Goal: Complete application form

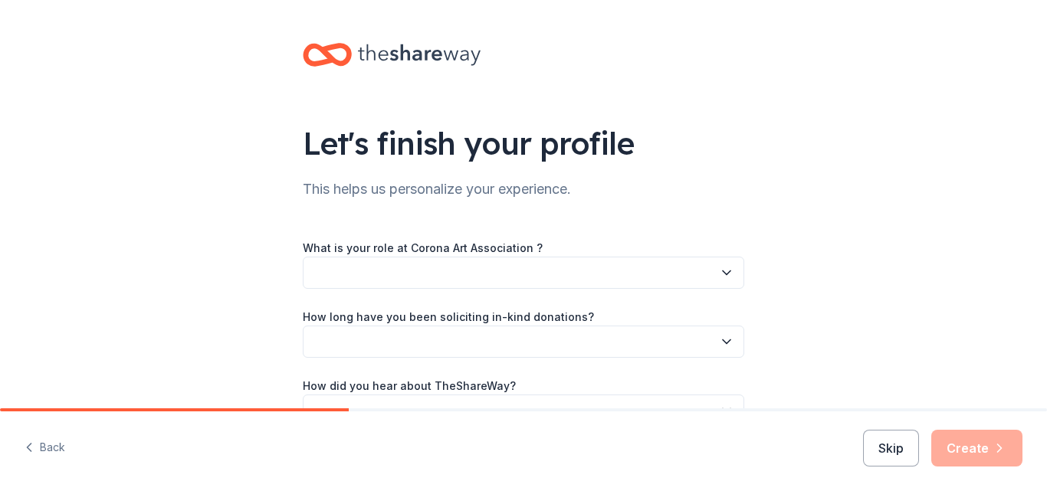
click at [725, 271] on icon "button" at bounding box center [727, 273] width 8 height 4
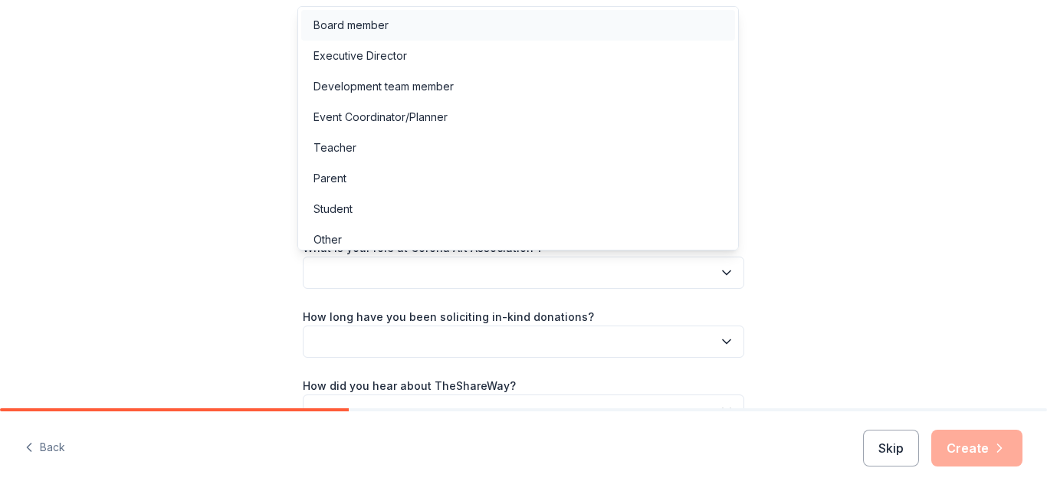
click at [385, 21] on div "Board member" at bounding box center [350, 25] width 75 height 18
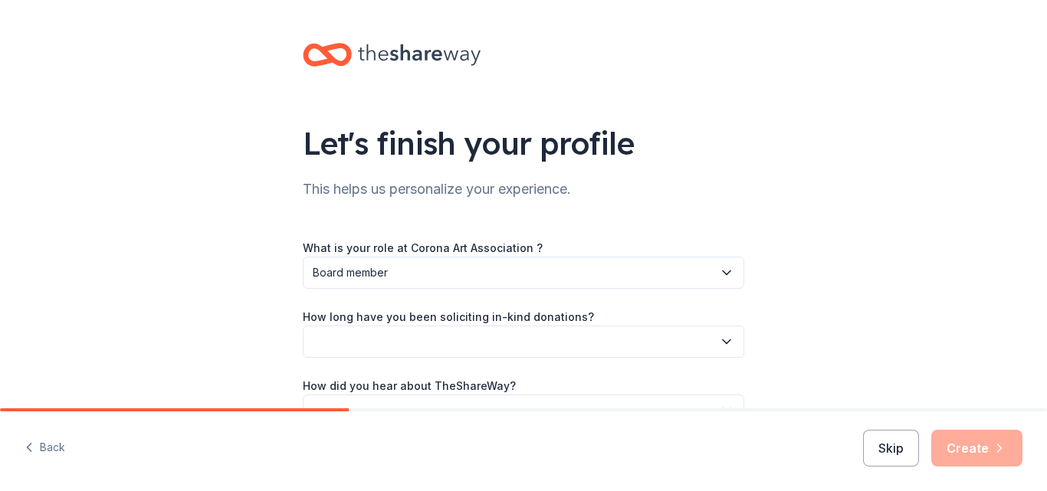
click at [723, 342] on icon "button" at bounding box center [727, 342] width 8 height 4
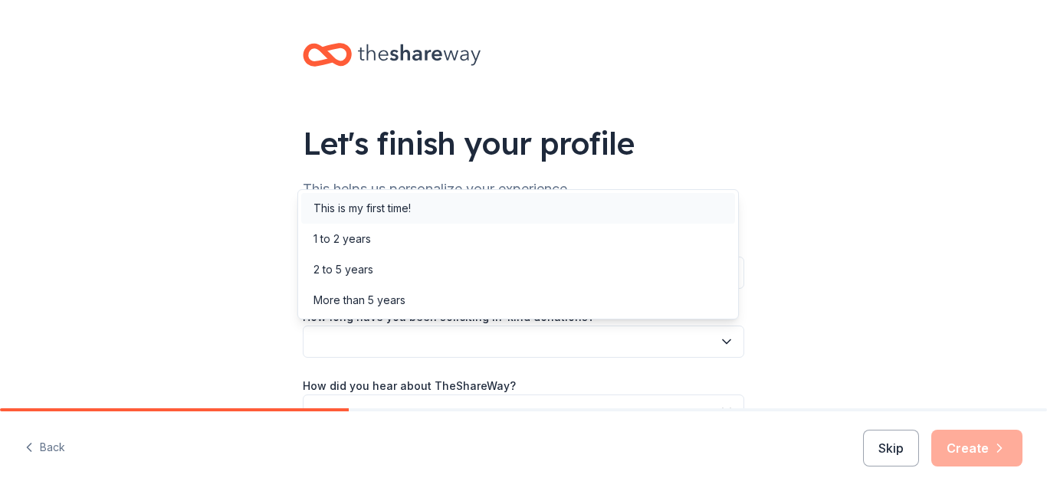
click at [413, 209] on div "This is my first time!" at bounding box center [518, 208] width 434 height 31
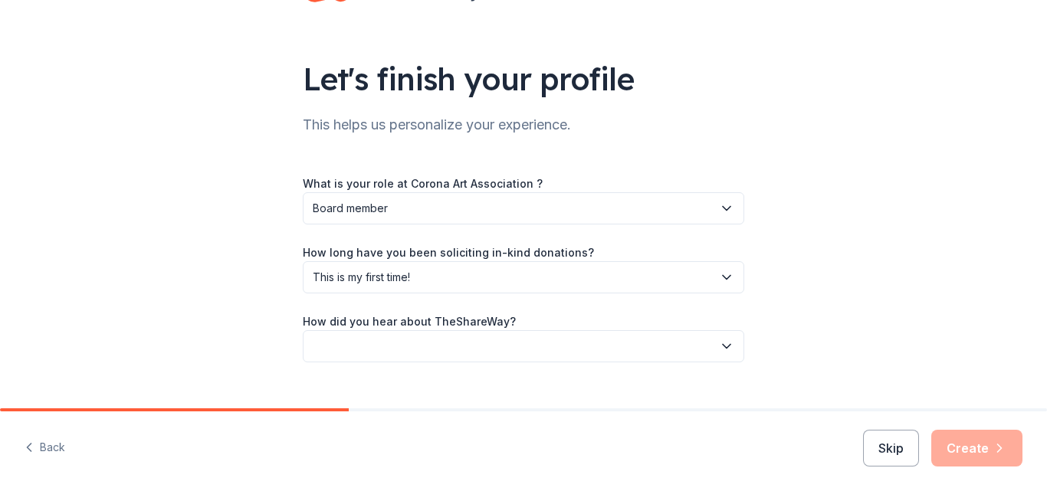
scroll to position [78, 0]
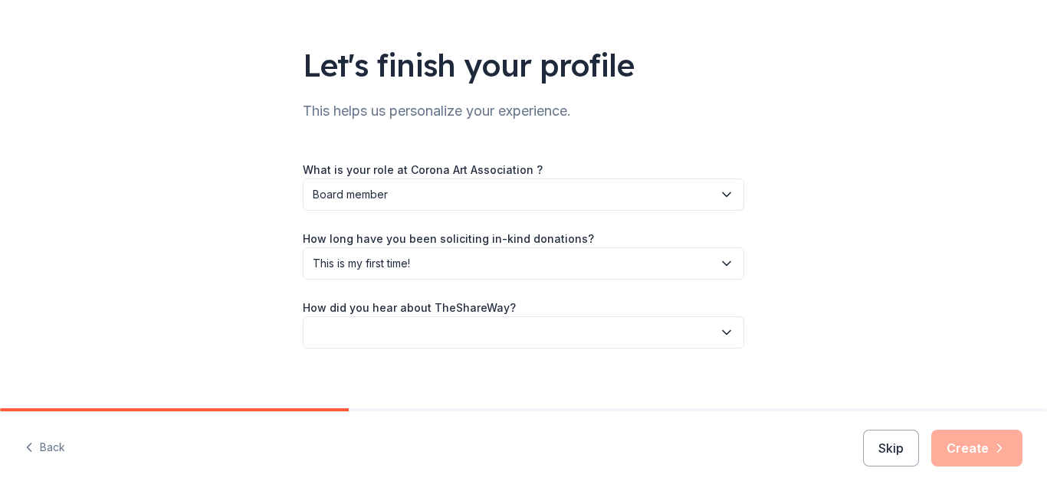
click at [720, 333] on icon "button" at bounding box center [726, 332] width 15 height 15
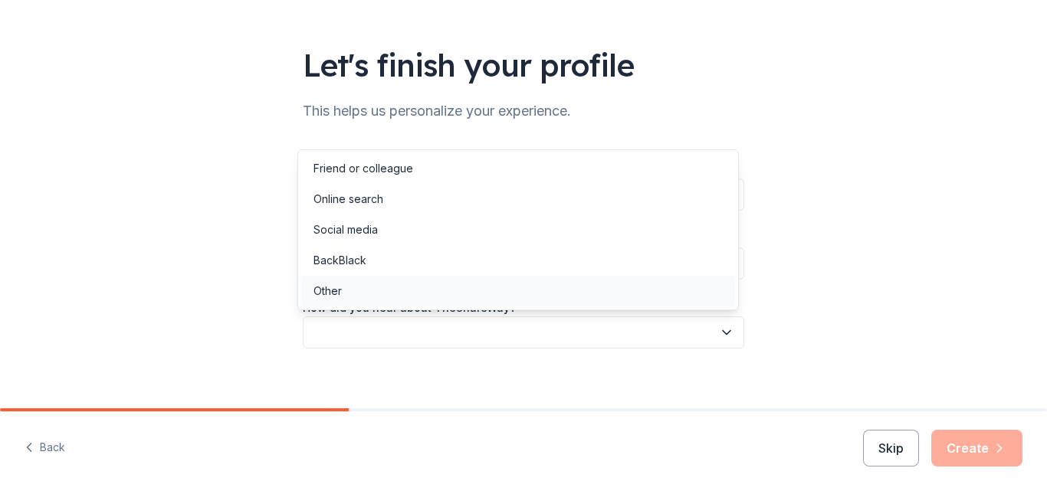
click at [329, 290] on div "Other" at bounding box center [327, 291] width 28 height 18
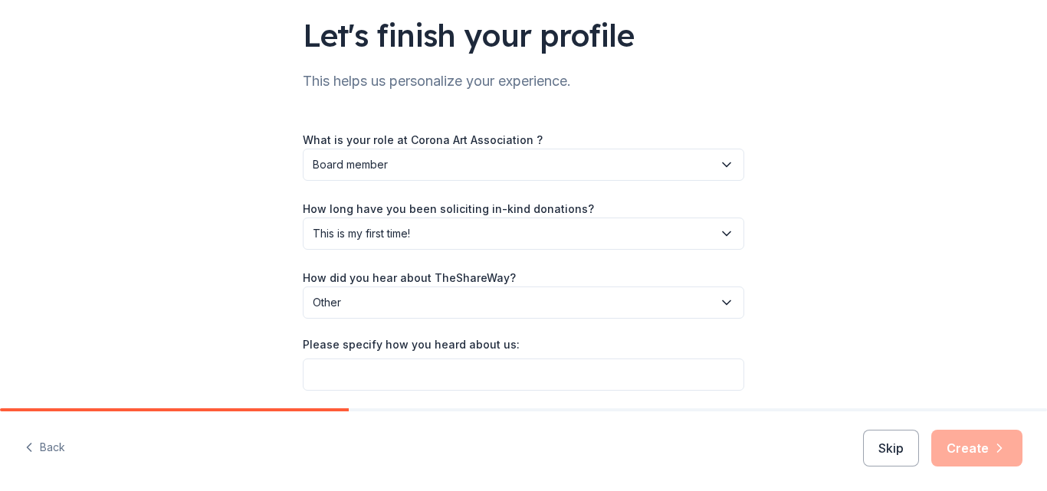
scroll to position [118, 0]
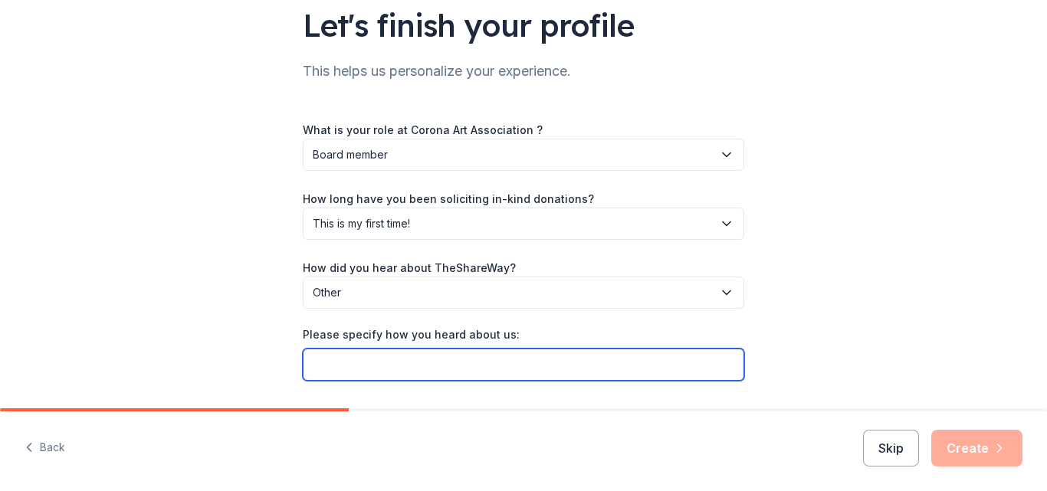
click at [725, 359] on input "Please specify how you heard about us:" at bounding box center [523, 365] width 441 height 32
type input "email"
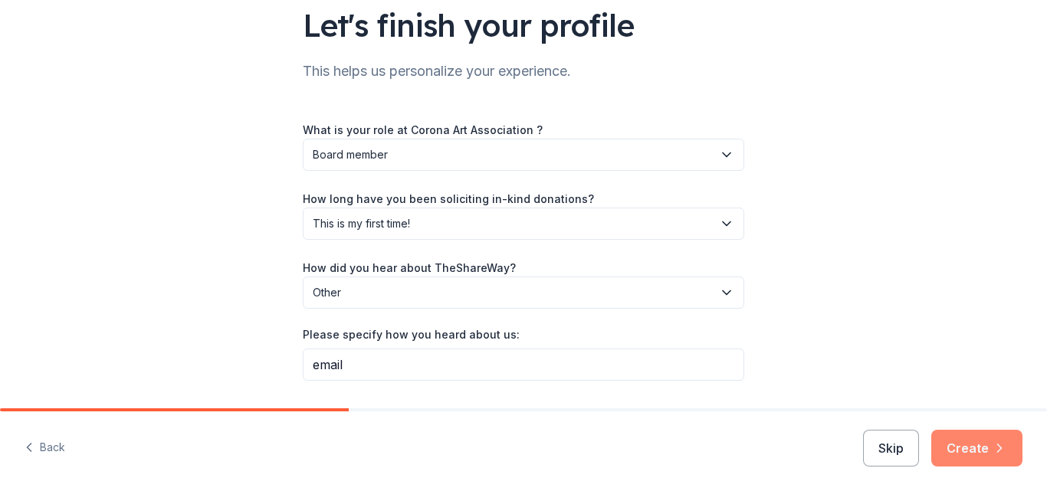
click at [975, 451] on button "Create" at bounding box center [976, 448] width 91 height 37
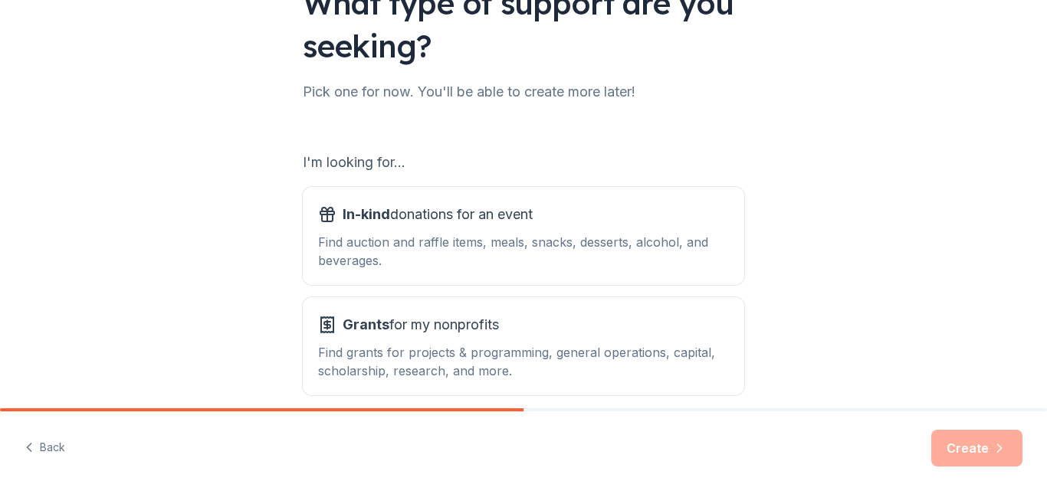
scroll to position [202, 0]
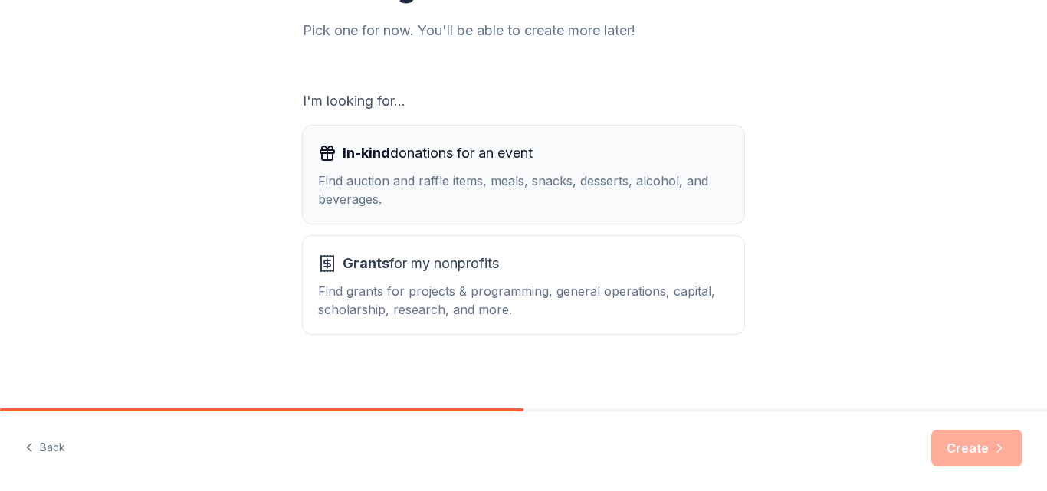
click at [438, 177] on div "Find auction and raffle items, meals, snacks, desserts, alcohol, and beverages." at bounding box center [523, 190] width 411 height 37
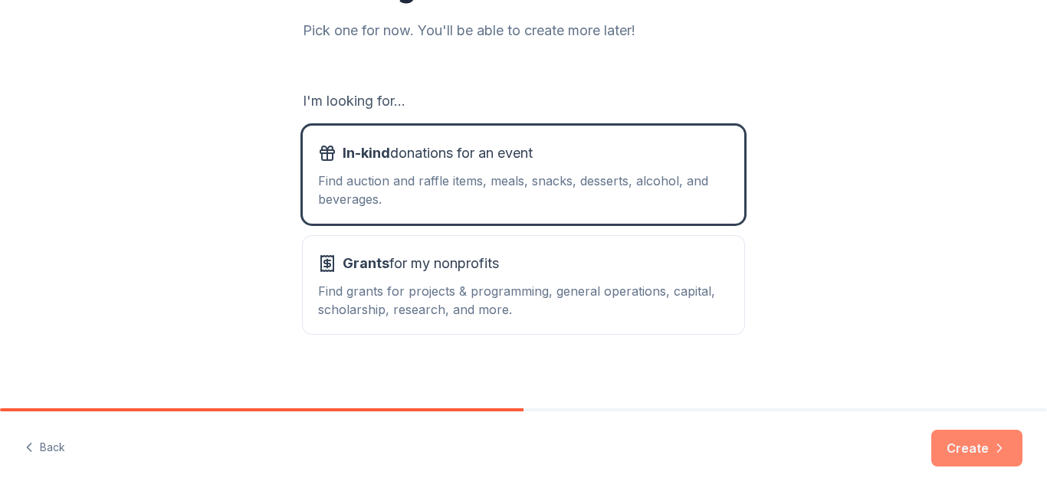
click at [963, 444] on button "Create" at bounding box center [976, 448] width 91 height 37
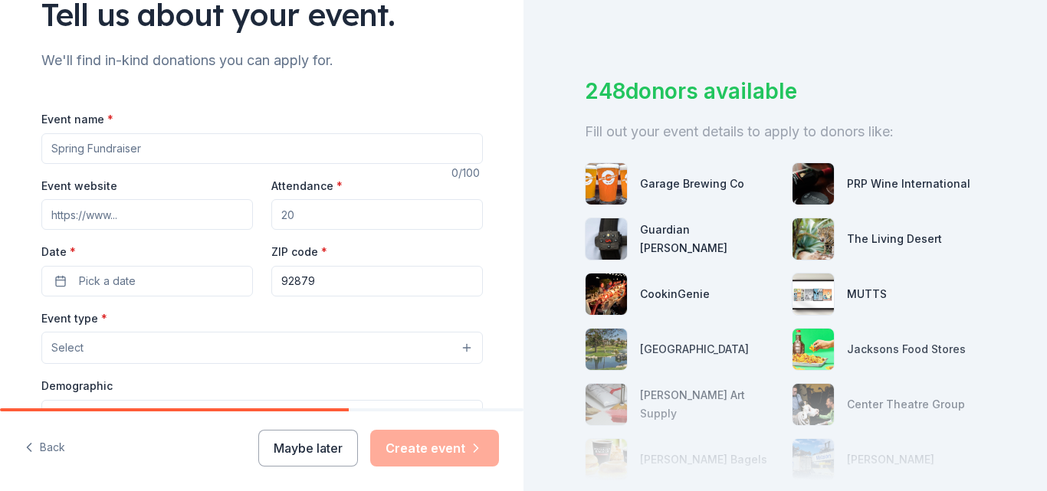
scroll to position [147, 0]
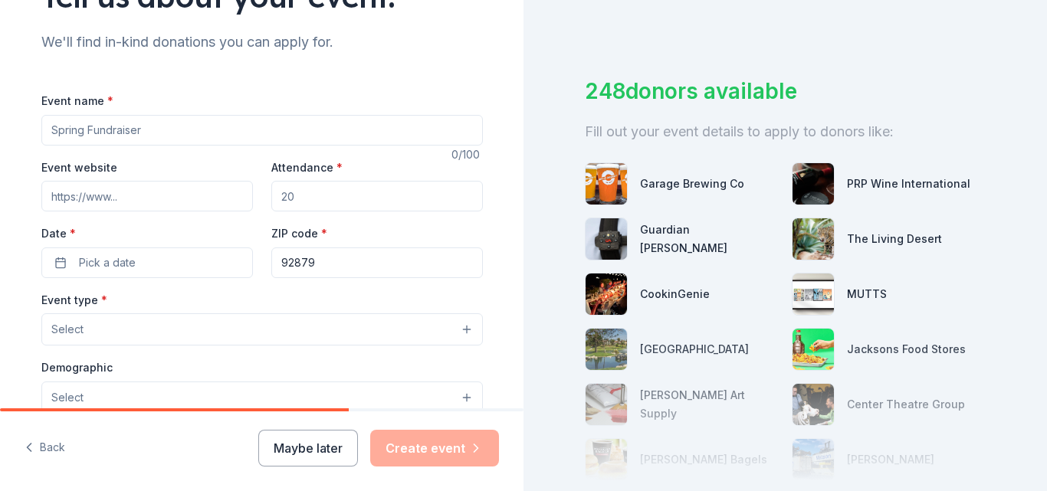
click at [74, 127] on input "Event name *" at bounding box center [261, 130] width 441 height 31
drag, startPoint x: 140, startPoint y: 130, endPoint x: 0, endPoint y: 130, distance: 140.2
click at [0, 130] on div "Tell us about your event. We'll find in-kind donations you can apply for. Event…" at bounding box center [261, 363] width 523 height 1020
click at [139, 131] on input "Event name *" at bounding box center [261, 130] width 441 height 31
drag, startPoint x: 139, startPoint y: 131, endPoint x: 27, endPoint y: 123, distance: 112.2
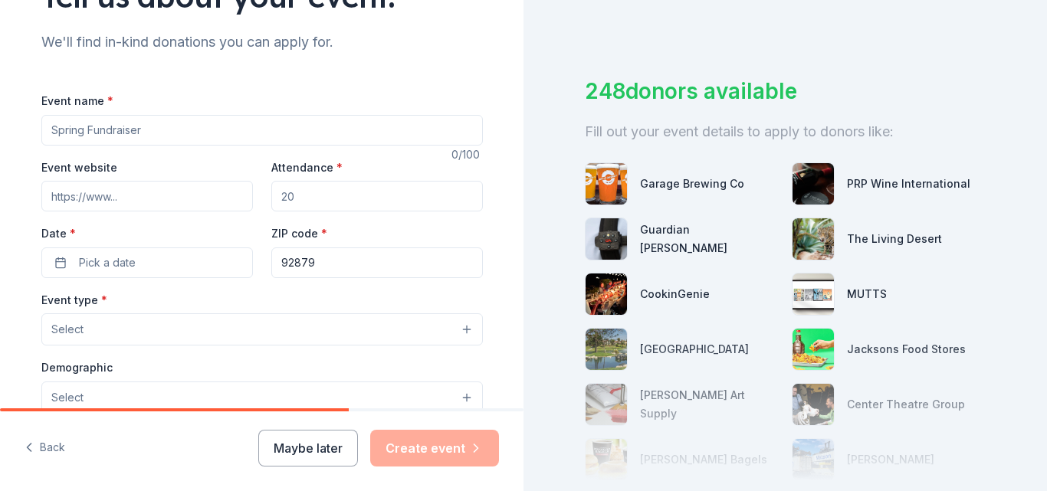
click at [41, 124] on input "Event name *" at bounding box center [261, 130] width 441 height 31
type input "Beaux Arts Ball Fundraiser"
click at [120, 198] on input "Event website" at bounding box center [147, 196] width 212 height 31
click at [113, 194] on input "Event website" at bounding box center [147, 196] width 212 height 31
click at [123, 197] on input "Event website" at bounding box center [147, 196] width 212 height 31
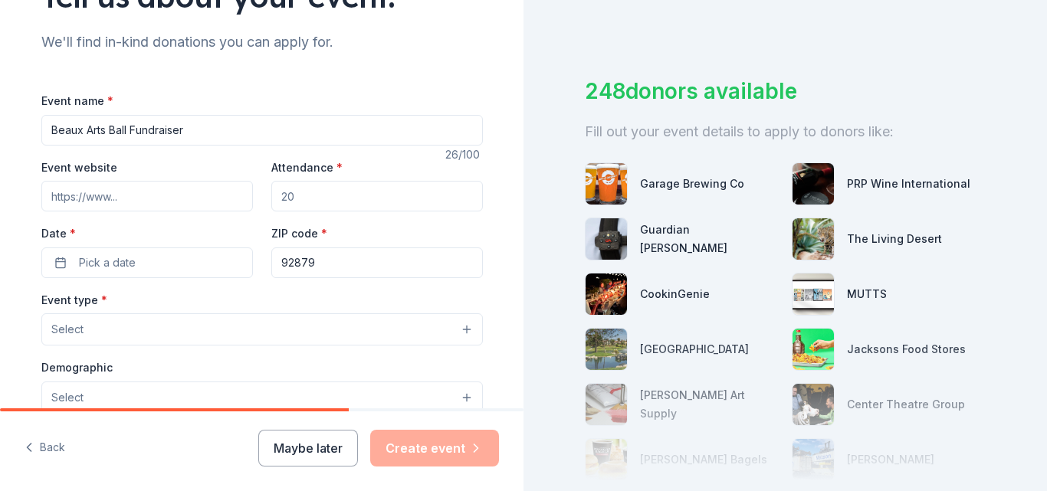
click at [109, 194] on input "Event website" at bounding box center [147, 196] width 212 height 31
click at [105, 192] on input "Event website" at bounding box center [147, 196] width 212 height 31
type input "h"
type input "[URL][DOMAIN_NAME]"
click at [294, 194] on input "Attendance *" at bounding box center [377, 196] width 212 height 31
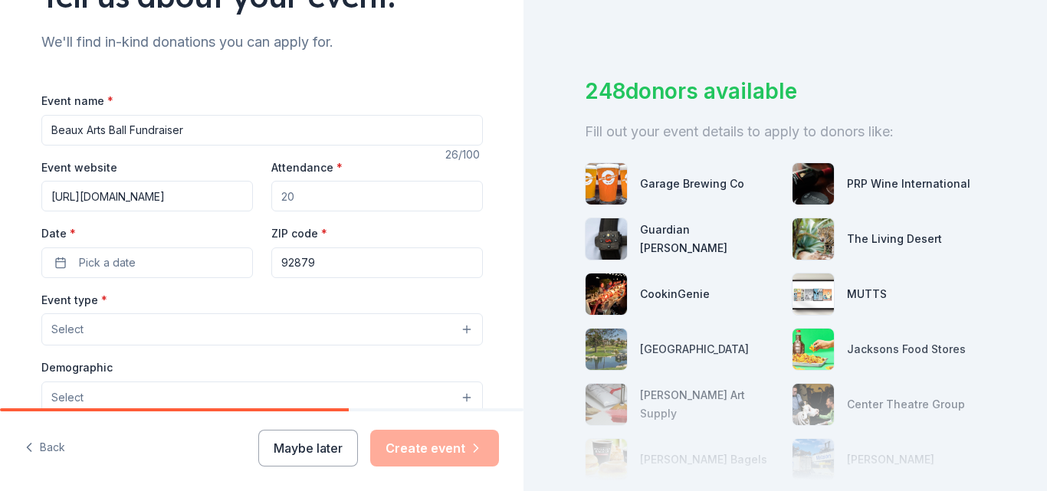
click at [290, 182] on input "Attendance *" at bounding box center [377, 196] width 212 height 31
type input "95"
click at [82, 265] on span "Pick a date" at bounding box center [107, 263] width 57 height 18
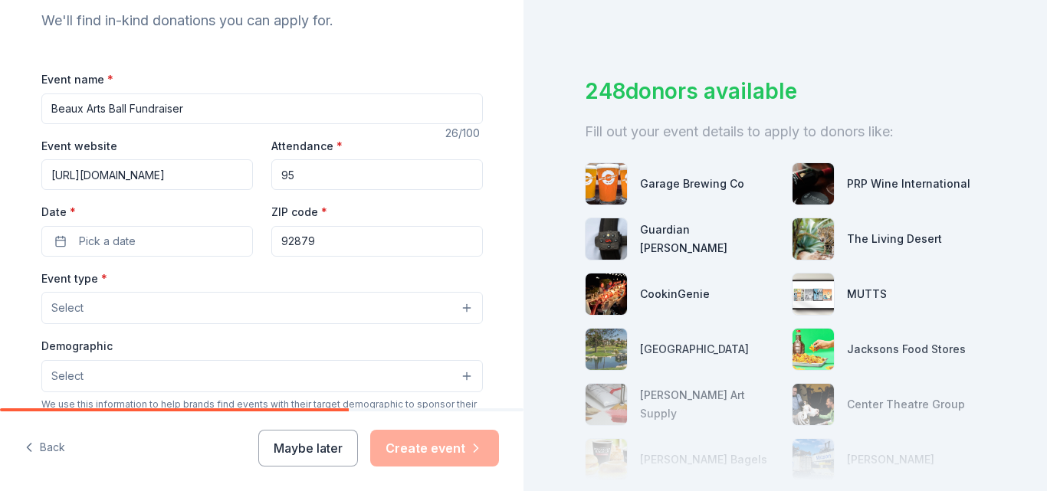
scroll to position [0, 0]
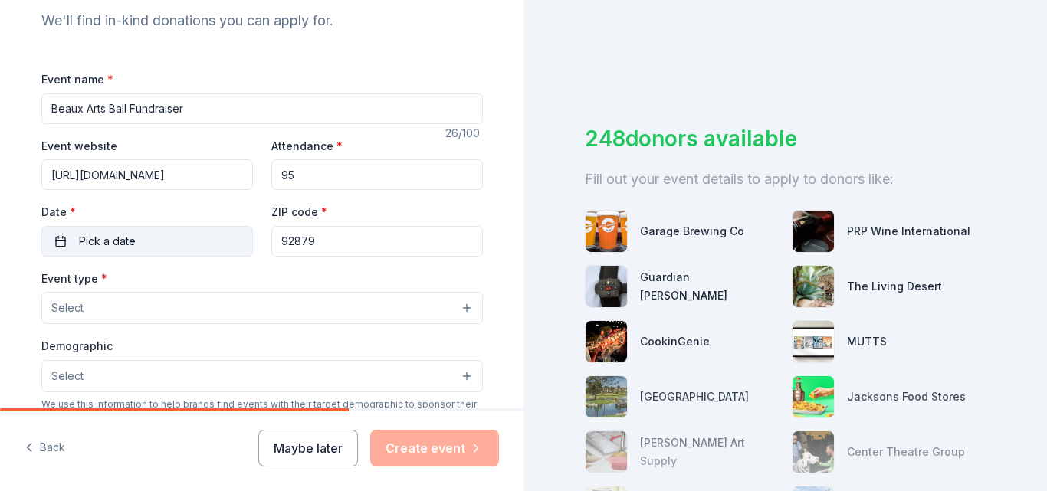
click at [79, 239] on span "Pick a date" at bounding box center [107, 241] width 57 height 18
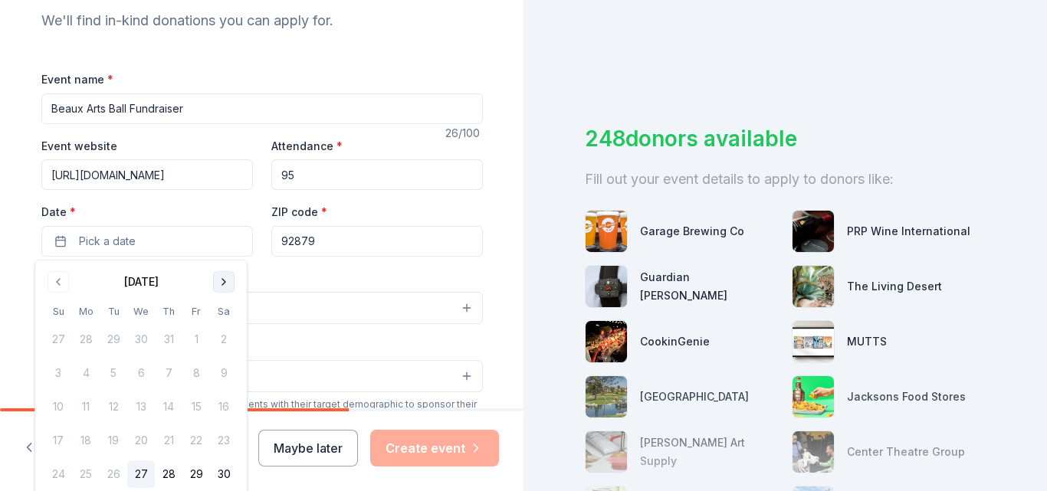
click at [227, 287] on button "Go to next month" at bounding box center [223, 281] width 21 height 21
click at [224, 441] on button "25" at bounding box center [224, 441] width 28 height 28
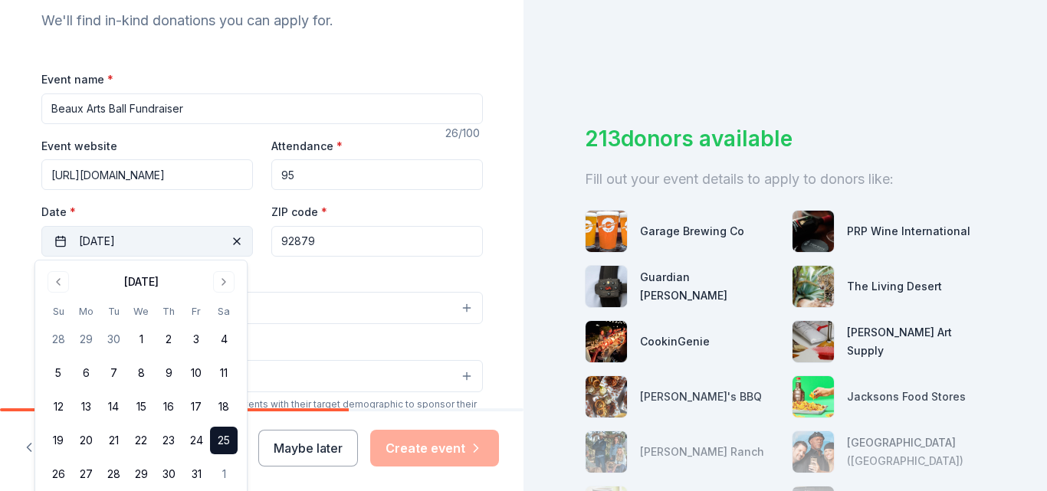
click at [228, 237] on span "button" at bounding box center [237, 241] width 18 height 18
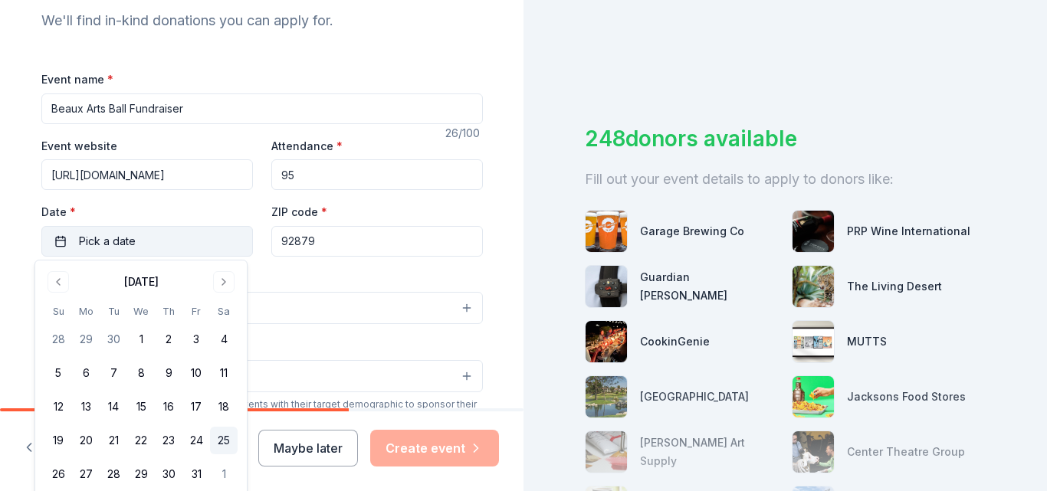
click at [226, 440] on button "25" at bounding box center [224, 441] width 28 height 28
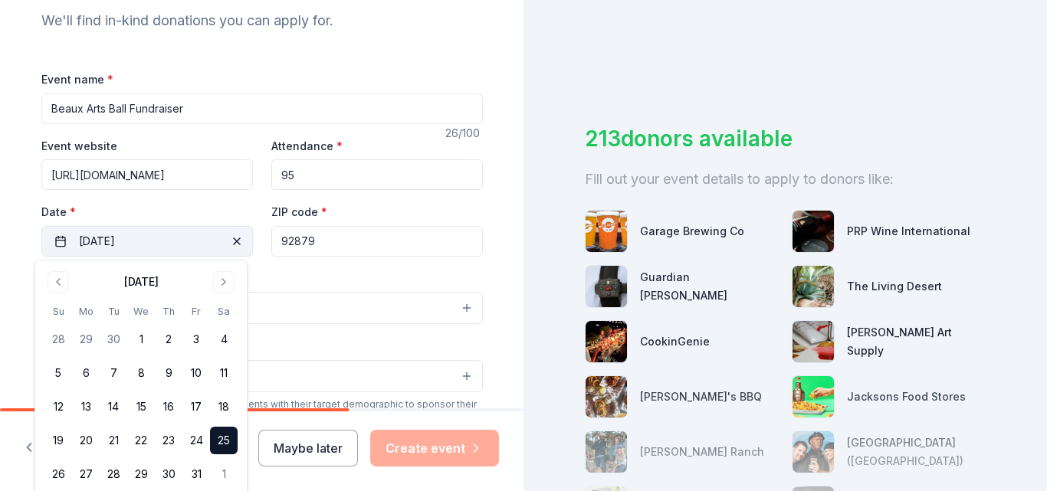
click at [582, 441] on div "213 donors available Fill out your event details to apply to donors like: Garag…" at bounding box center [784, 245] width 523 height 491
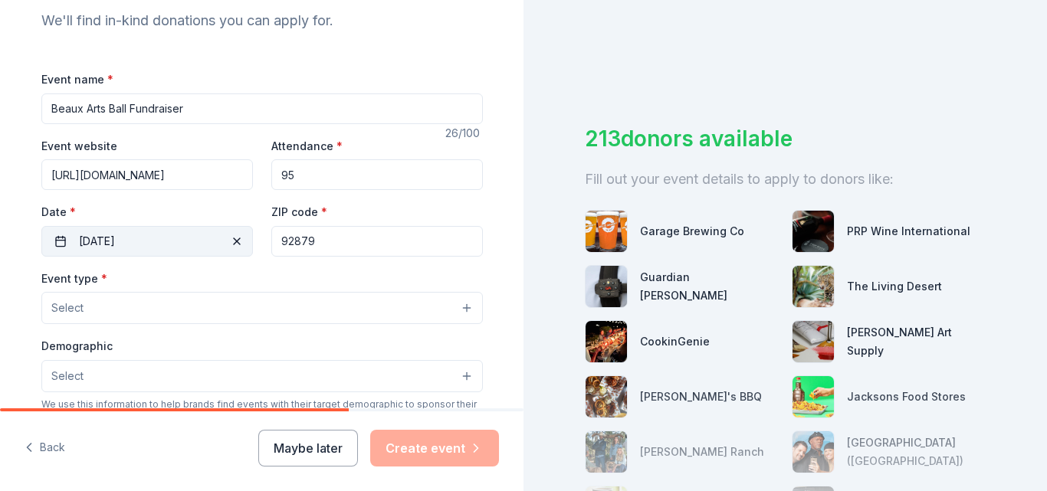
click at [90, 306] on button "Select" at bounding box center [261, 308] width 441 height 32
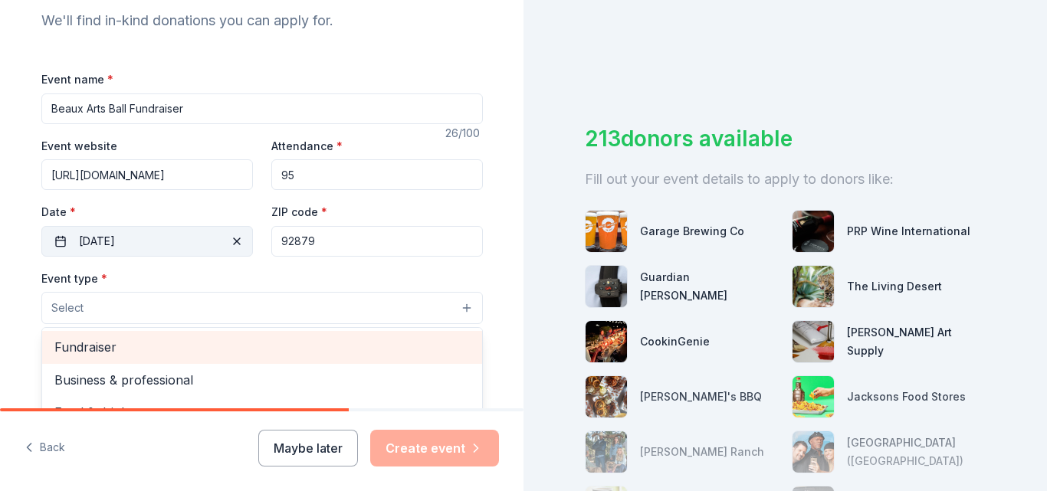
click at [92, 346] on span "Fundraiser" at bounding box center [261, 347] width 415 height 20
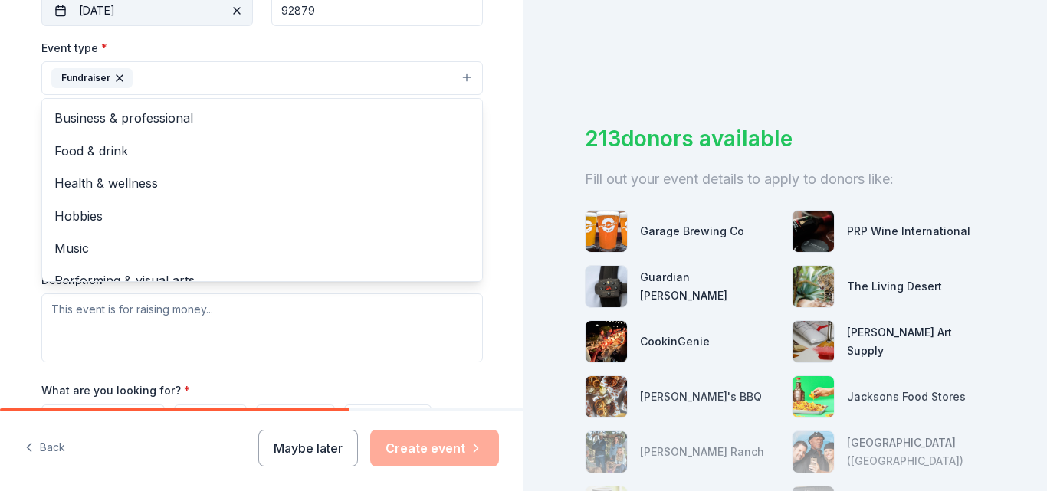
scroll to position [1, 0]
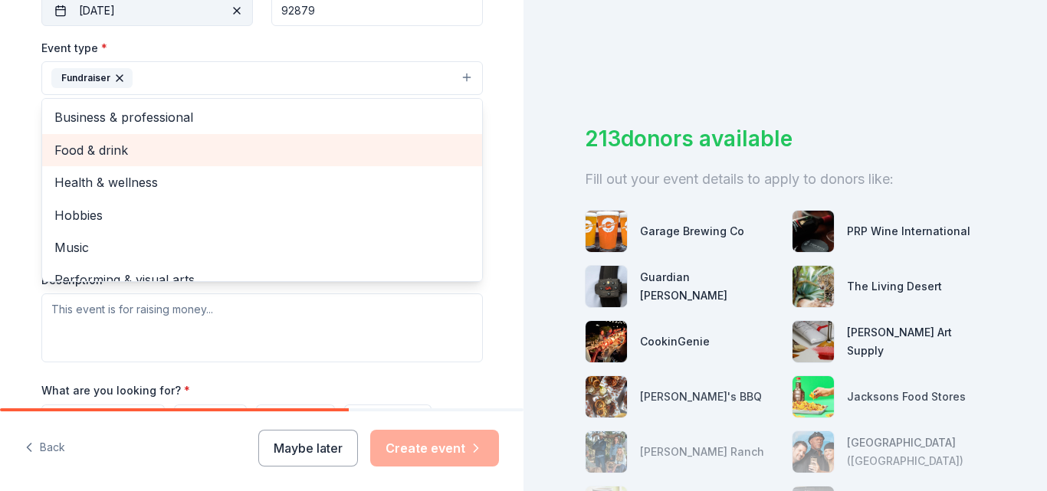
click at [102, 146] on span "Food & drink" at bounding box center [261, 150] width 415 height 20
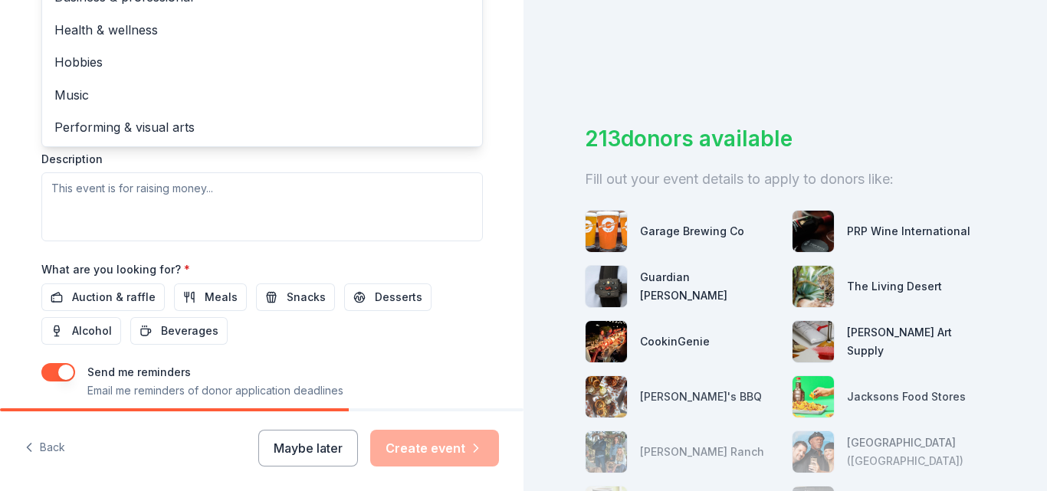
scroll to position [563, 0]
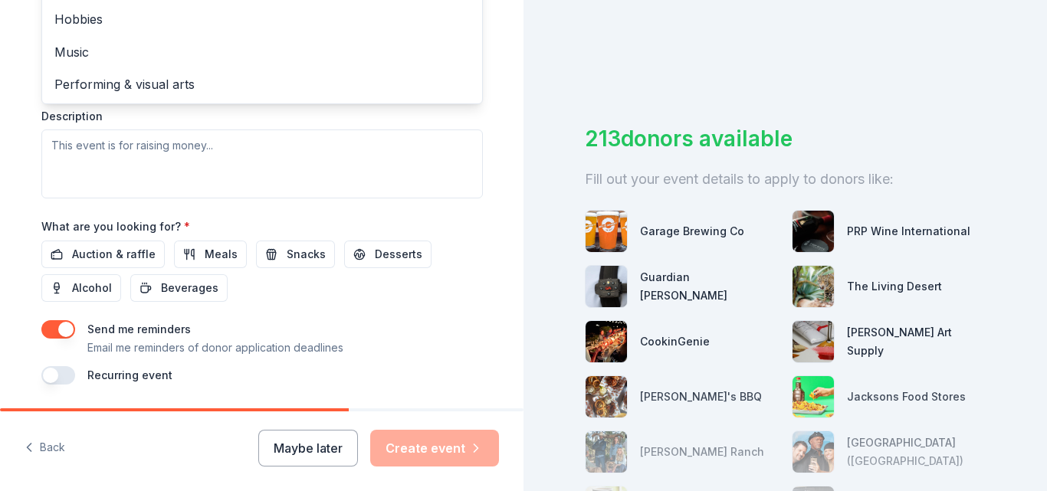
click at [54, 141] on div "Event type * Fundraiser Food & drink Business & professional Health & wellness …" at bounding box center [261, 36] width 441 height 324
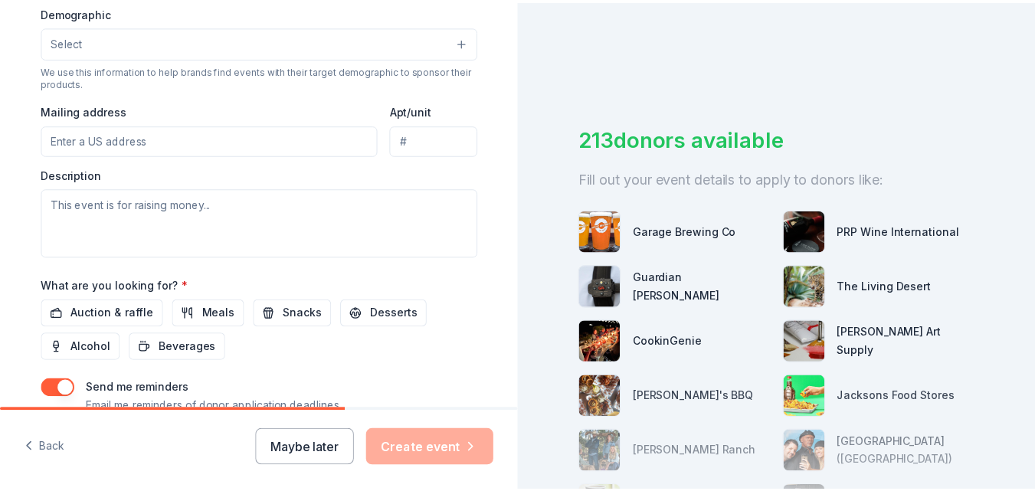
scroll to position [516, 0]
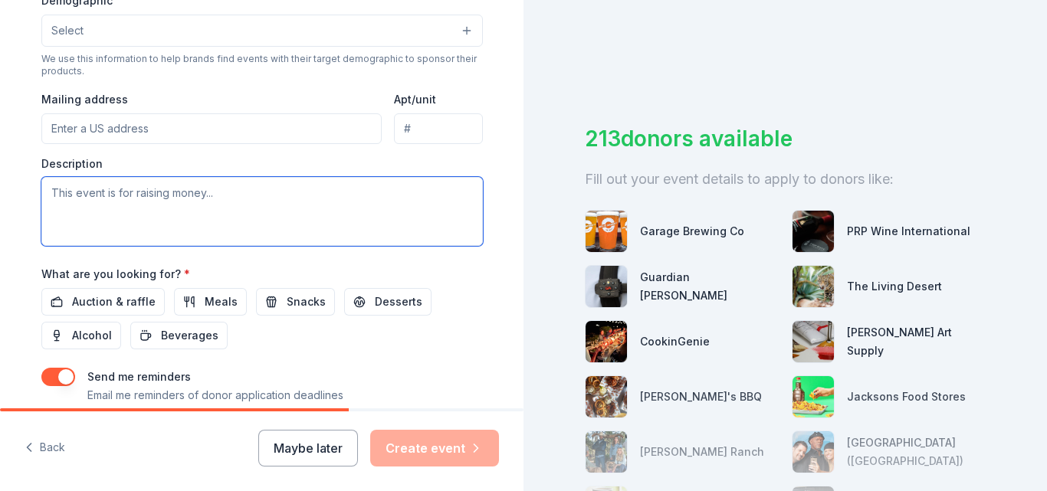
click at [209, 202] on textarea at bounding box center [261, 211] width 441 height 69
click at [154, 190] on textarea "This event is the main fundraiser for" at bounding box center [261, 211] width 441 height 69
click at [251, 191] on textarea "This event is the primary fundraiser for" at bounding box center [261, 211] width 441 height 69
click at [128, 194] on textarea "This event is the primary fundraiser for" at bounding box center [261, 211] width 441 height 69
click at [382, 194] on textarea "This event is the Corona Art Association's primary fundraiser for" at bounding box center [261, 211] width 441 height 69
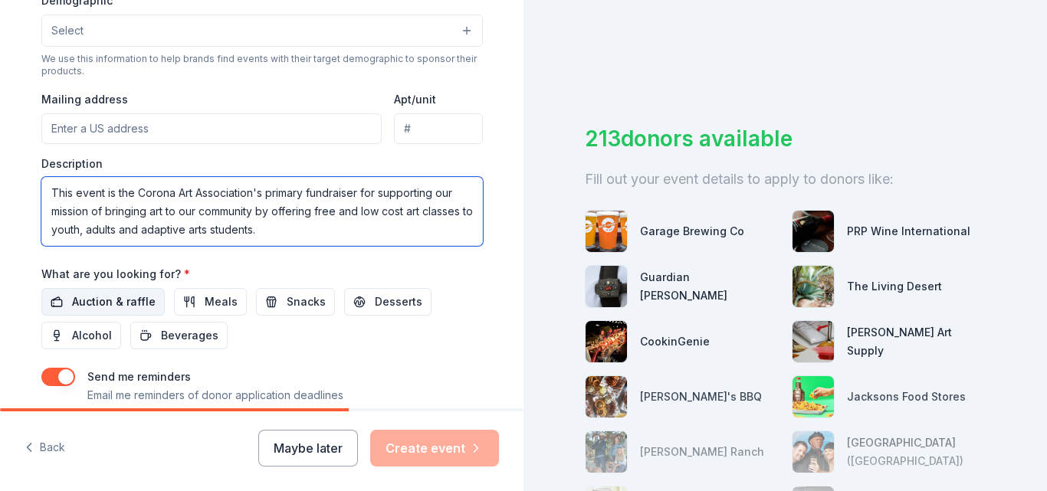
type textarea "This event is the Corona Art Association's primary fundraiser for supporting ou…"
click at [108, 297] on span "Auction & raffle" at bounding box center [114, 302] width 84 height 18
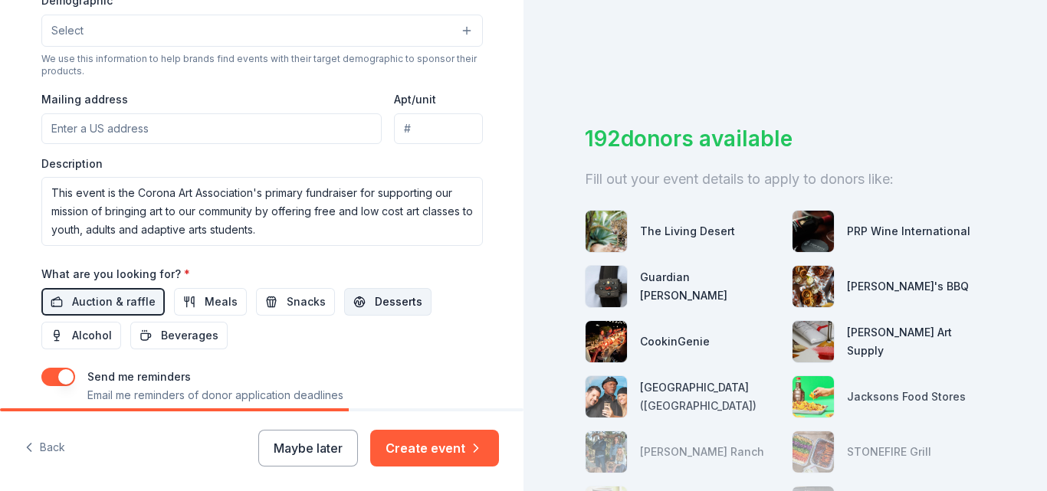
click at [382, 300] on span "Desserts" at bounding box center [399, 302] width 48 height 18
click at [87, 336] on span "Alcohol" at bounding box center [92, 335] width 40 height 18
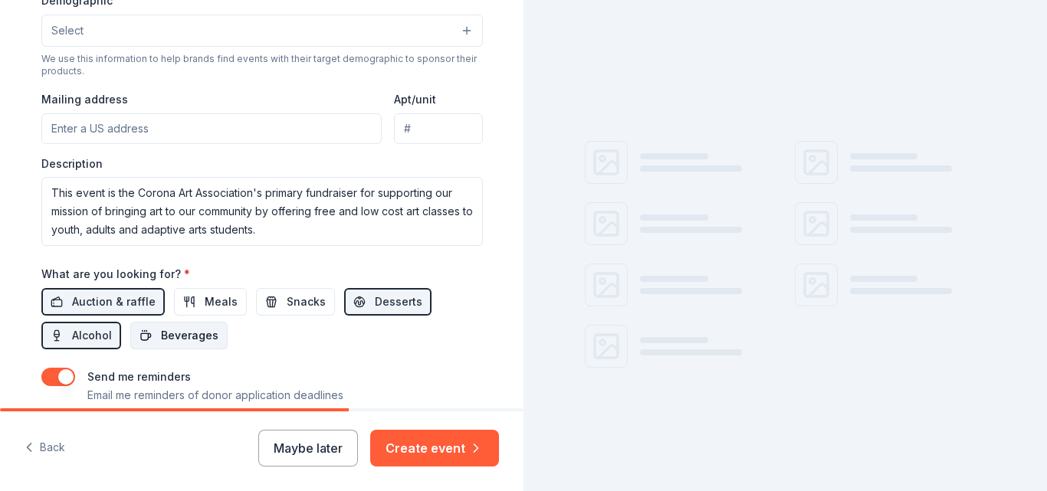
click at [184, 334] on span "Beverages" at bounding box center [189, 335] width 57 height 18
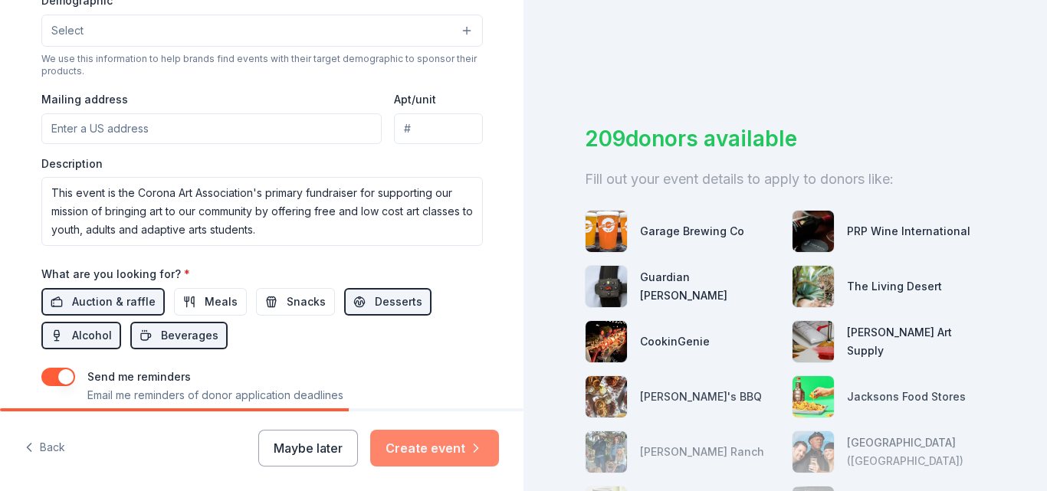
click at [415, 450] on button "Create event" at bounding box center [434, 448] width 129 height 37
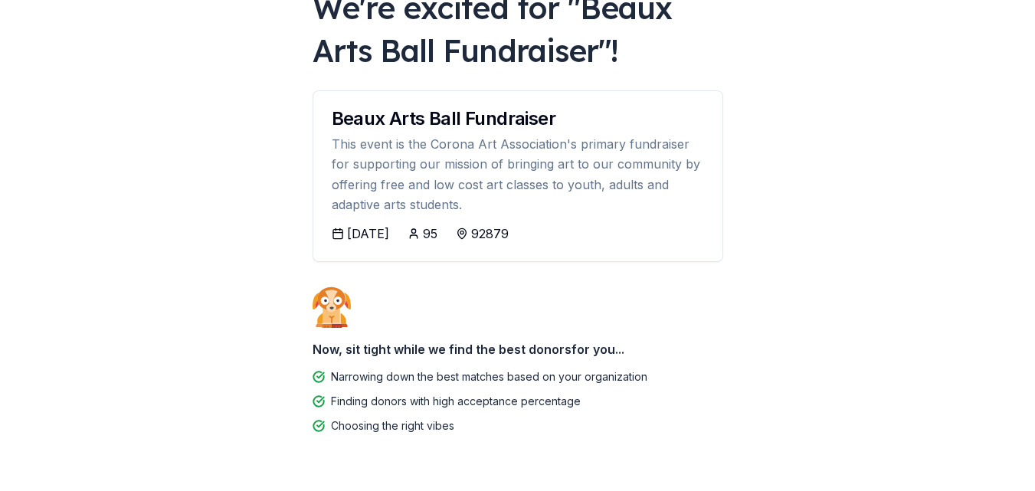
scroll to position [156, 0]
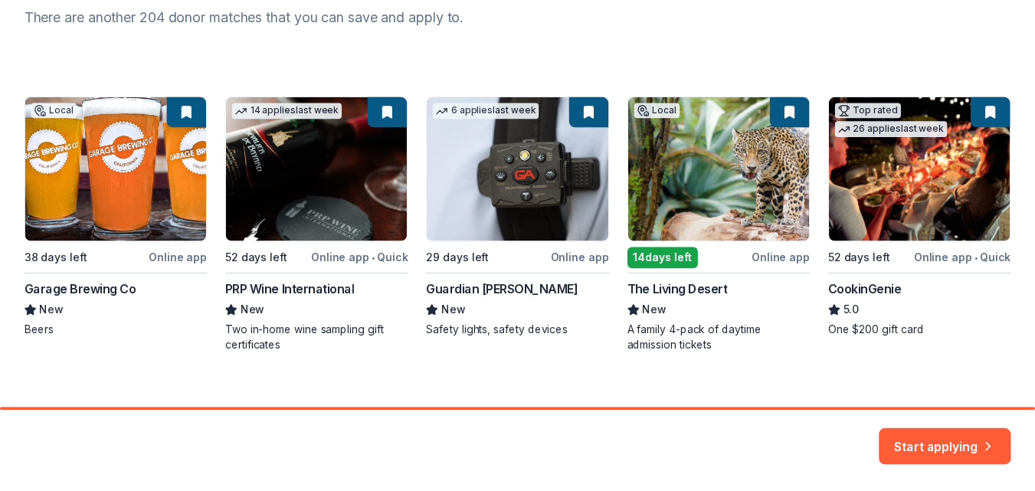
scroll to position [236, 0]
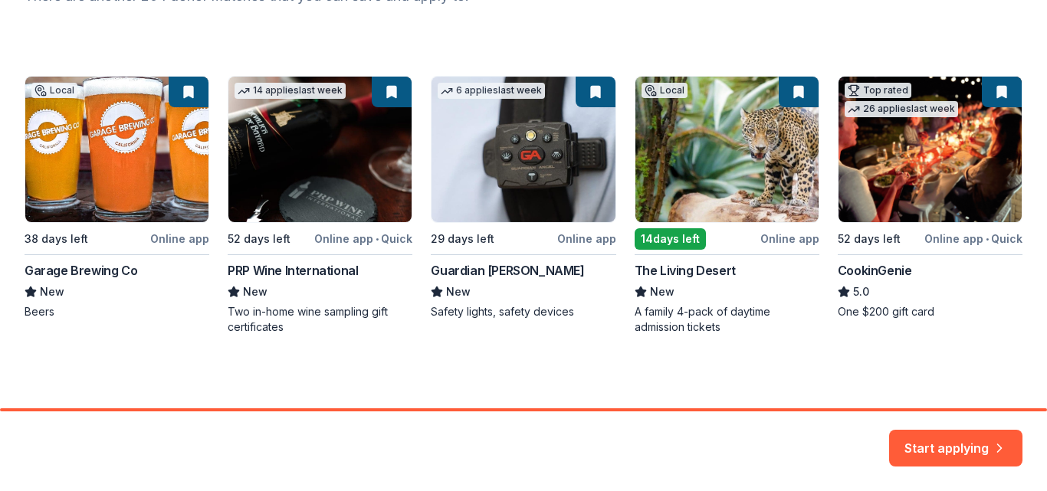
click at [296, 159] on div "Local 38 days left Online app Garage Brewing Co New Beers 14 applies last week …" at bounding box center [524, 205] width 998 height 259
click at [291, 273] on div "Local 38 days left Online app Garage Brewing Co New Beers 14 applies last week …" at bounding box center [524, 205] width 998 height 259
click at [966, 437] on button "Start applying" at bounding box center [955, 439] width 133 height 37
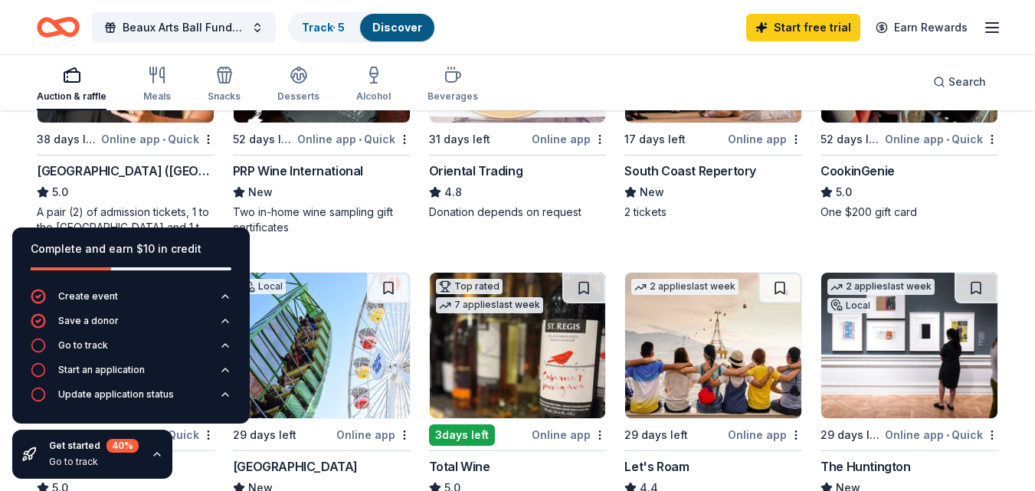
scroll to position [323, 0]
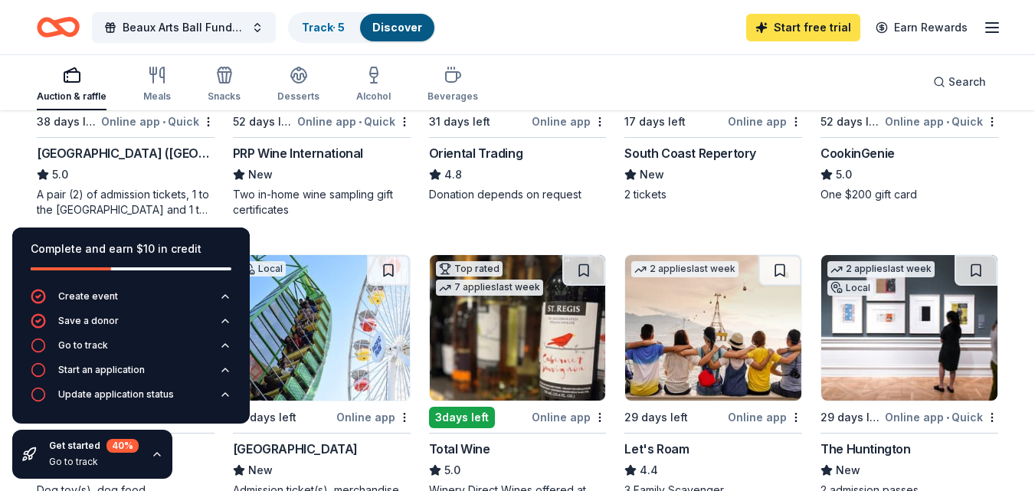
click at [809, 30] on link "Start free trial" at bounding box center [803, 28] width 114 height 28
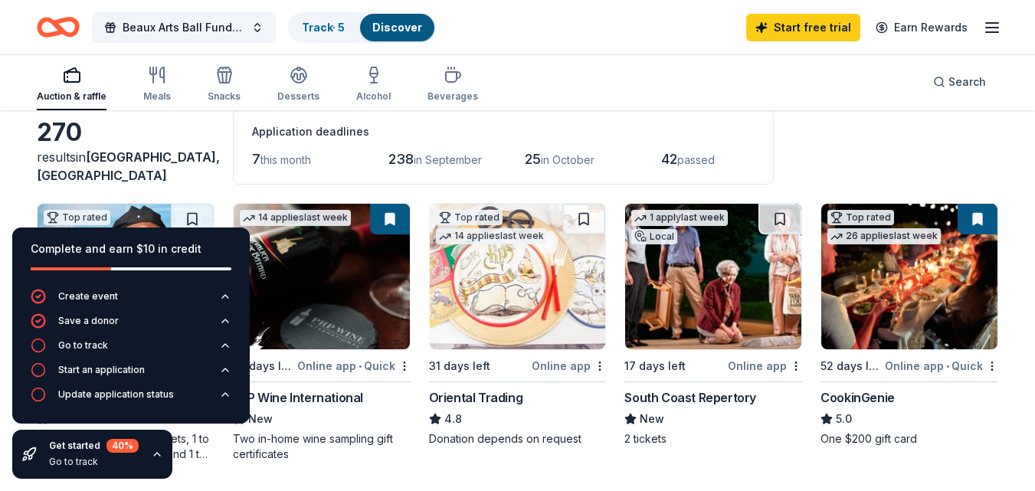
scroll to position [103, 0]
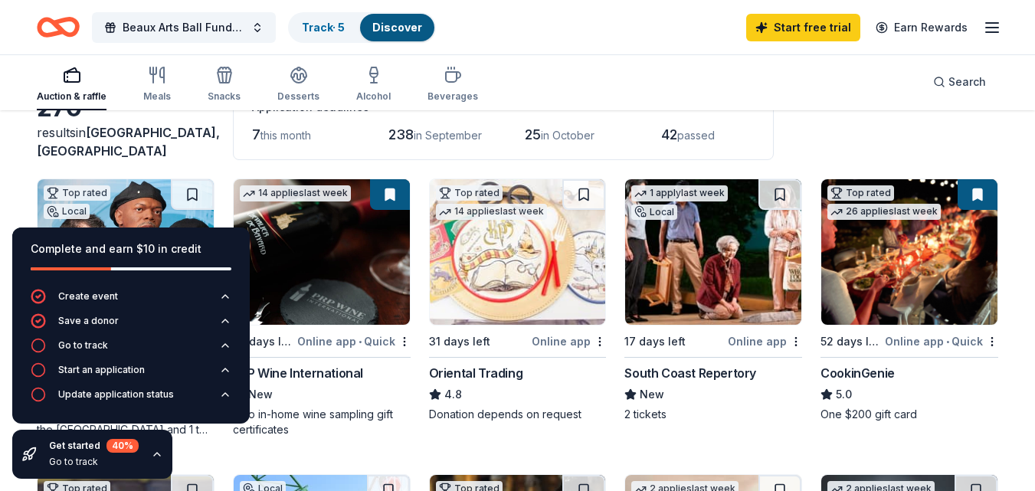
click at [324, 263] on img at bounding box center [322, 252] width 176 height 146
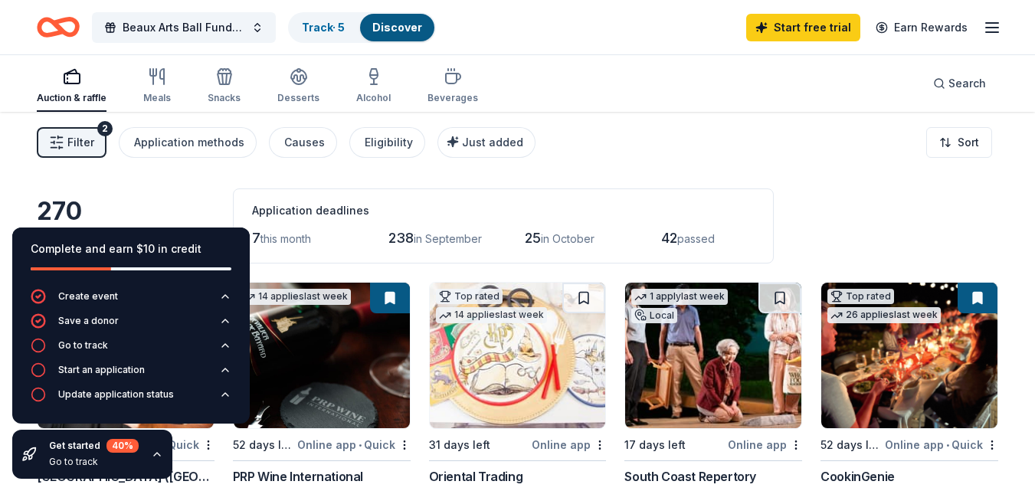
click at [993, 24] on icon "button" at bounding box center [992, 27] width 18 height 18
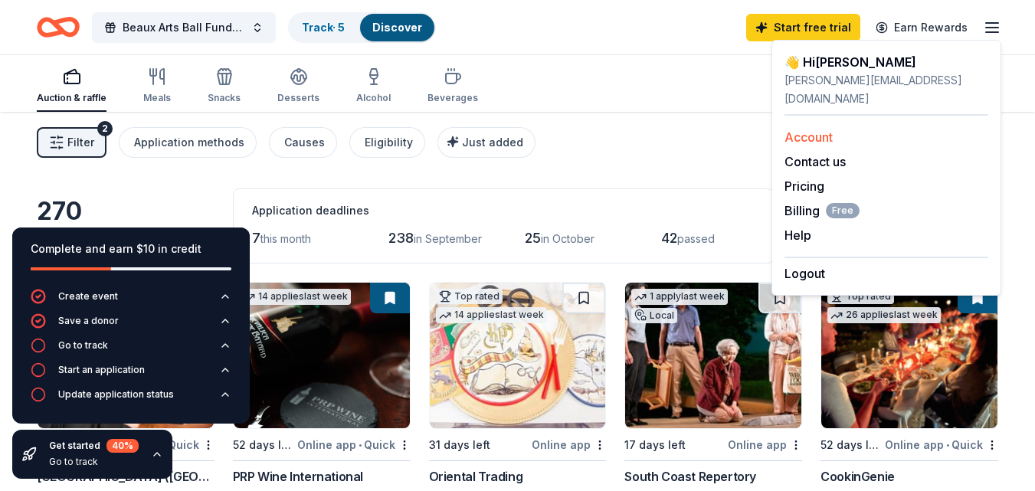
click at [809, 130] on link "Account" at bounding box center [809, 137] width 48 height 15
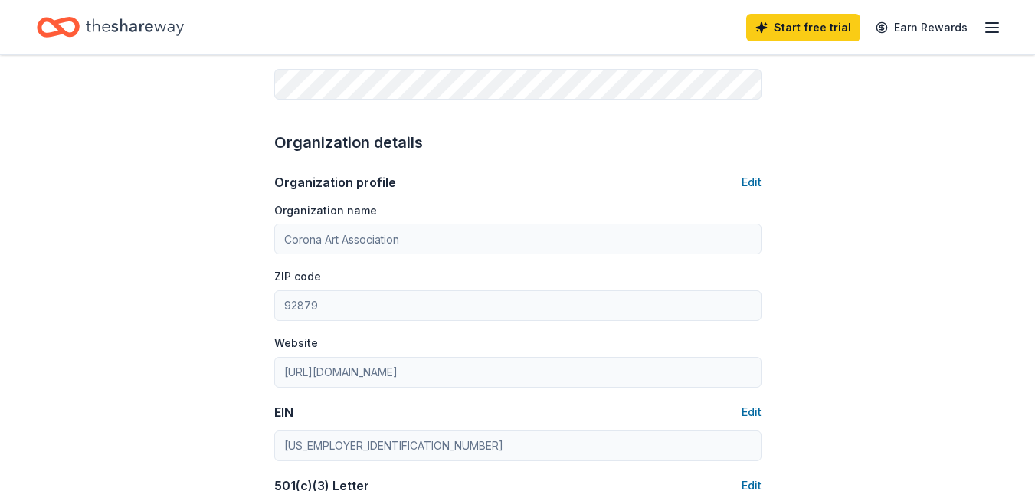
scroll to position [424, 0]
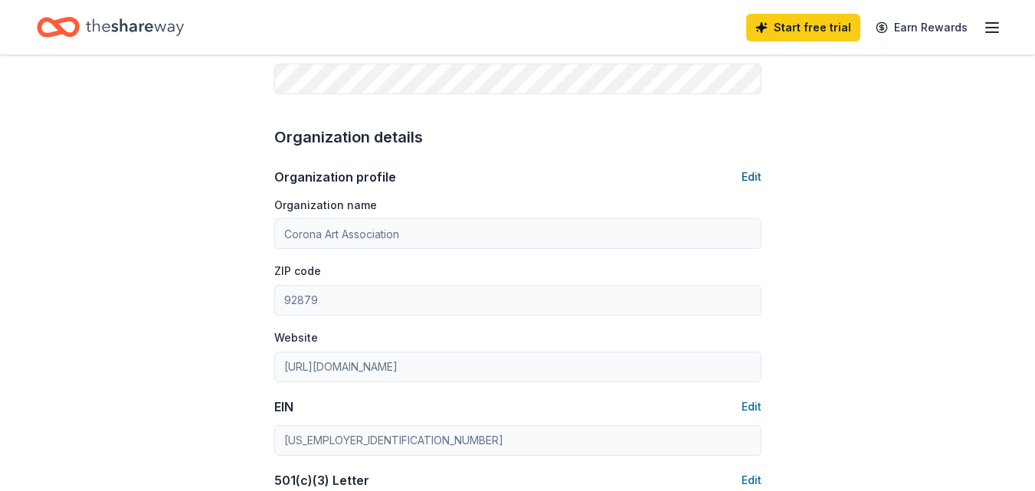
click at [750, 170] on button "Edit" at bounding box center [752, 177] width 20 height 18
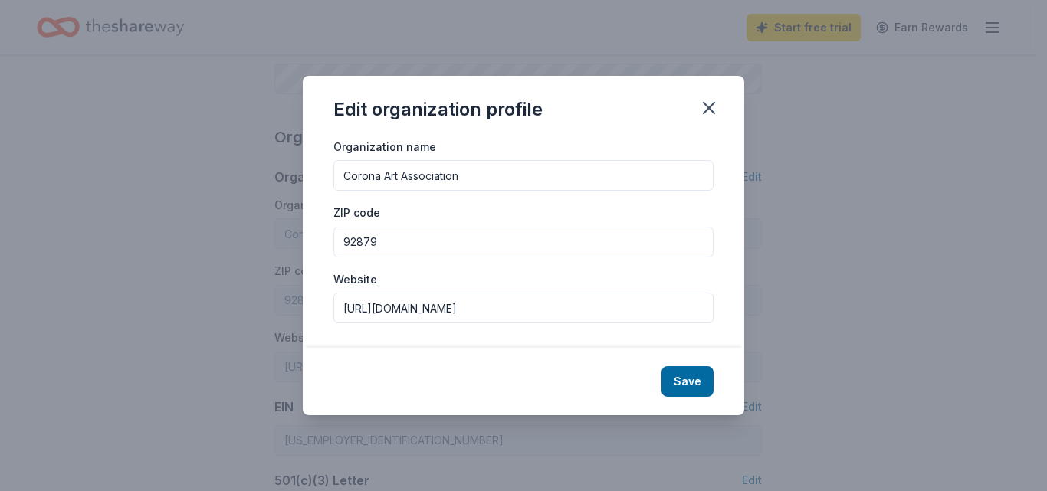
click at [380, 238] on input "92879" at bounding box center [523, 242] width 380 height 31
type input "92882"
click at [697, 380] on button "Save" at bounding box center [687, 381] width 52 height 31
type input "92882"
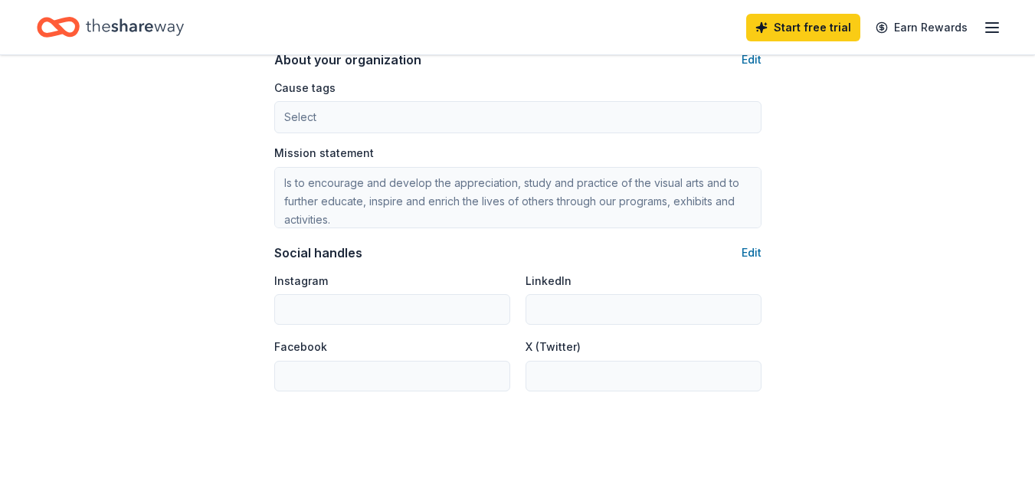
scroll to position [908, 0]
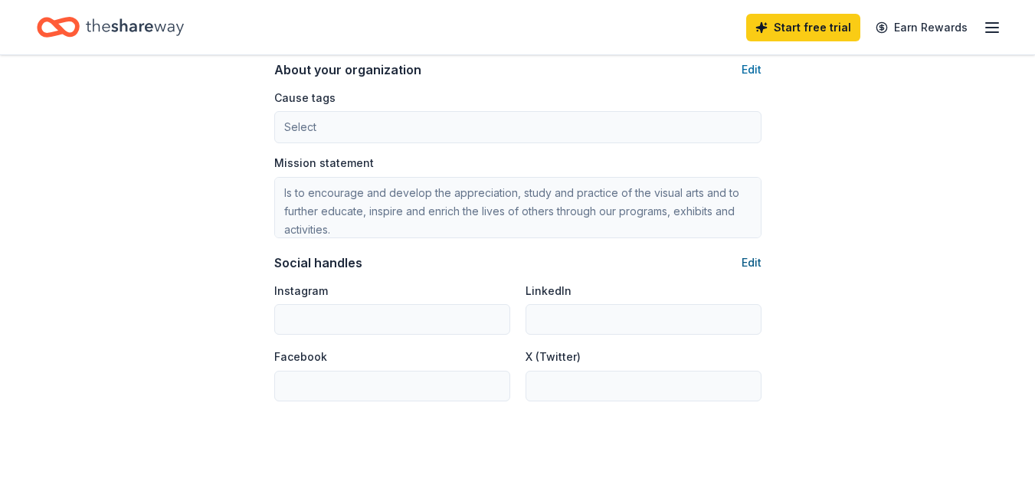
click at [751, 261] on button "Edit" at bounding box center [752, 263] width 20 height 18
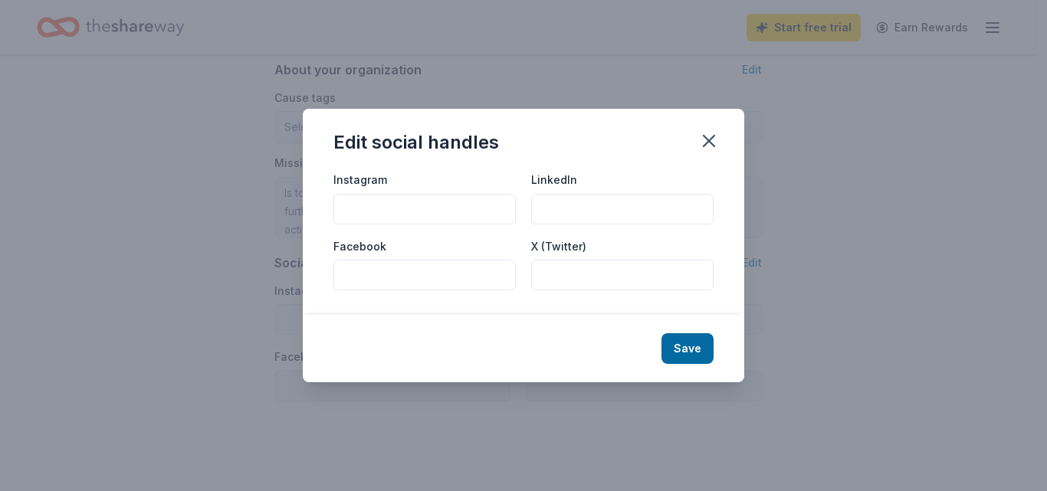
click at [353, 208] on input "Instagram" at bounding box center [424, 209] width 182 height 31
type input "Corona Art Association"
click at [360, 277] on input "Facebook" at bounding box center [424, 275] width 182 height 31
type input "Corona Art Association"
click at [677, 343] on button "Save" at bounding box center [687, 348] width 52 height 31
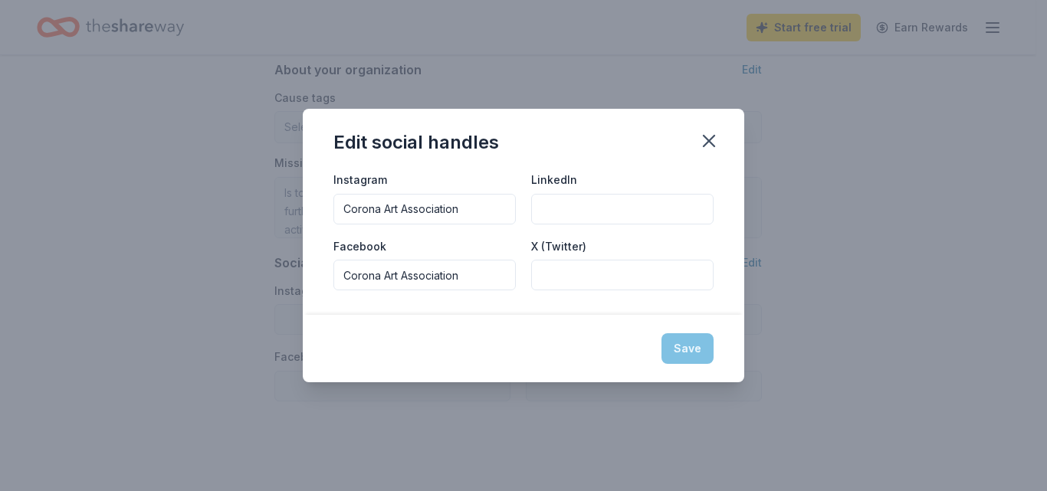
type input "Corona Art Association"
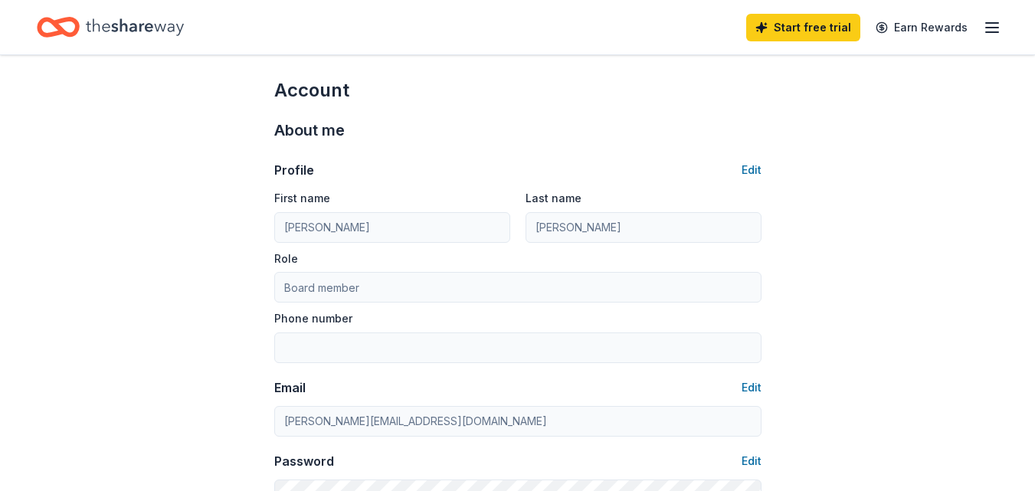
scroll to position [0, 0]
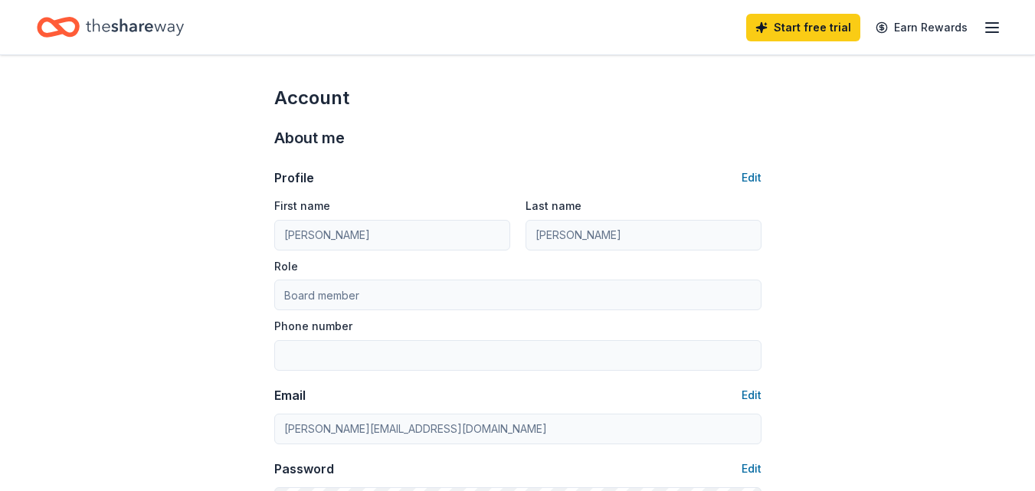
click at [994, 28] on line "button" at bounding box center [992, 28] width 12 height 0
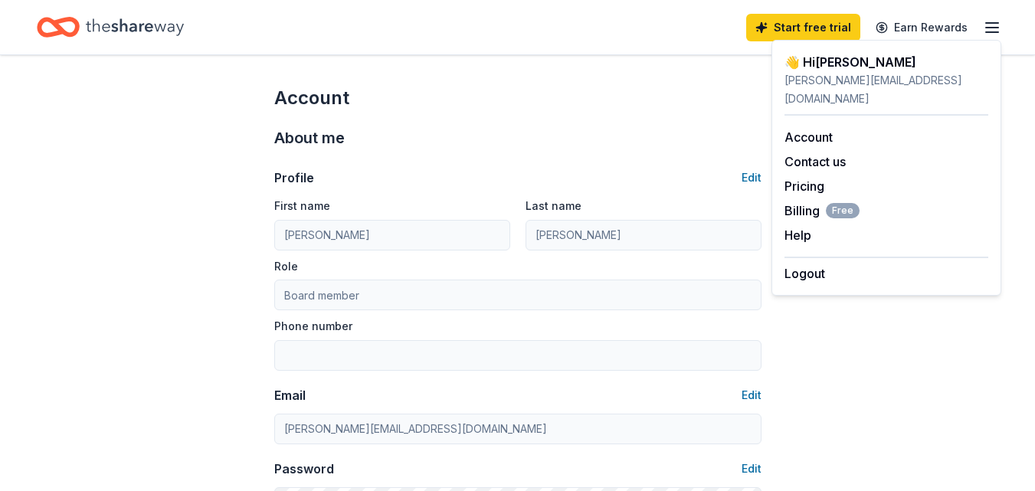
click at [671, 96] on div "Account" at bounding box center [517, 98] width 487 height 25
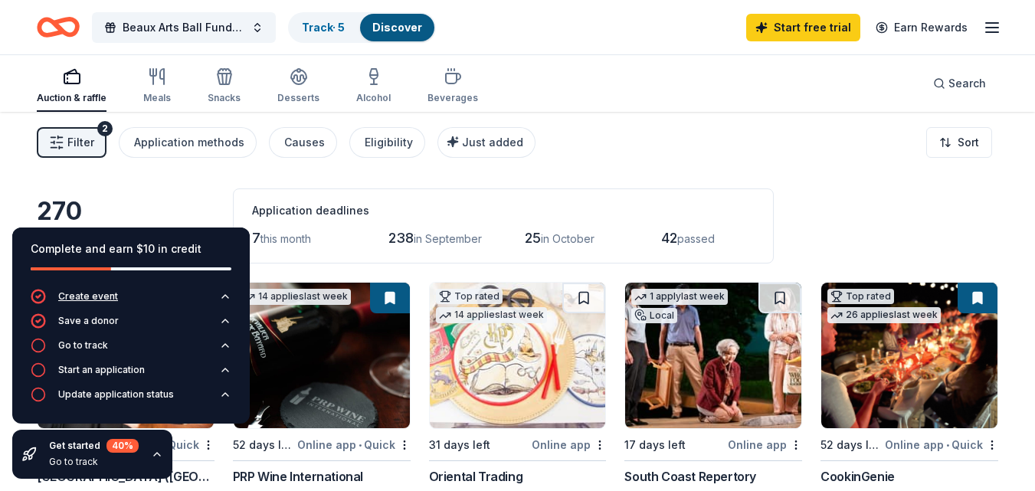
click at [99, 294] on div "Create event" at bounding box center [88, 296] width 60 height 12
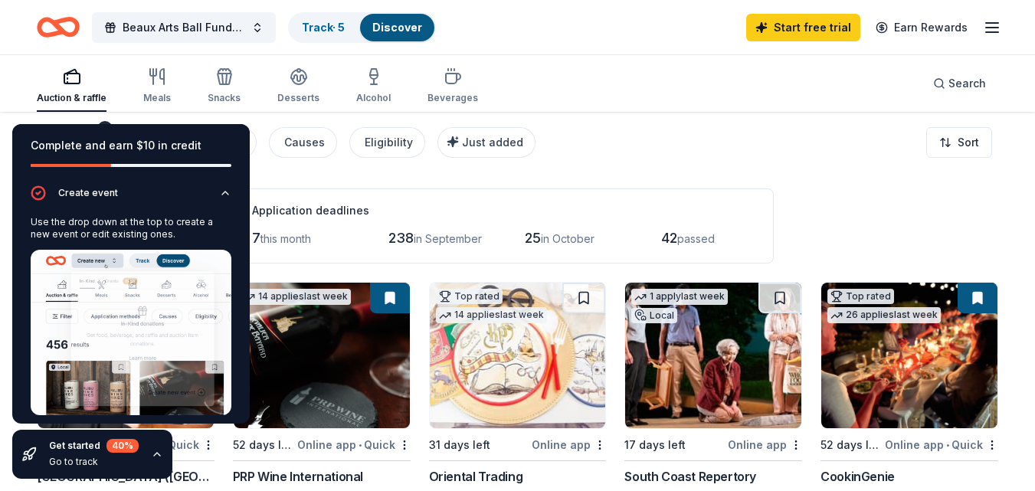
scroll to position [105, 0]
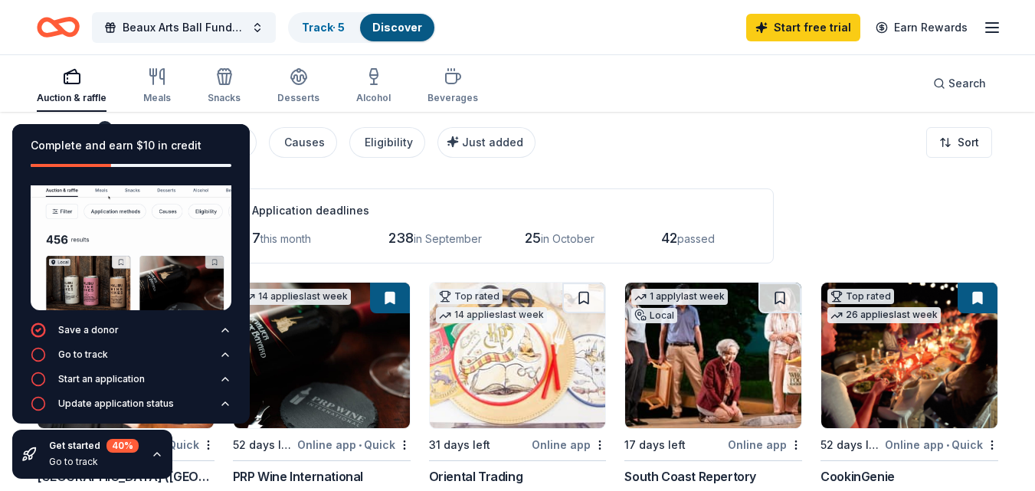
click at [323, 443] on div "Online app • Quick" at bounding box center [353, 444] width 113 height 19
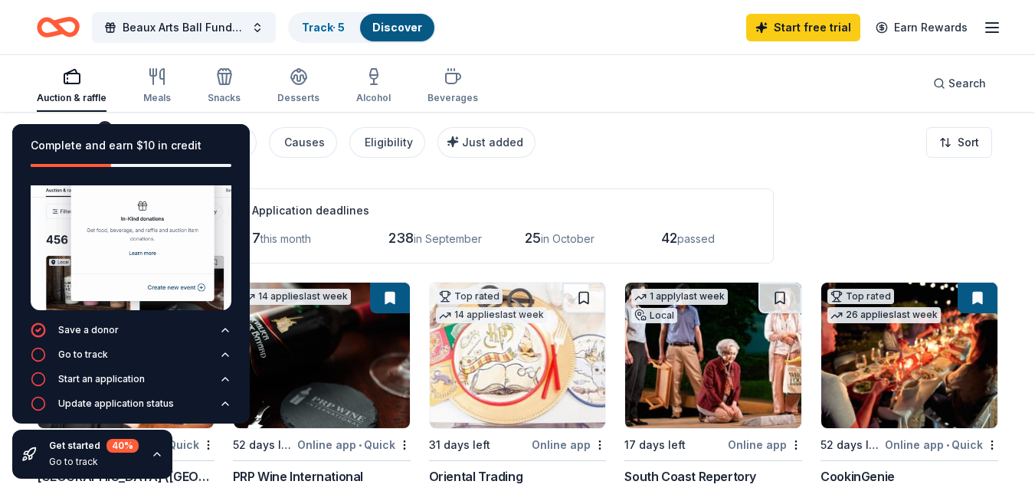
click at [992, 24] on icon "button" at bounding box center [992, 27] width 18 height 18
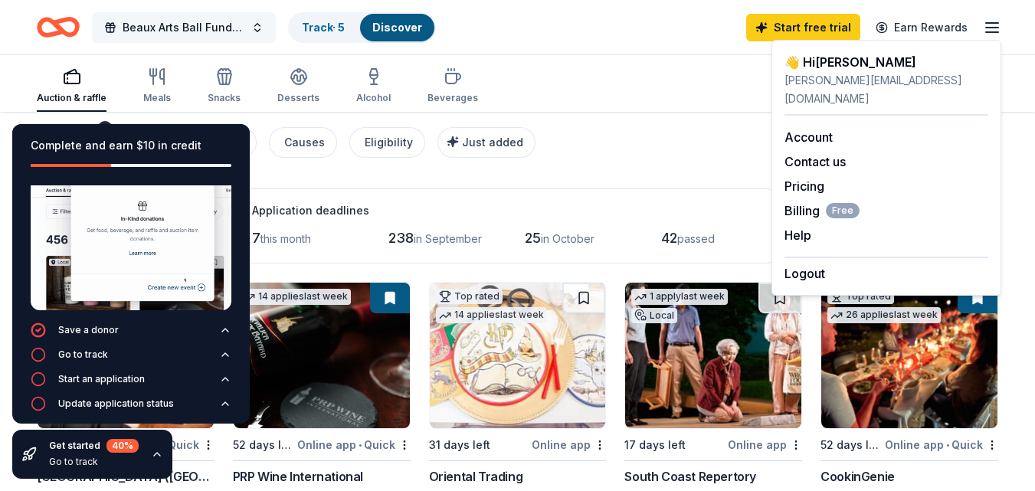
click at [174, 30] on span "Beaux Arts Ball Fundraiser" at bounding box center [184, 27] width 123 height 18
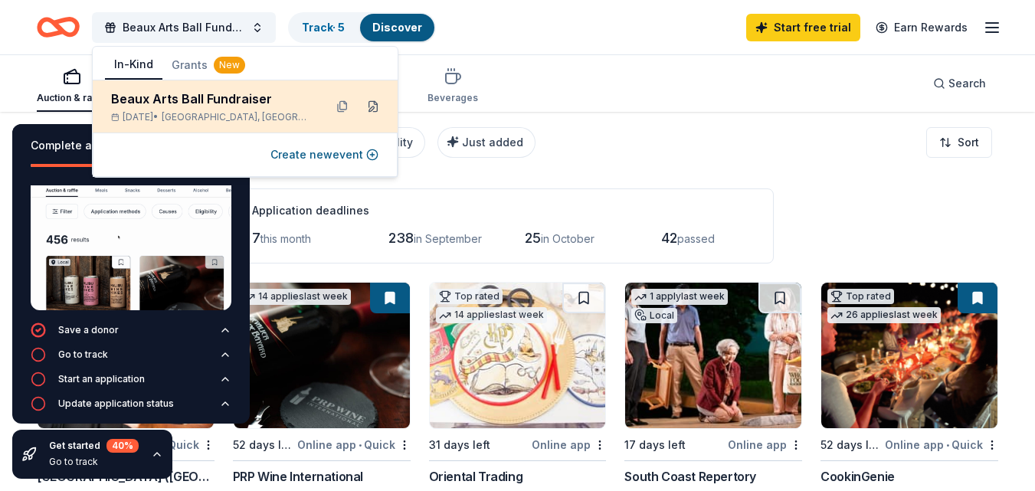
click at [374, 105] on button at bounding box center [373, 106] width 25 height 25
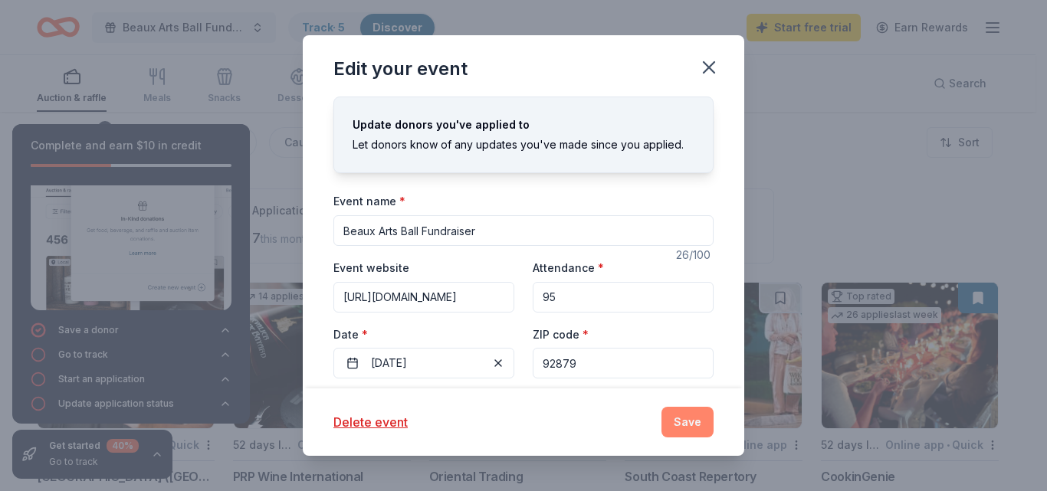
click at [688, 425] on button "Save" at bounding box center [687, 422] width 52 height 31
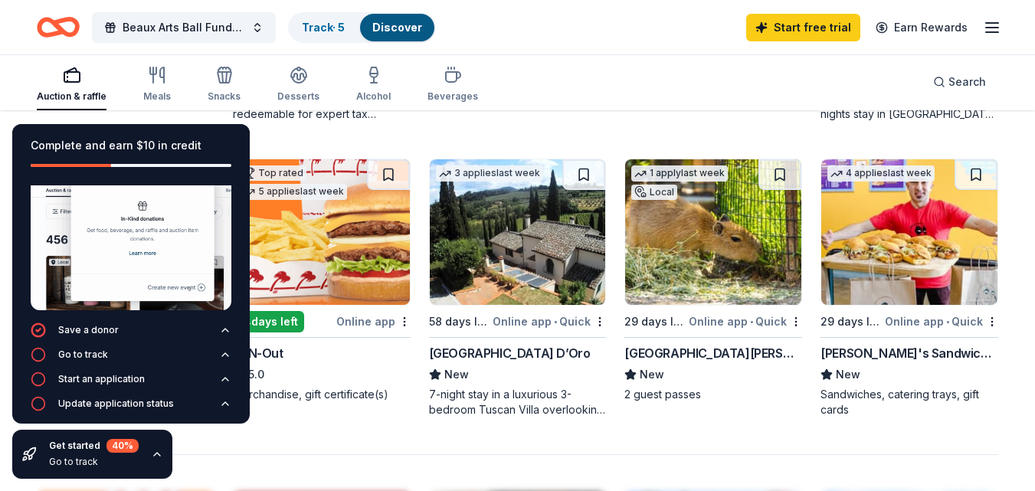
scroll to position [1001, 0]
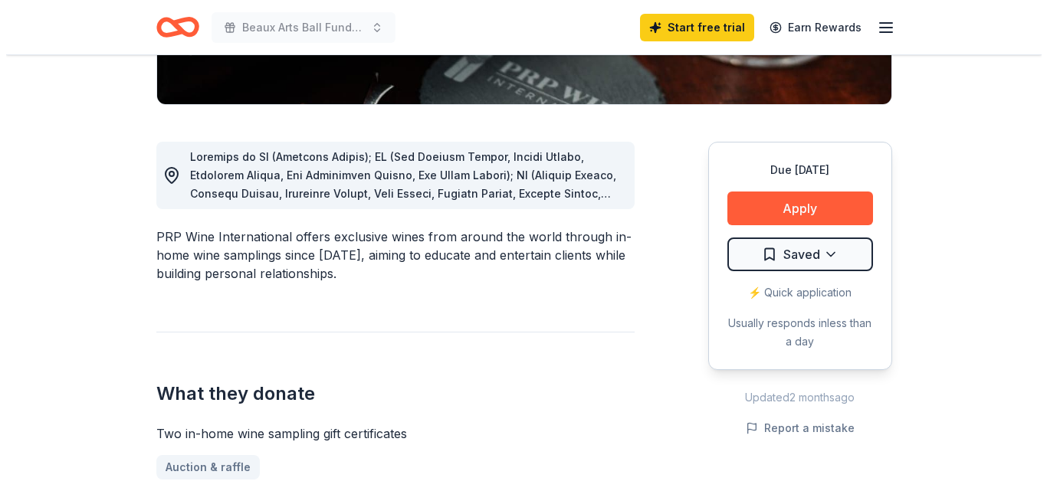
scroll to position [410, 0]
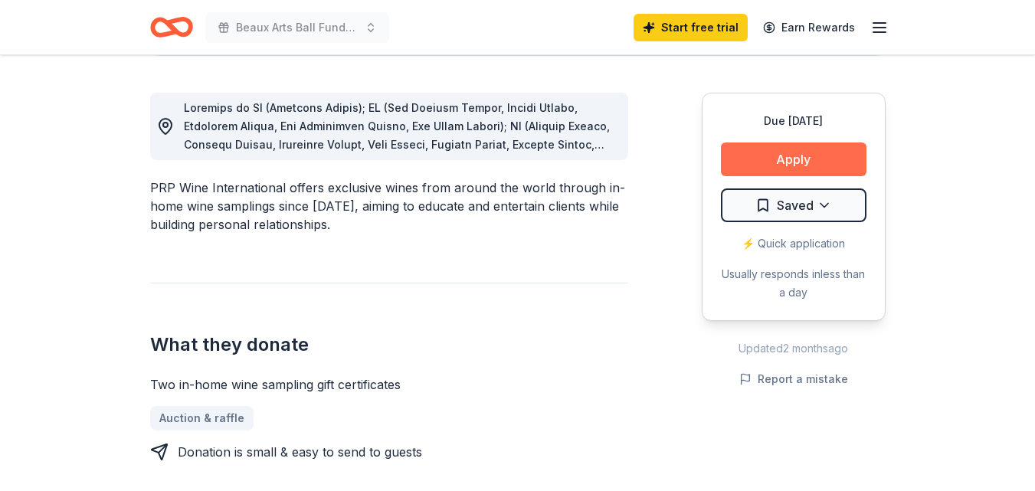
click at [783, 157] on button "Apply" at bounding box center [794, 160] width 146 height 34
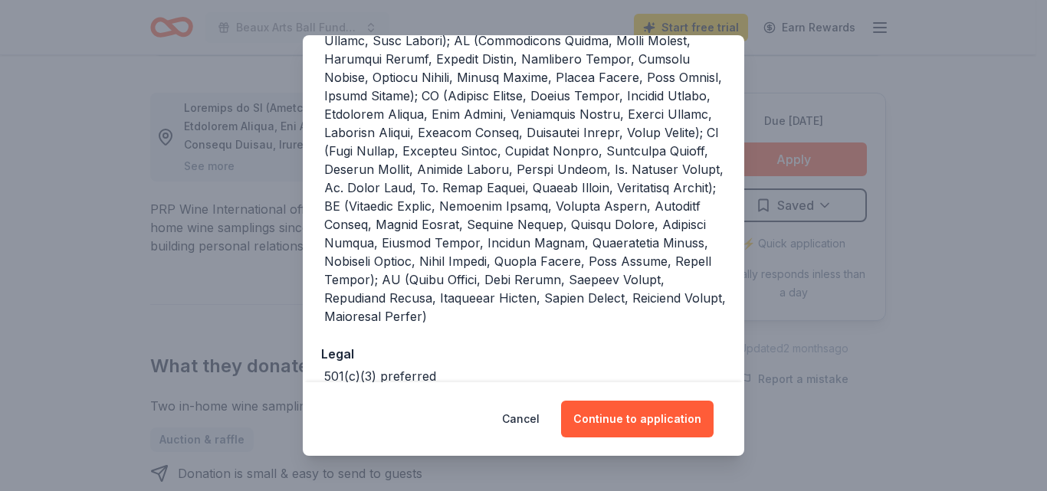
scroll to position [555, 0]
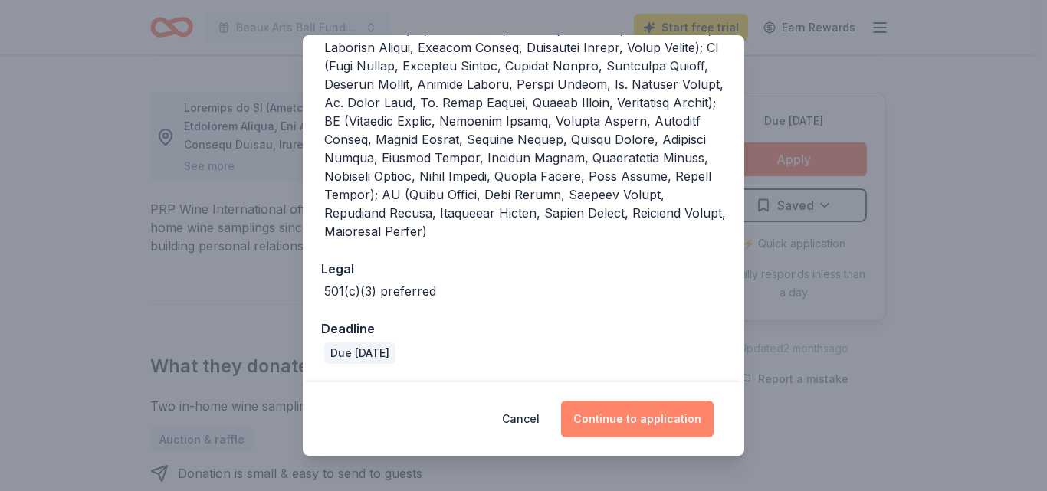
click at [658, 418] on button "Continue to application" at bounding box center [637, 419] width 153 height 37
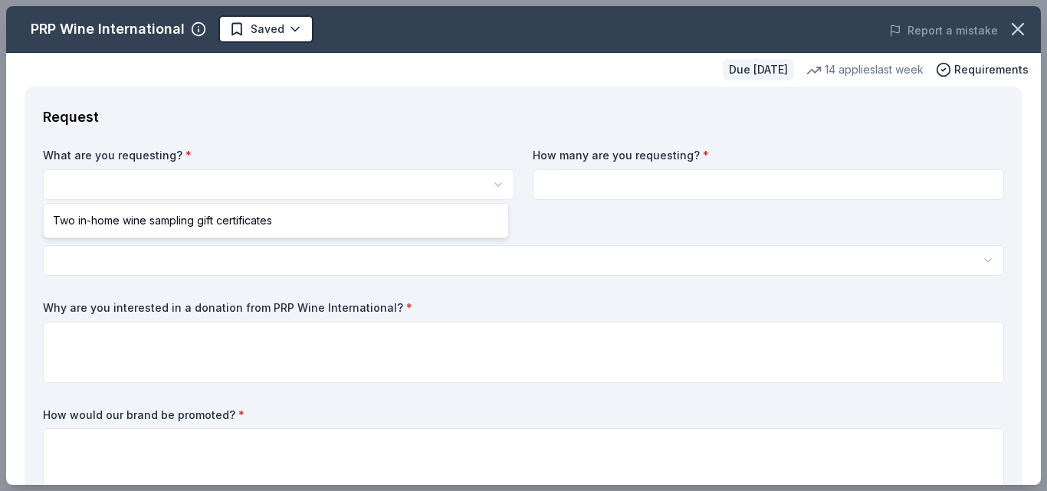
select select "Two in-home wine sampling gift certificates"
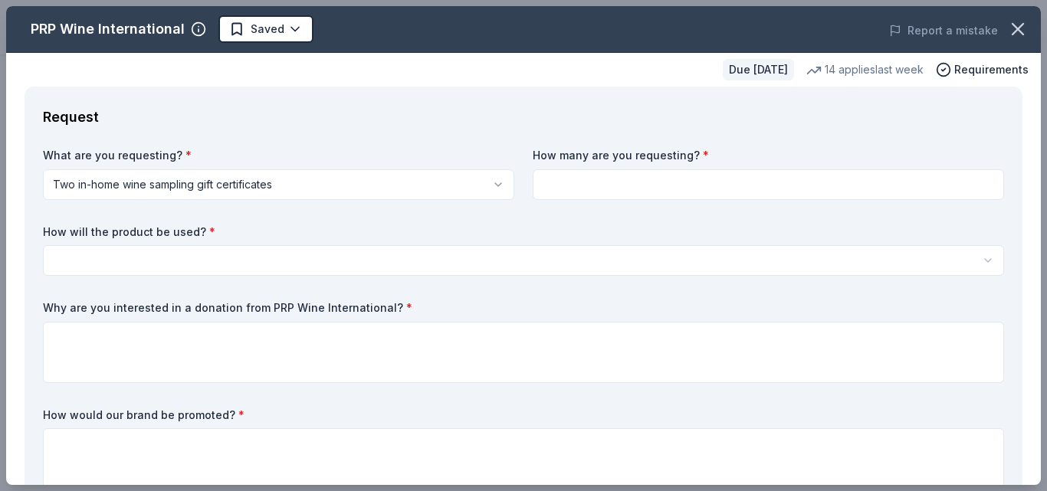
click at [593, 184] on input at bounding box center [768, 184] width 471 height 31
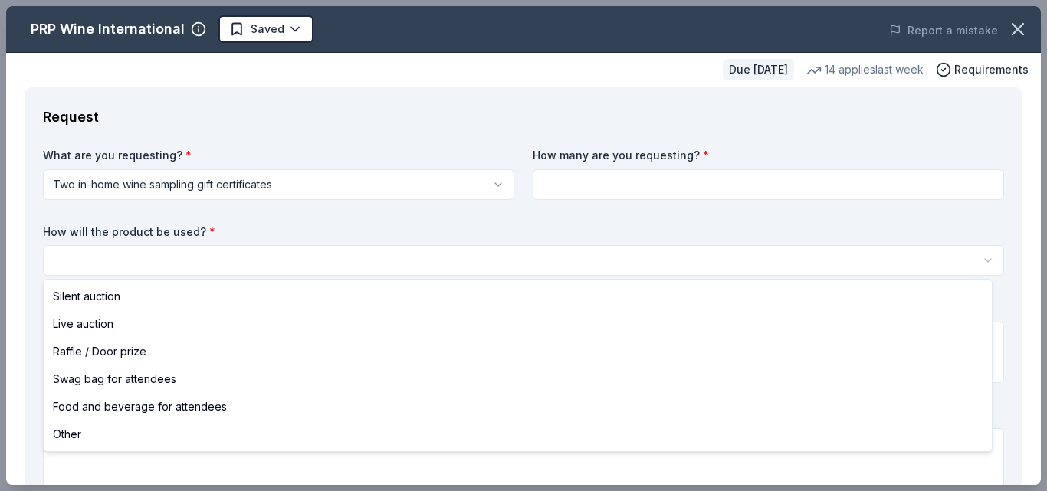
click at [79, 254] on html "Beaux Arts Ball Fundraiser Saved Apply Due in 52 days Share PRP Wine Internatio…" at bounding box center [523, 245] width 1047 height 491
select select "silentAuction"
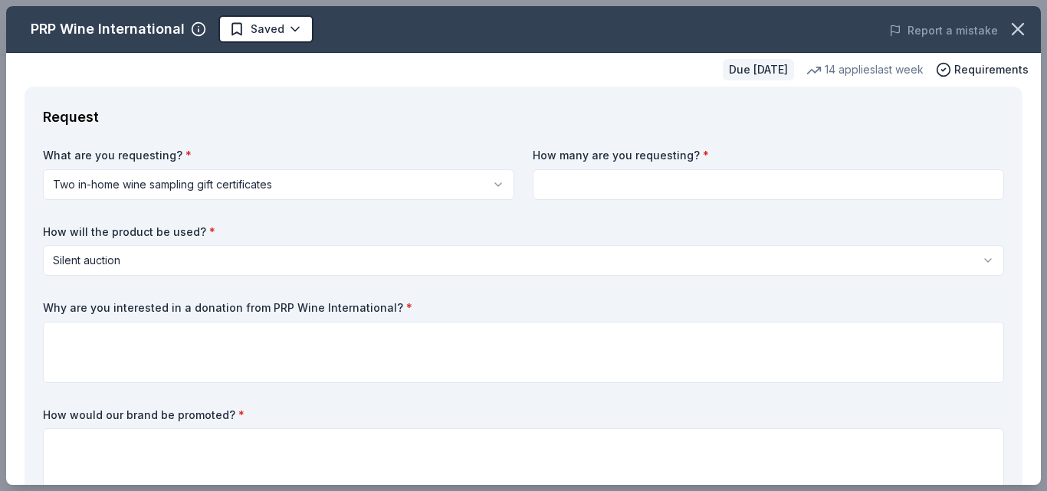
click at [571, 182] on input at bounding box center [768, 184] width 471 height 31
type input "2"
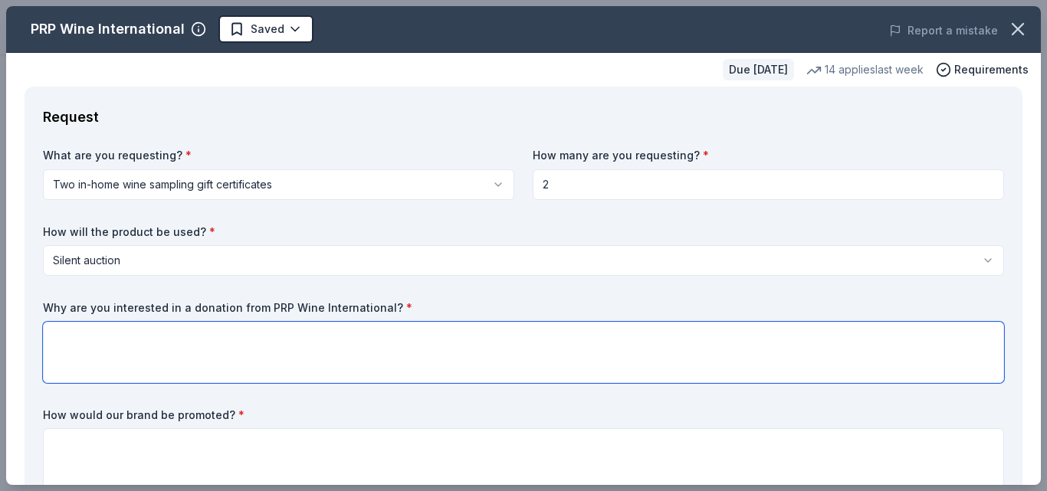
click at [71, 334] on textarea at bounding box center [523, 352] width 961 height 61
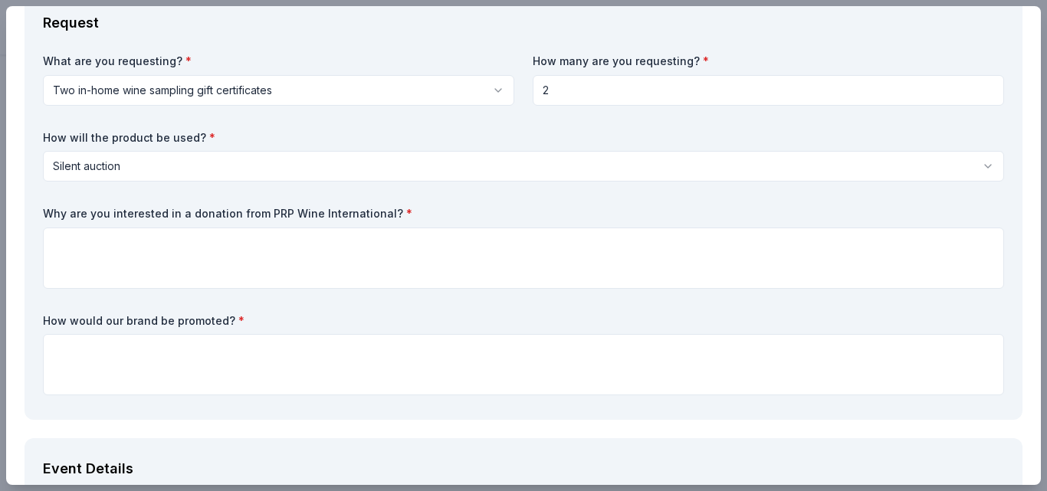
scroll to position [87, 0]
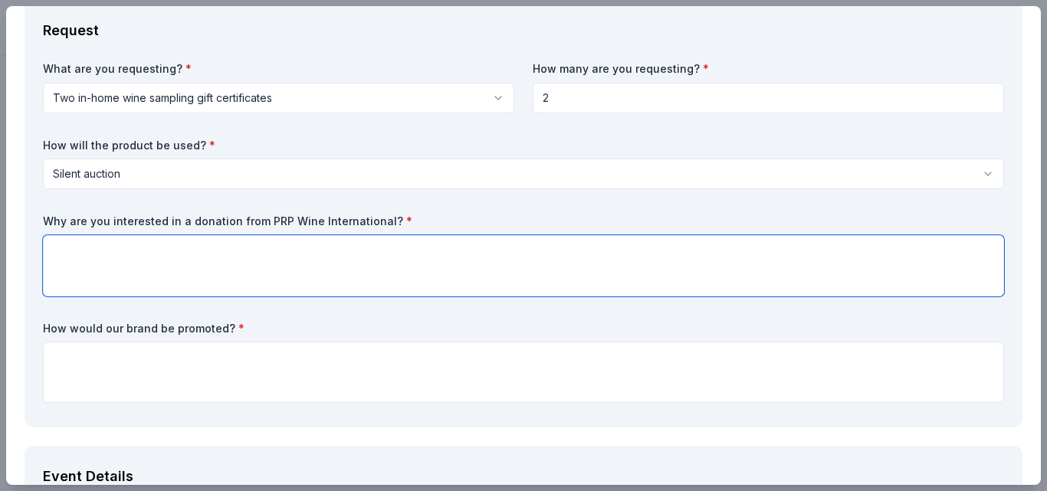
click at [63, 254] on textarea at bounding box center [523, 265] width 961 height 61
type textarea "S"
click at [222, 251] on textarea "We are looking for items to put in silent auction" at bounding box center [523, 265] width 961 height 61
click at [320, 261] on textarea "We are looking for items to put in the silent auction" at bounding box center [523, 265] width 961 height 61
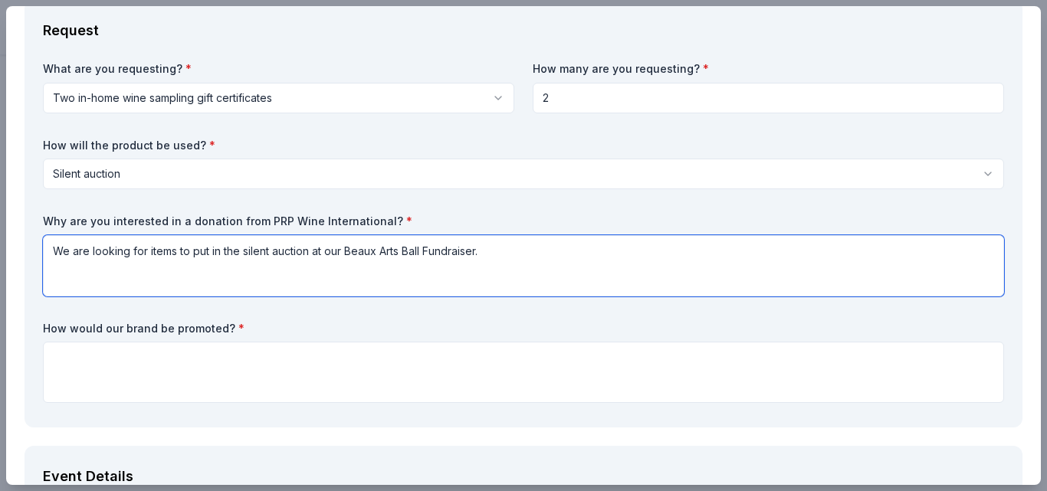
type textarea "We are looking for items to put in the silent auction at our Beaux Arts Ball Fu…"
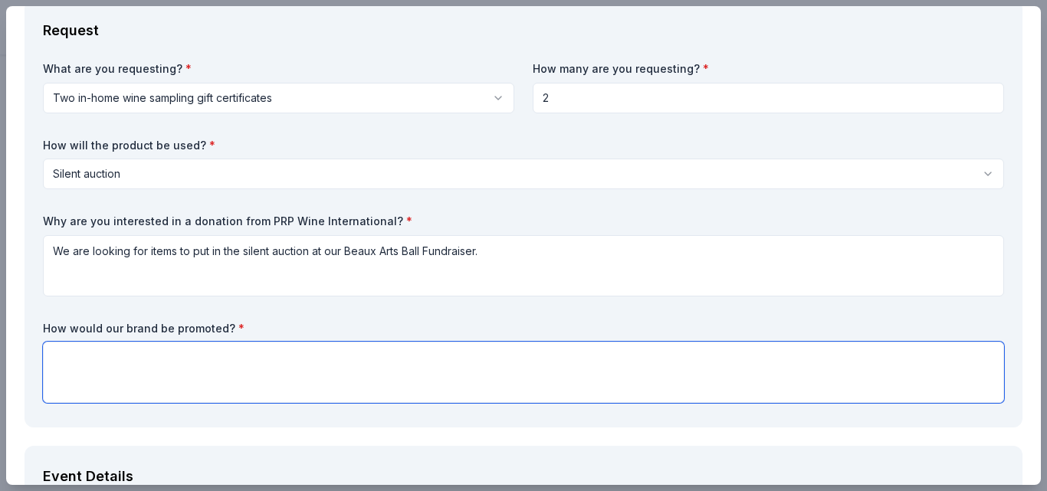
click at [61, 356] on textarea at bounding box center [523, 372] width 961 height 61
type textarea "B"
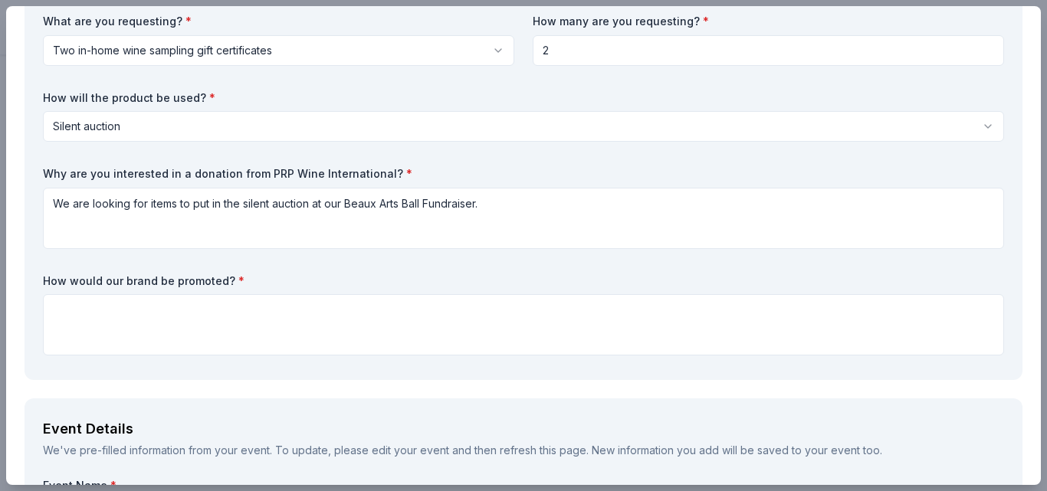
scroll to position [122, 0]
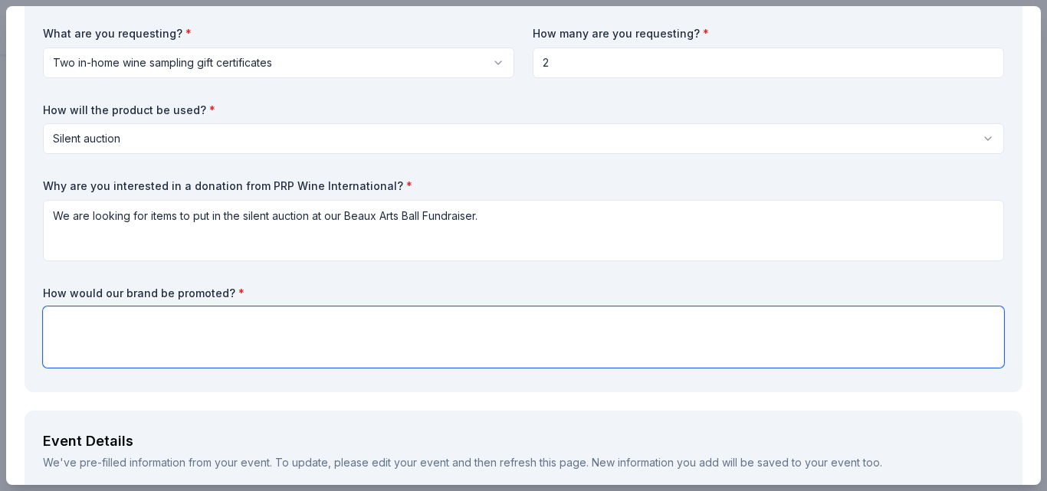
click at [58, 318] on textarea at bounding box center [523, 337] width 961 height 61
click at [61, 320] on textarea "The brand will be listed in the auction description as well as mentioned in tha…" at bounding box center [523, 337] width 961 height 61
type textarea "The brand will be listed in the auction description as well as mentioned in tha…"
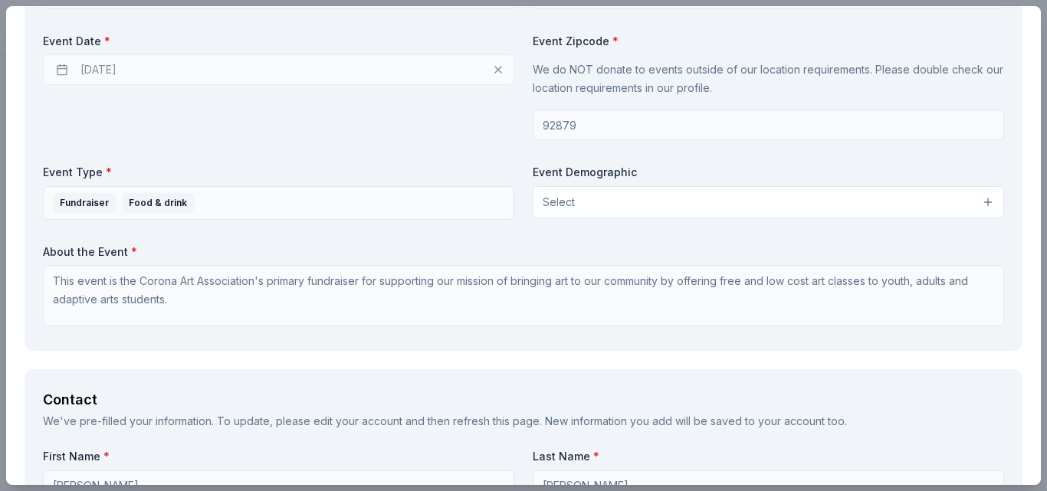
scroll to position [744, 0]
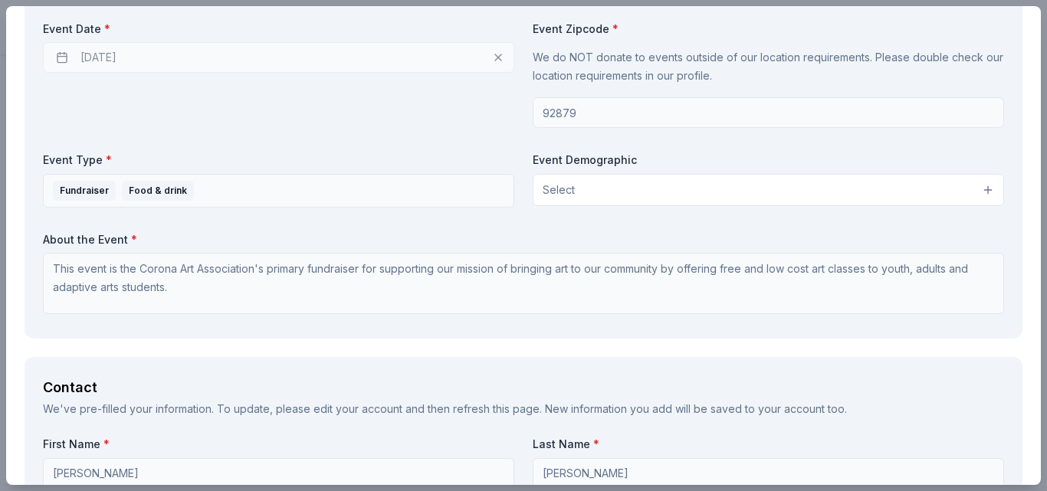
click at [582, 190] on button "Select" at bounding box center [768, 190] width 471 height 32
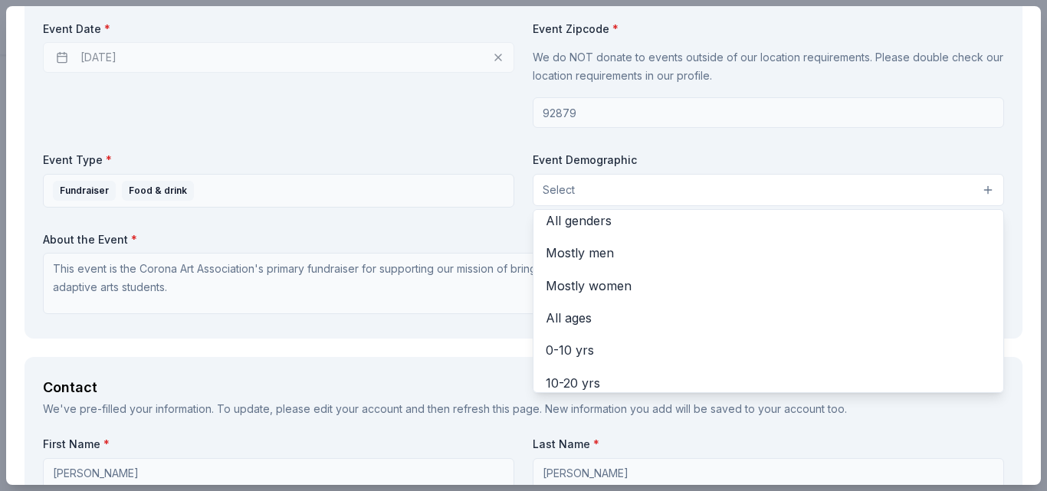
scroll to position [0, 0]
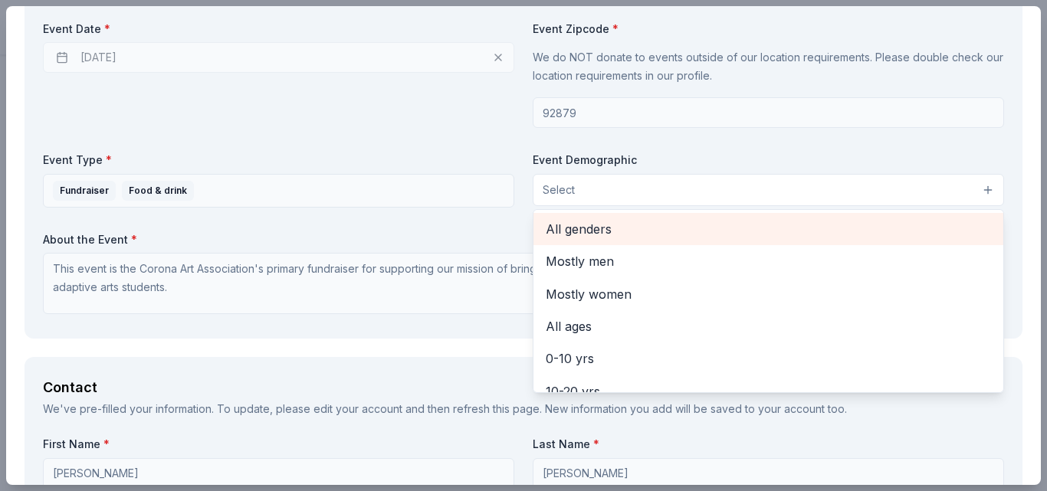
click at [576, 225] on span "All genders" at bounding box center [768, 229] width 445 height 20
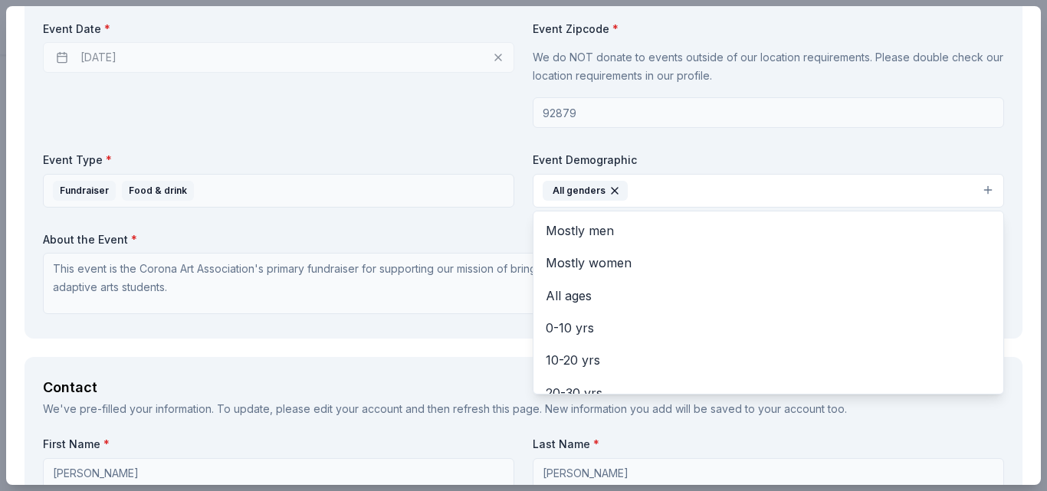
click at [1006, 311] on div "Event Details We've pre-filled information from your event. To update, please e…" at bounding box center [524, 63] width 998 height 550
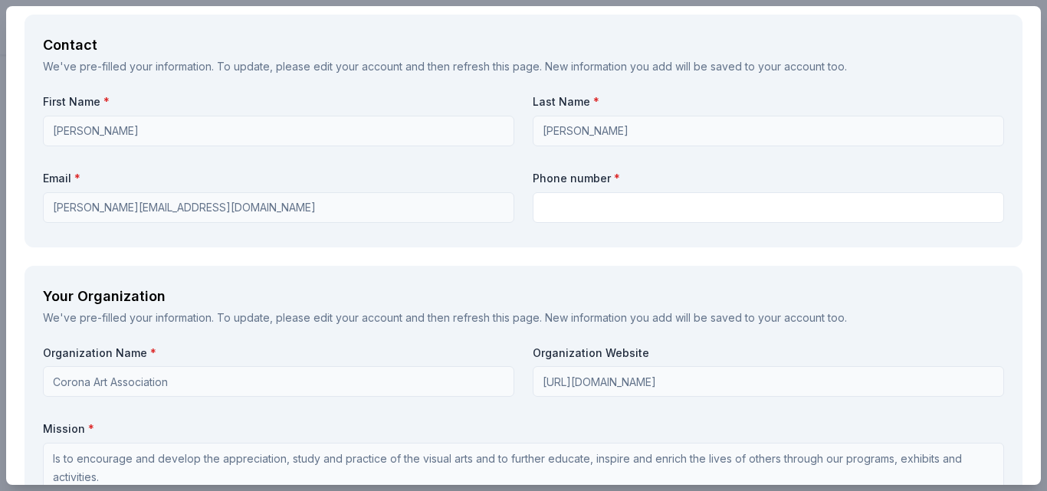
scroll to position [1102, 0]
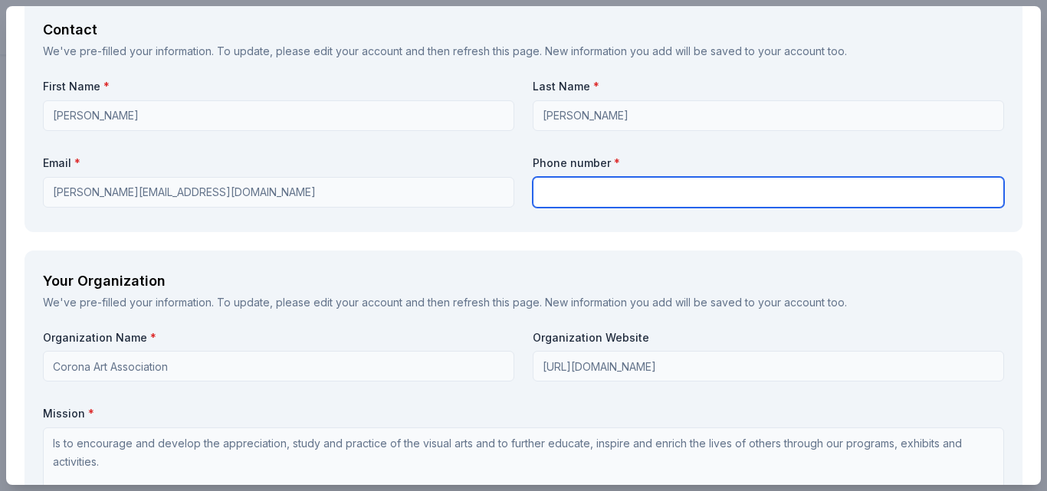
click at [564, 189] on input "text" at bounding box center [768, 192] width 471 height 31
type input "9512042624"
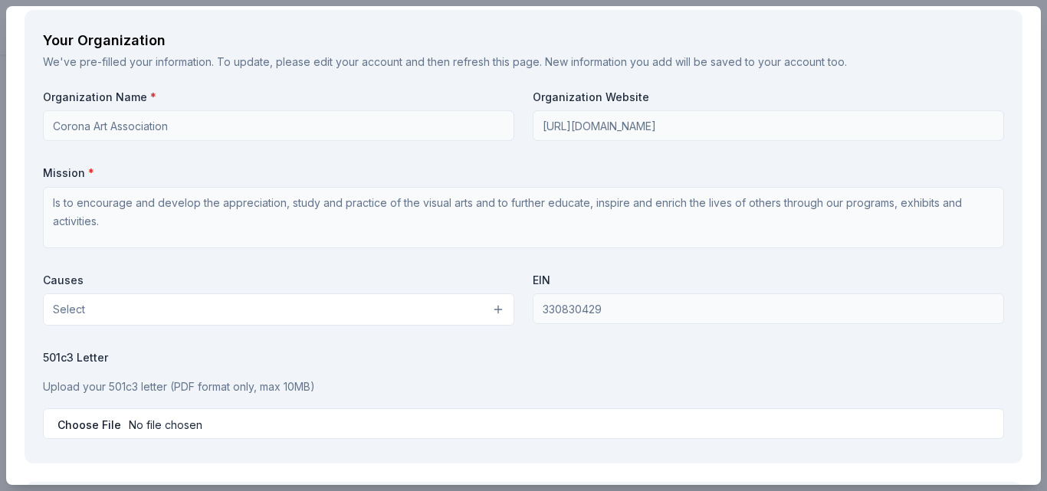
scroll to position [1366, 0]
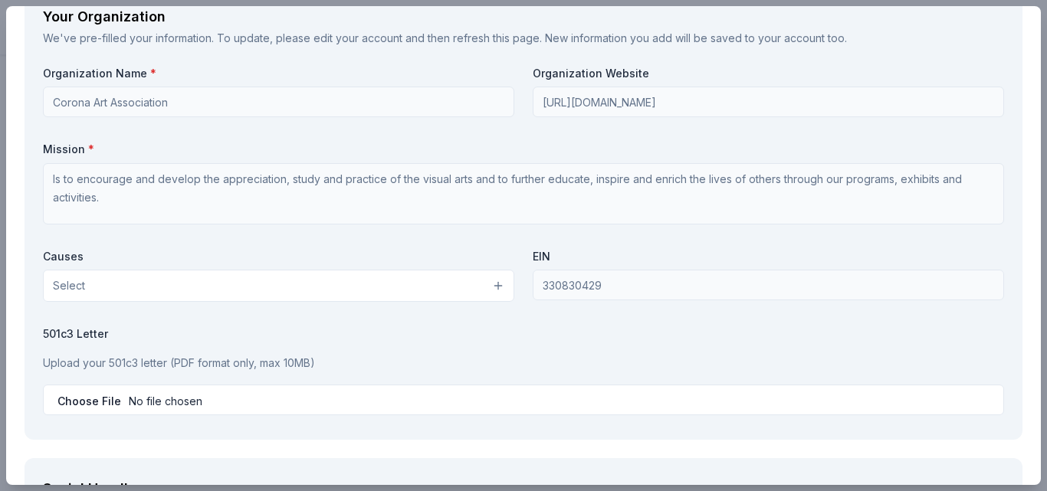
click at [112, 284] on button "Select" at bounding box center [278, 286] width 471 height 32
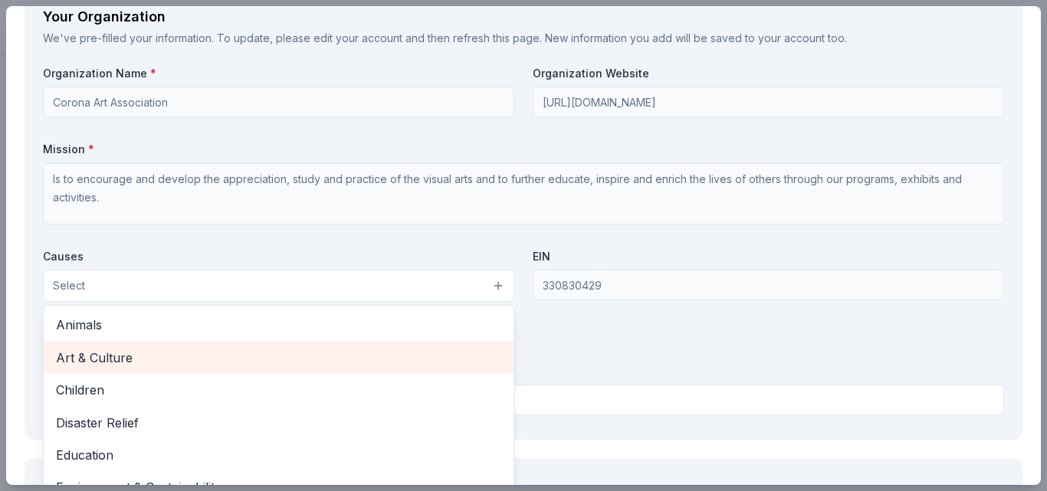
click at [114, 351] on span "Art & Culture" at bounding box center [278, 358] width 445 height 20
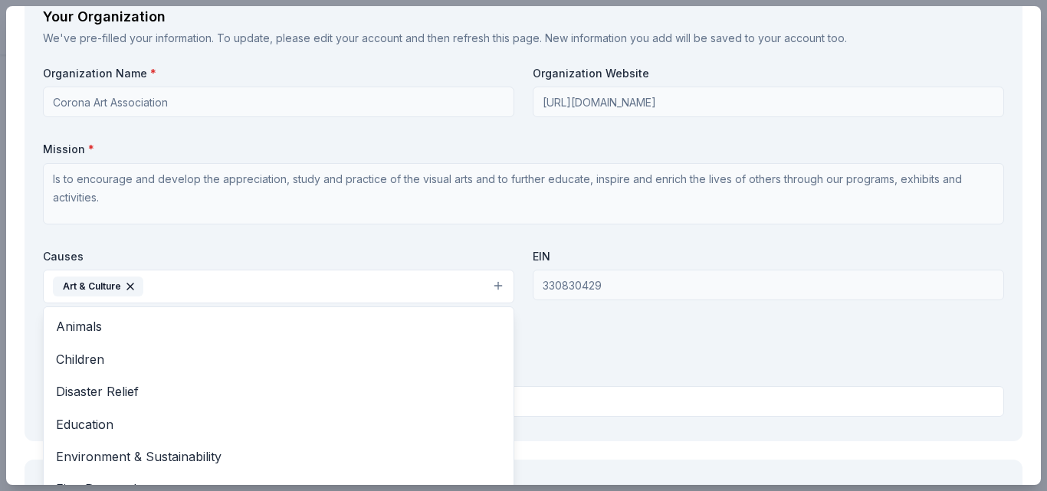
click at [992, 236] on div "Your Organization We've pre-filled your information. To update, please edit you…" at bounding box center [524, 213] width 998 height 455
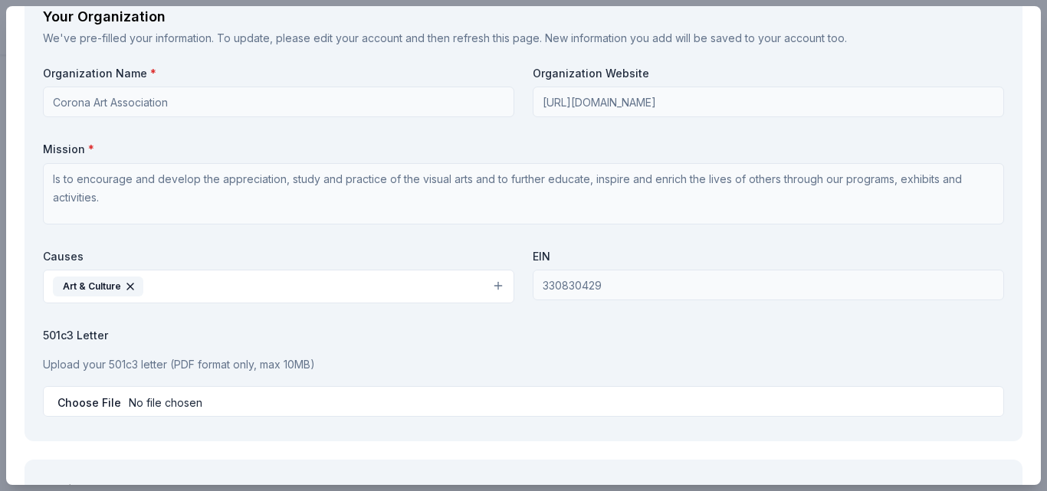
drag, startPoint x: 1045, startPoint y: 247, endPoint x: 1046, endPoint y: 319, distance: 72.0
click at [1035, 319] on div "PRP Wine International Saved Report a mistake Due in 52 days 14 applies last we…" at bounding box center [523, 245] width 1047 height 491
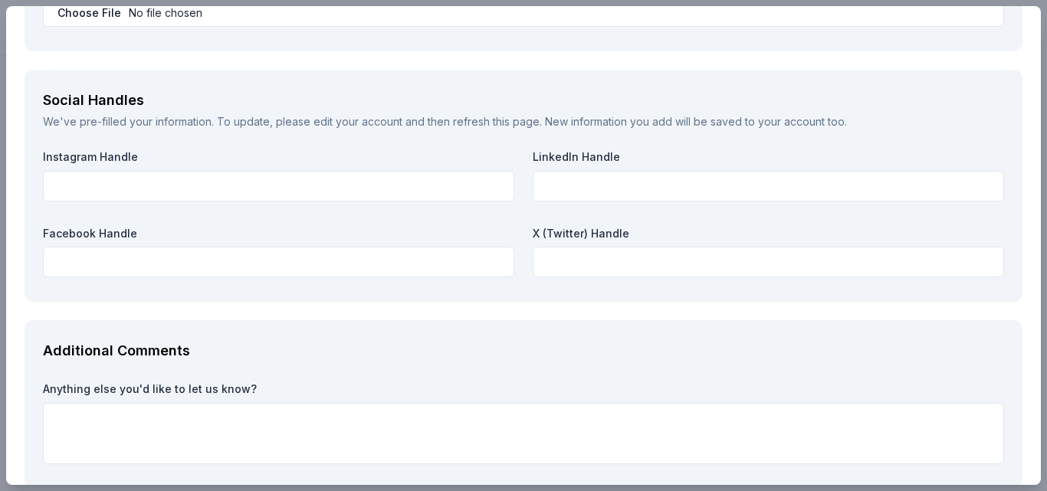
scroll to position [1693, 0]
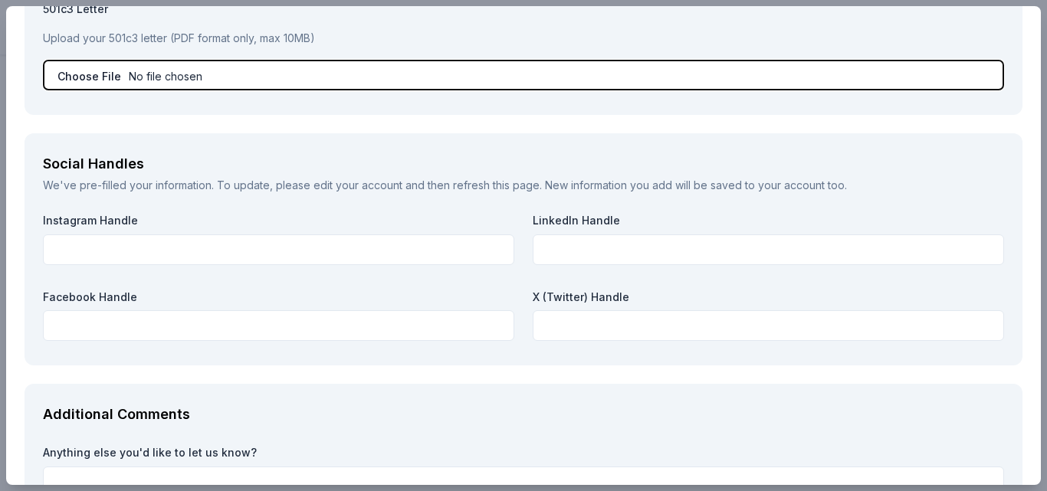
click at [97, 74] on input "file" at bounding box center [523, 75] width 961 height 31
type input "C:\fakepath\CAA Fed Tax ID.pdf"
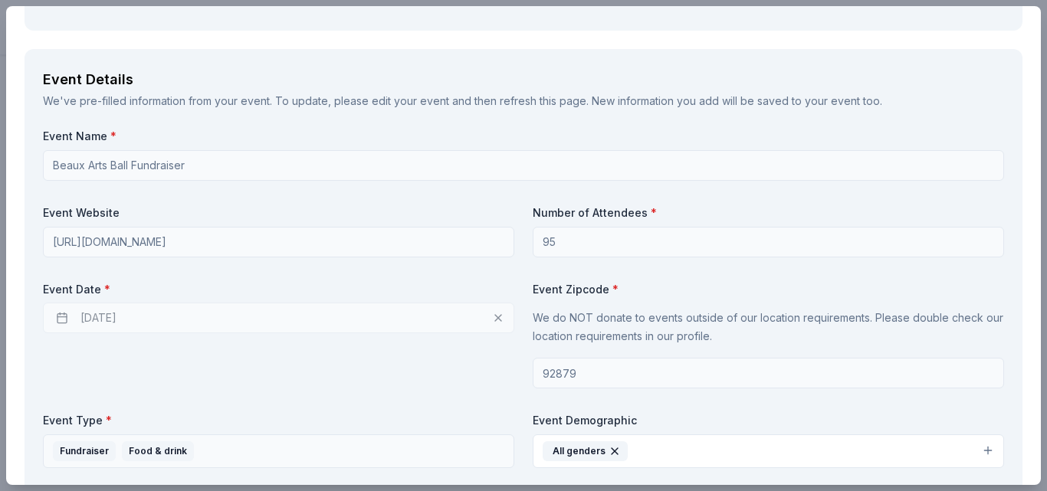
scroll to position [519, 0]
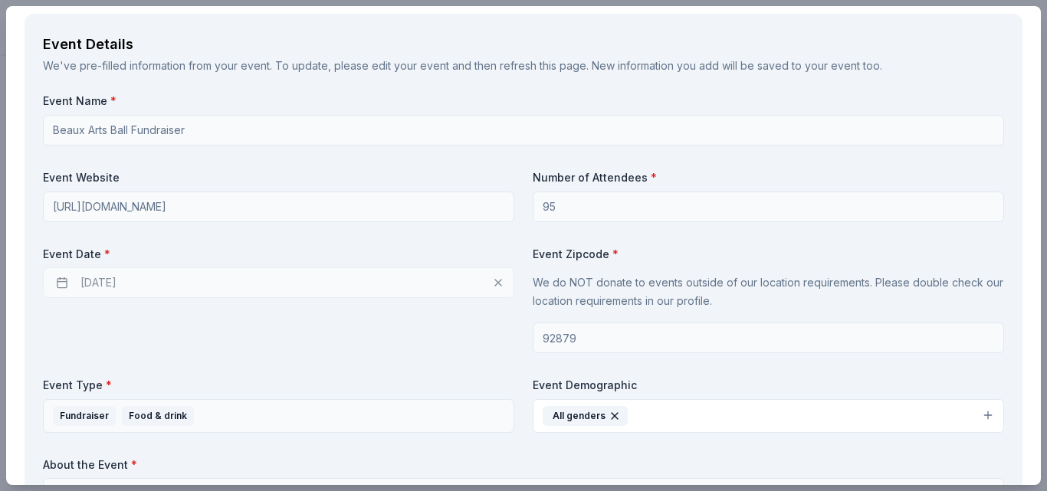
click at [107, 284] on div "[DATE]" at bounding box center [278, 282] width 471 height 31
click at [59, 283] on div "[DATE]" at bounding box center [278, 282] width 471 height 31
click at [127, 283] on div "[DATE]" at bounding box center [278, 282] width 471 height 31
click at [141, 281] on div "[DATE]" at bounding box center [278, 282] width 471 height 31
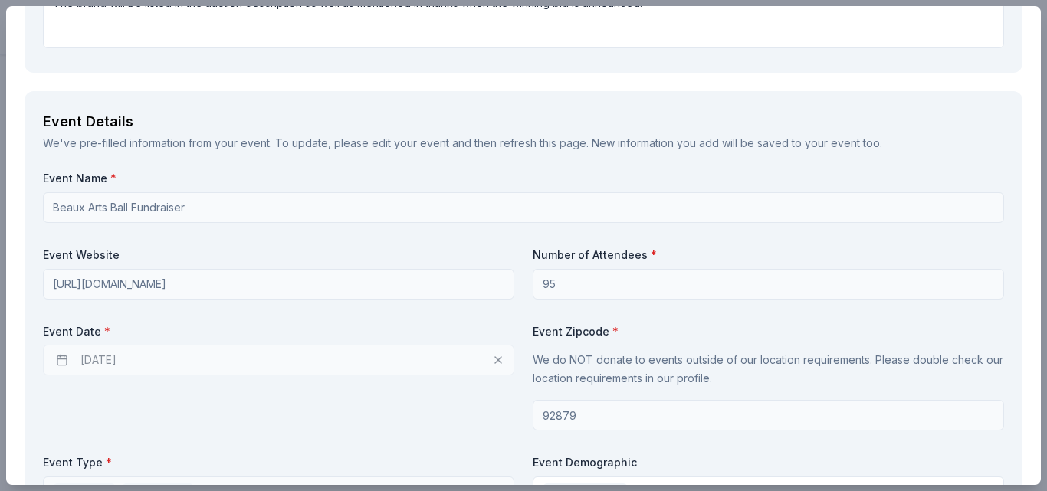
scroll to position [504, 0]
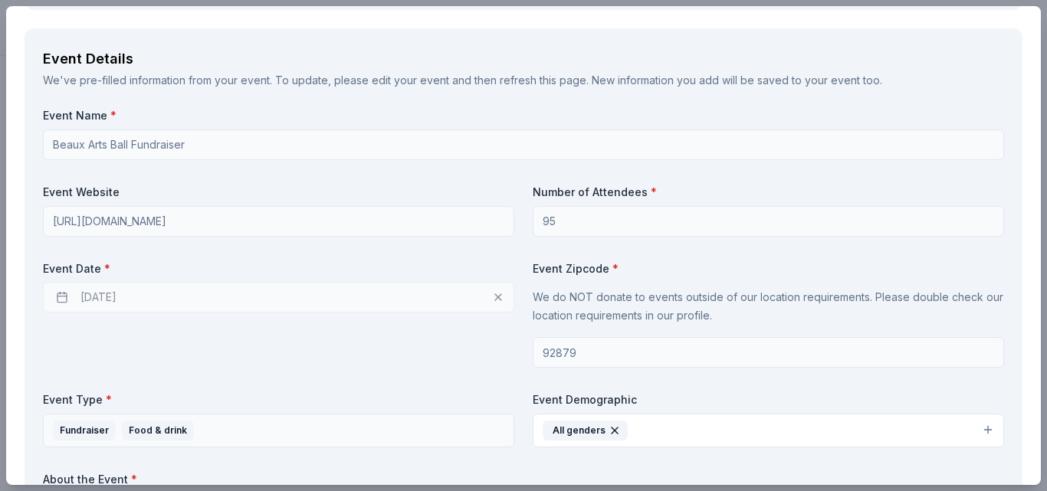
click at [61, 297] on div "[DATE]" at bounding box center [278, 297] width 471 height 31
click at [154, 298] on div "[DATE]" at bounding box center [278, 297] width 471 height 31
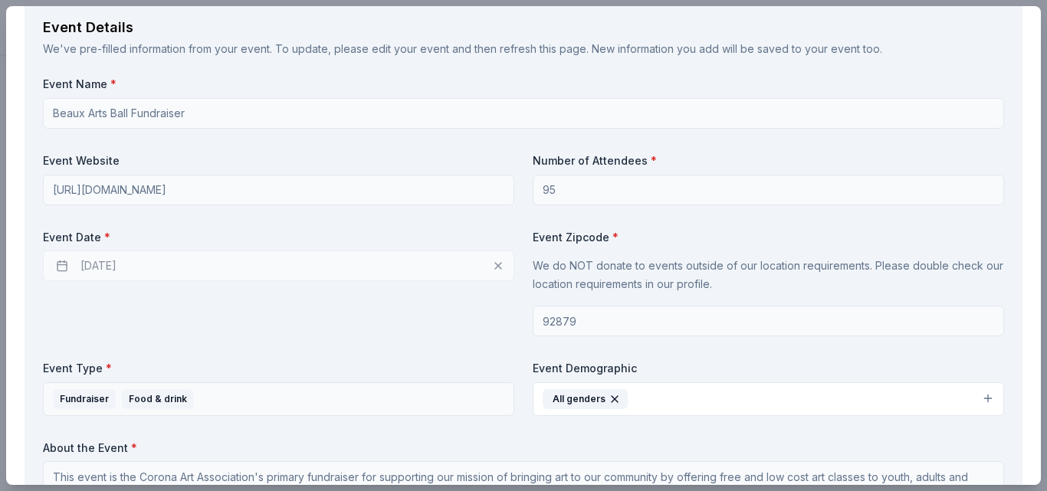
scroll to position [481, 0]
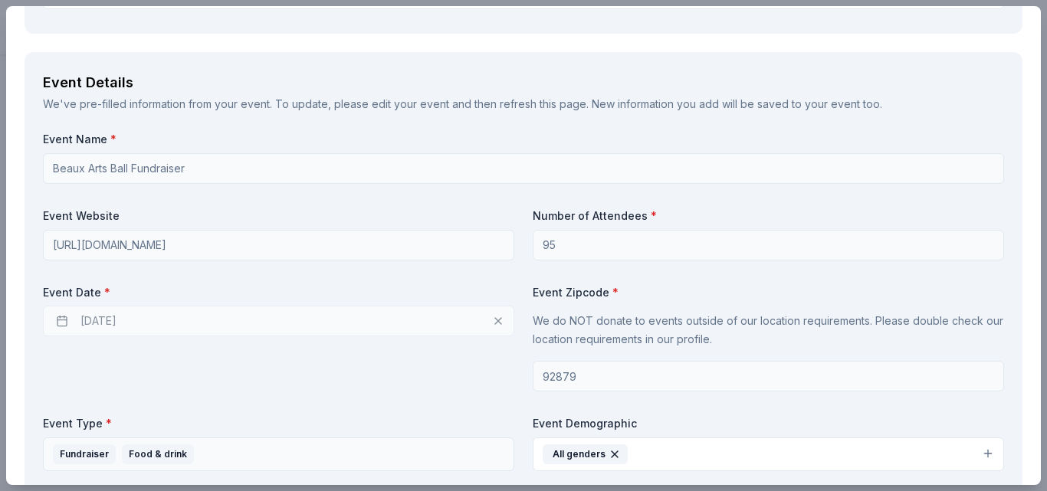
click at [492, 320] on div "[DATE]" at bounding box center [278, 321] width 471 height 31
click at [490, 320] on div "[DATE]" at bounding box center [278, 321] width 471 height 31
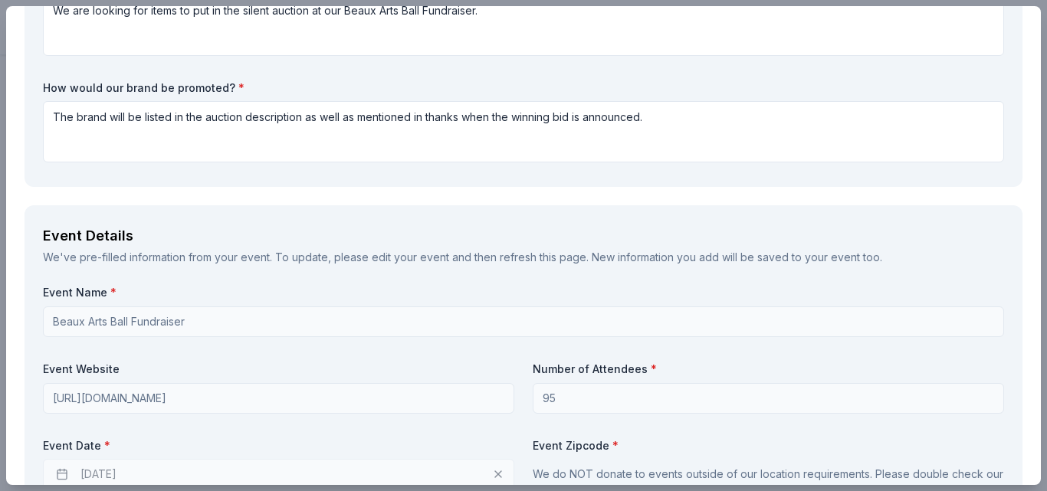
scroll to position [0, 0]
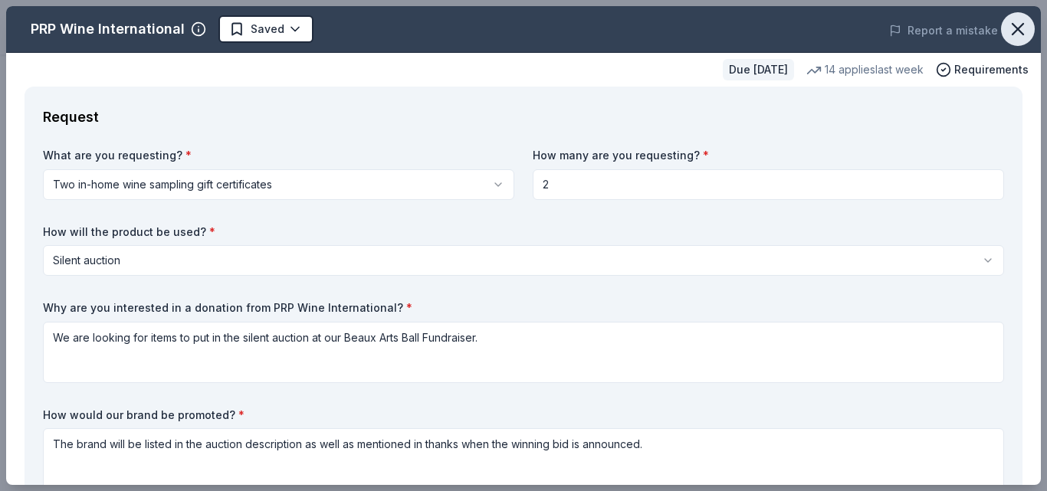
click at [1007, 25] on icon "button" at bounding box center [1017, 28] width 21 height 21
drag, startPoint x: 52, startPoint y: 445, endPoint x: 682, endPoint y: 431, distance: 630.1
click at [682, 431] on textarea "The brand will be listed in the auction description as well as mentioned in tha…" at bounding box center [523, 458] width 961 height 61
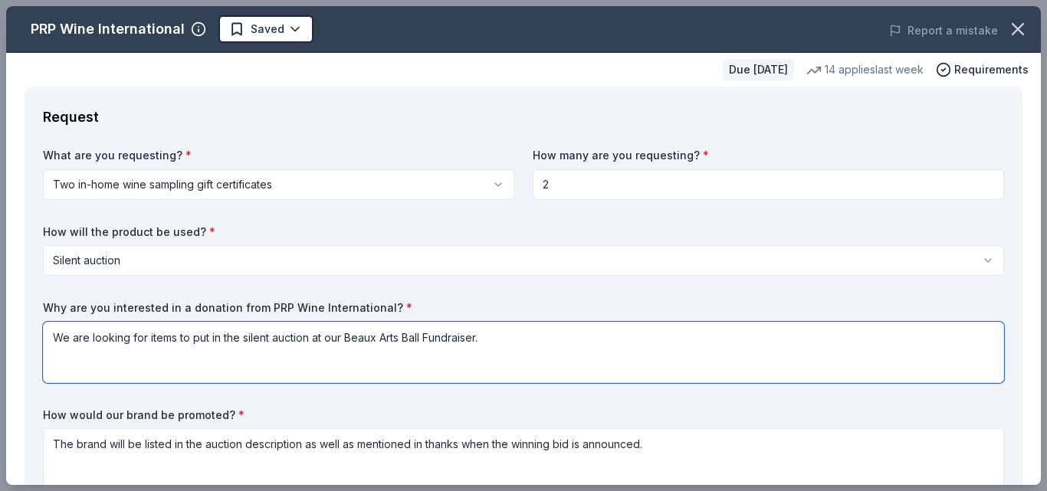
drag, startPoint x: 54, startPoint y: 340, endPoint x: 547, endPoint y: 358, distance: 493.9
click at [547, 358] on textarea "We are looking for items to put in the silent auction at our Beaux Arts Ball Fu…" at bounding box center [523, 352] width 961 height 61
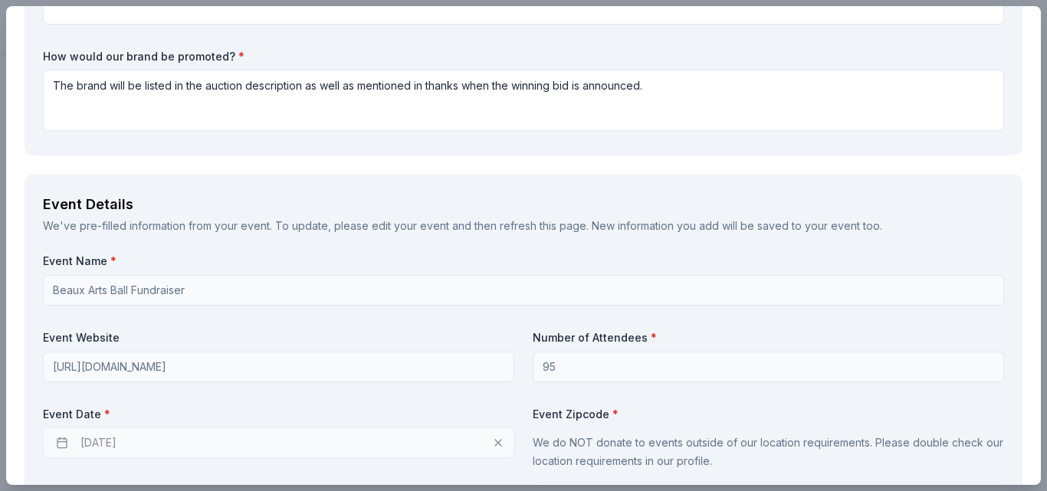
scroll to position [363, 0]
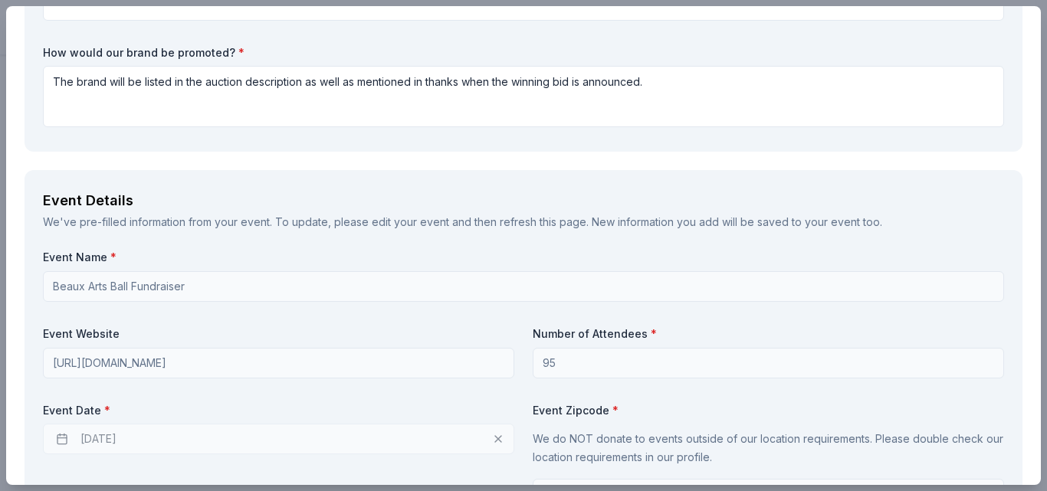
click at [133, 436] on div "[DATE]" at bounding box center [278, 439] width 471 height 31
click at [123, 441] on div "[DATE]" at bounding box center [278, 439] width 471 height 31
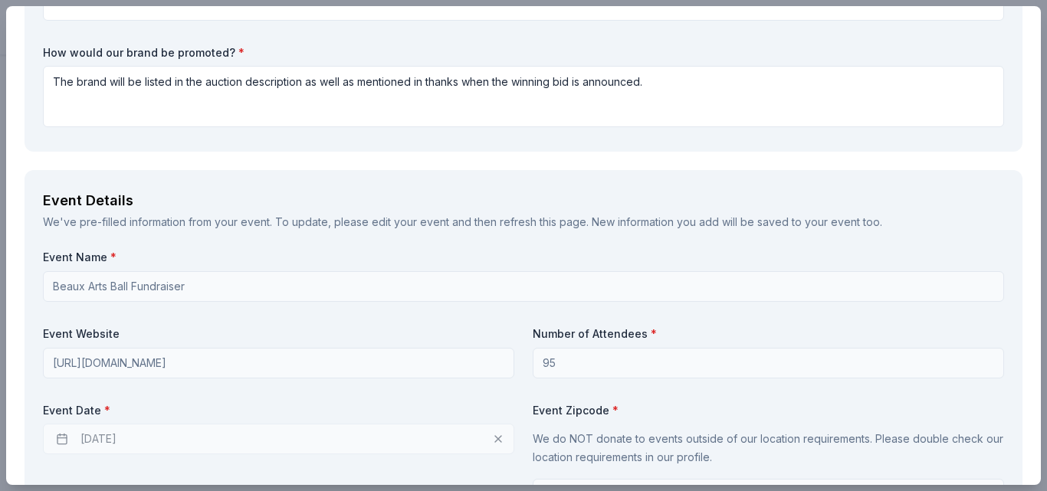
click at [88, 436] on div "[DATE]" at bounding box center [278, 439] width 471 height 31
click at [92, 403] on label "Event Date *" at bounding box center [278, 410] width 471 height 15
click at [96, 410] on label "Event Date *" at bounding box center [278, 410] width 471 height 15
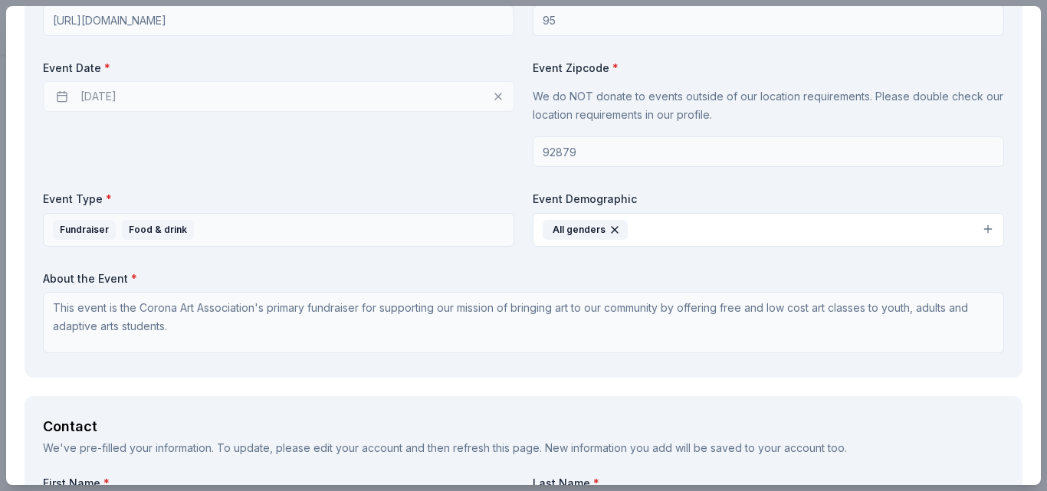
scroll to position [733, 0]
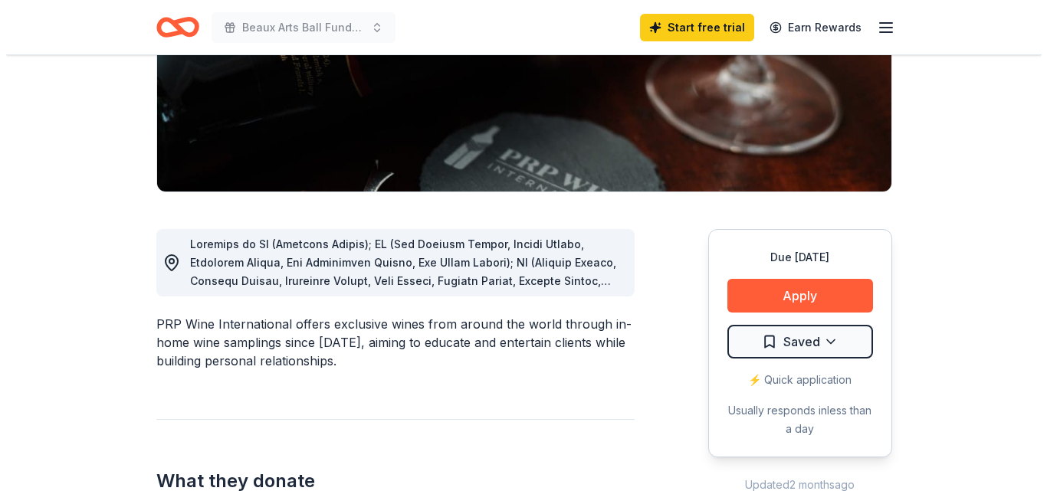
scroll to position [270, 0]
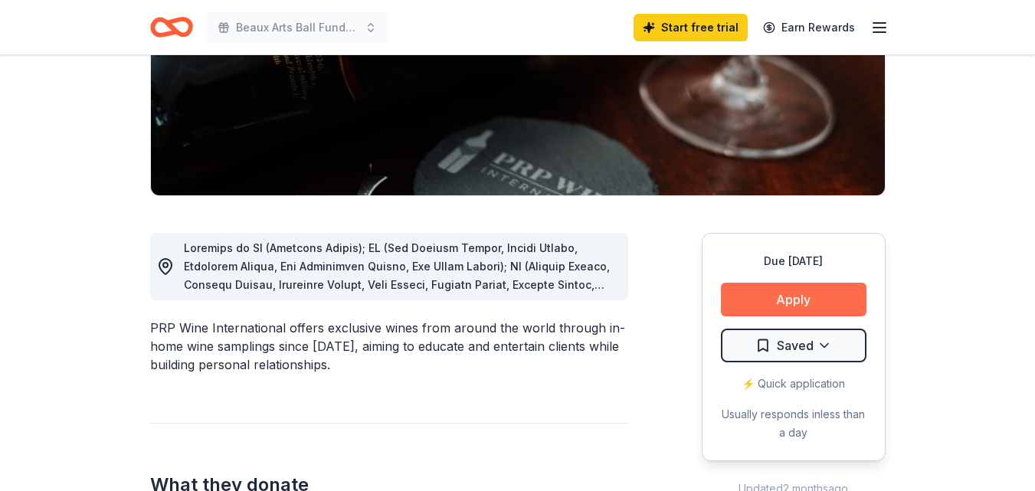
click at [779, 297] on button "Apply" at bounding box center [794, 300] width 146 height 34
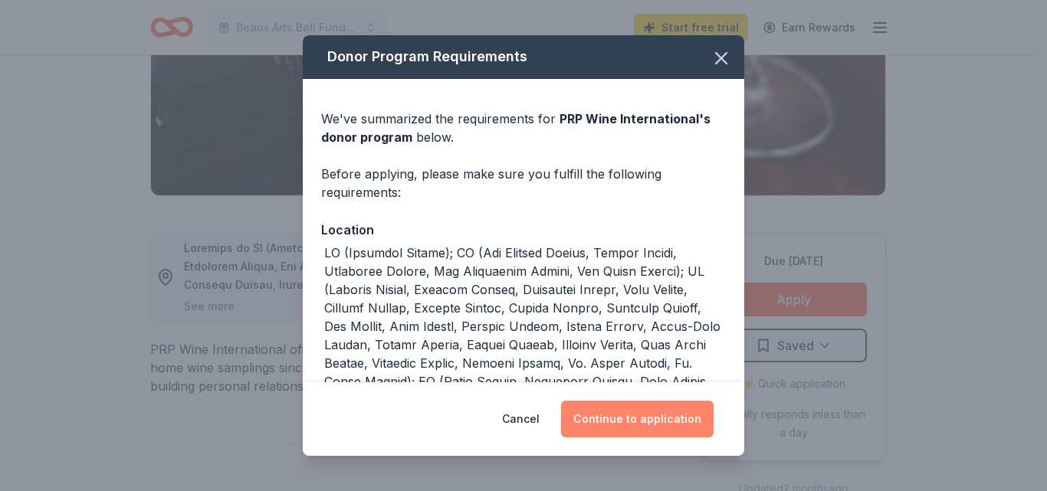
click at [633, 415] on button "Continue to application" at bounding box center [637, 419] width 153 height 37
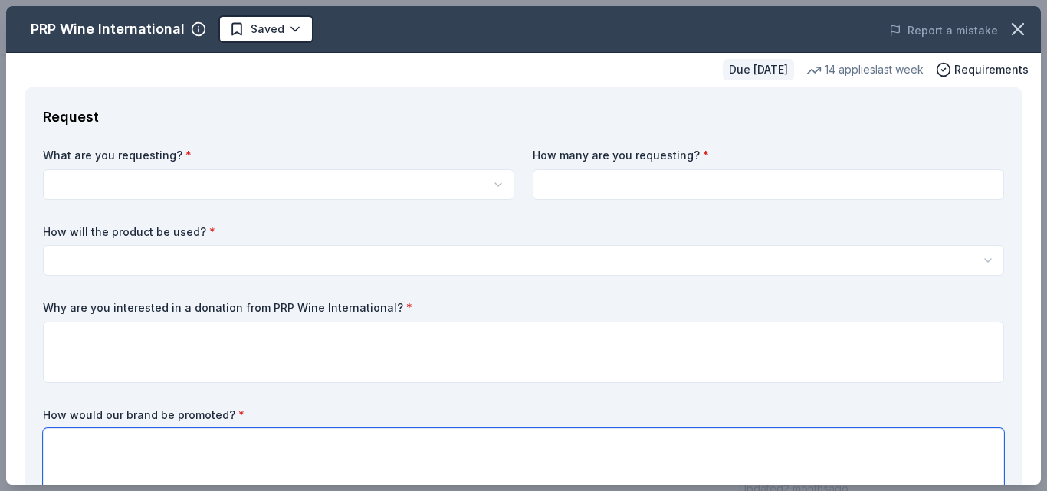
click at [55, 438] on textarea at bounding box center [523, 458] width 961 height 61
paste textarea "The brand will be listed in the auction description as well as mentioned in tha…"
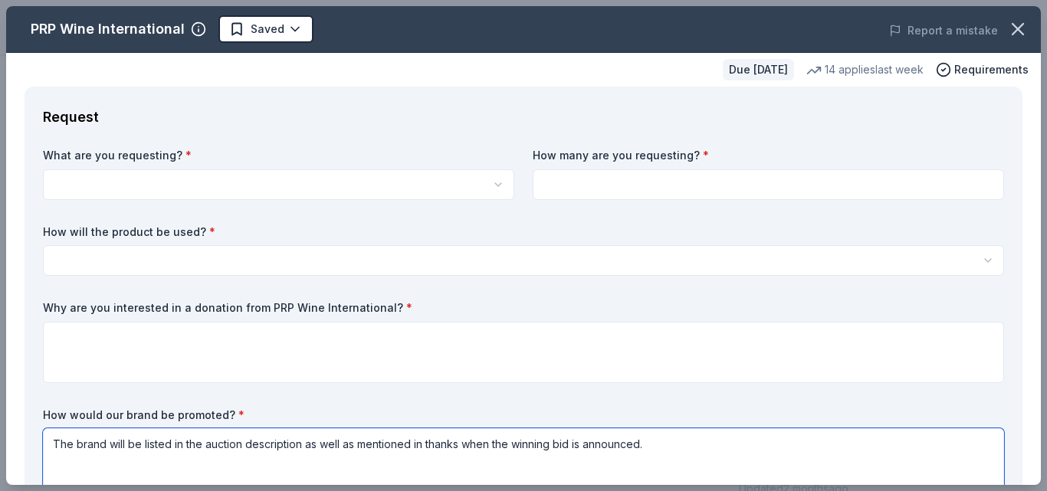
type textarea "The brand will be listed in the auction description as well as mentioned in tha…"
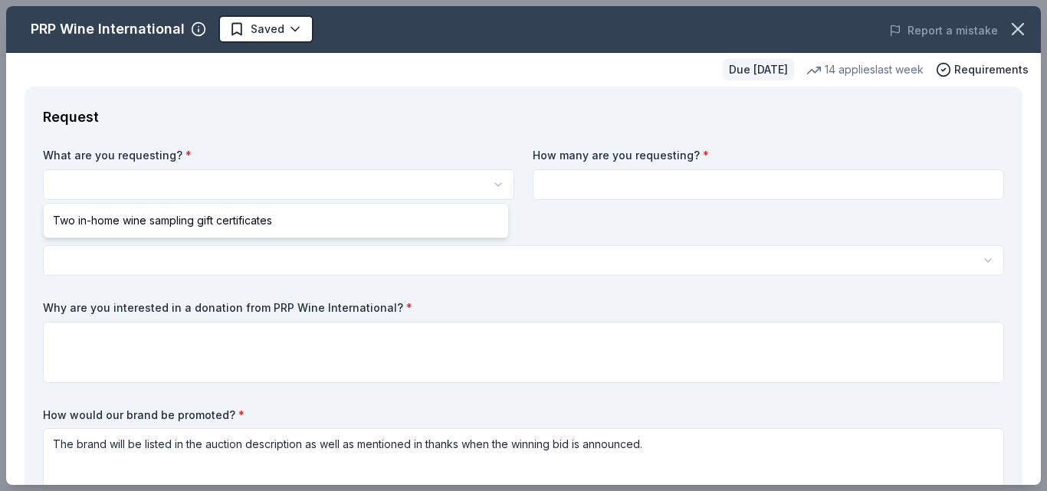
select select "Two in-home wine sampling gift certificates"
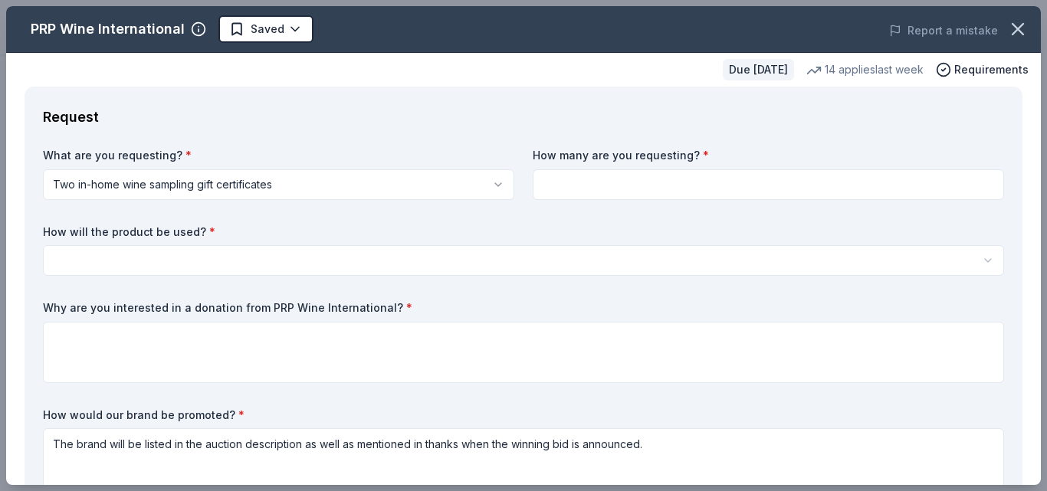
click at [575, 182] on input at bounding box center [768, 184] width 471 height 31
type input "2"
click at [67, 253] on html "Beaux Arts Ball Fundraiser Saved Apply Due in 52 days Share PRP Wine Internatio…" at bounding box center [523, 245] width 1047 height 491
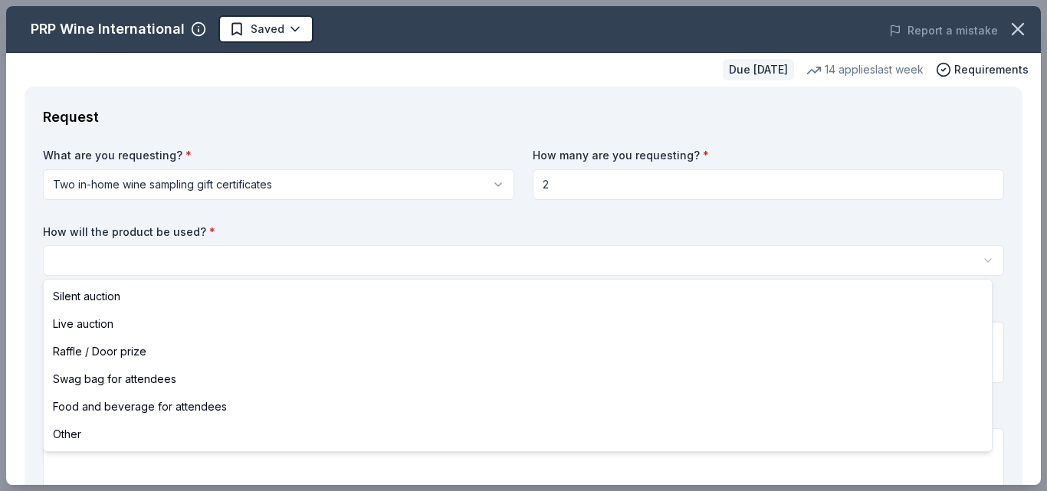
select select "silentAuction"
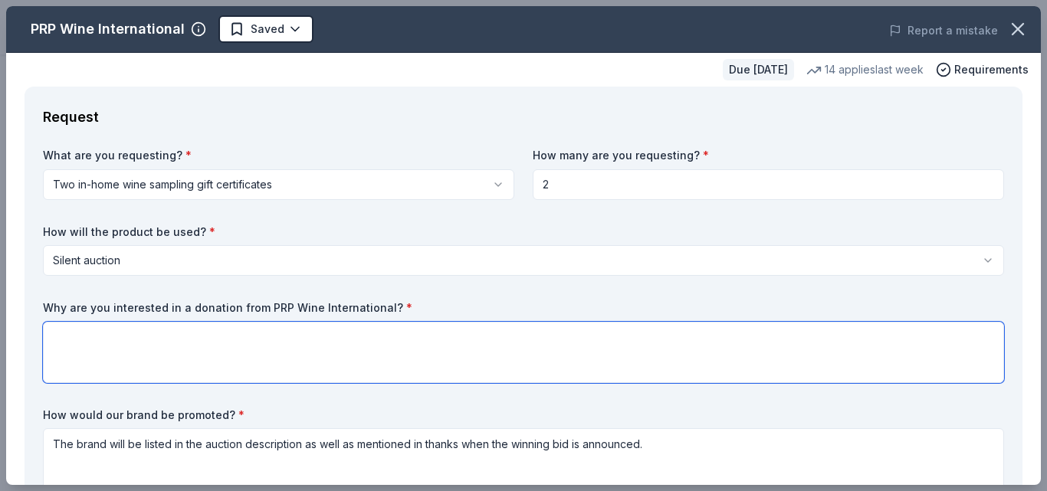
click at [58, 334] on textarea at bounding box center [523, 352] width 961 height 61
paste textarea "We are looking for items to put in the silent auction at our Beaux Arts Ball Fu…"
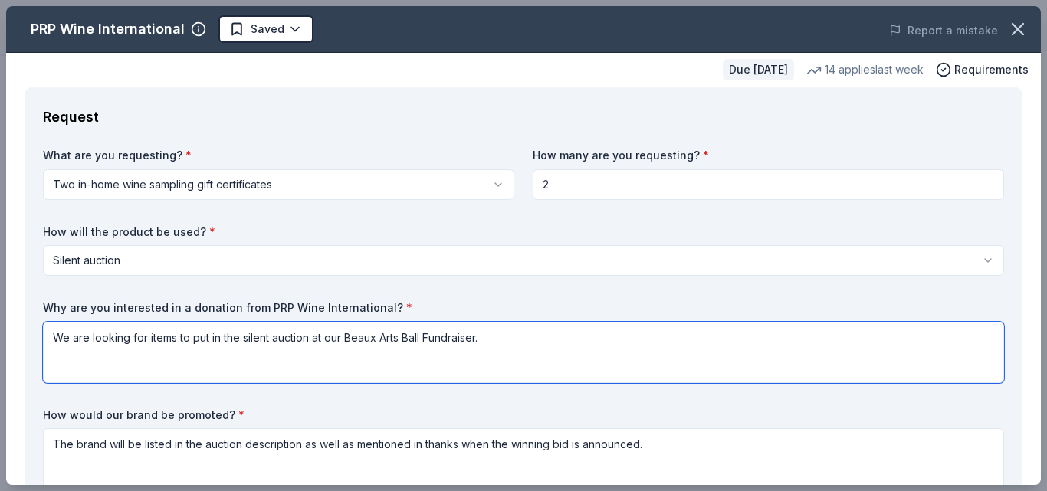
type textarea "We are looking for items to put in the silent auction at our Beaux Arts Ball Fu…"
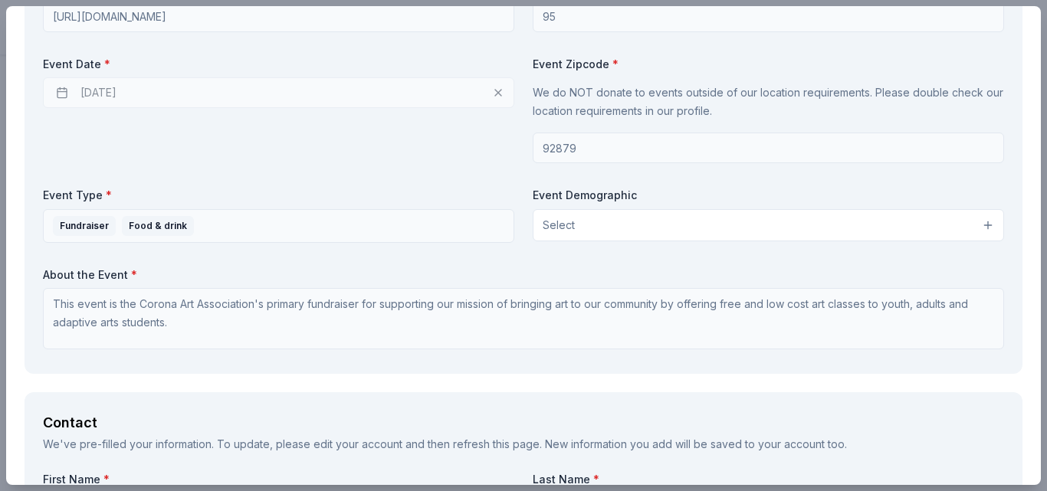
scroll to position [713, 0]
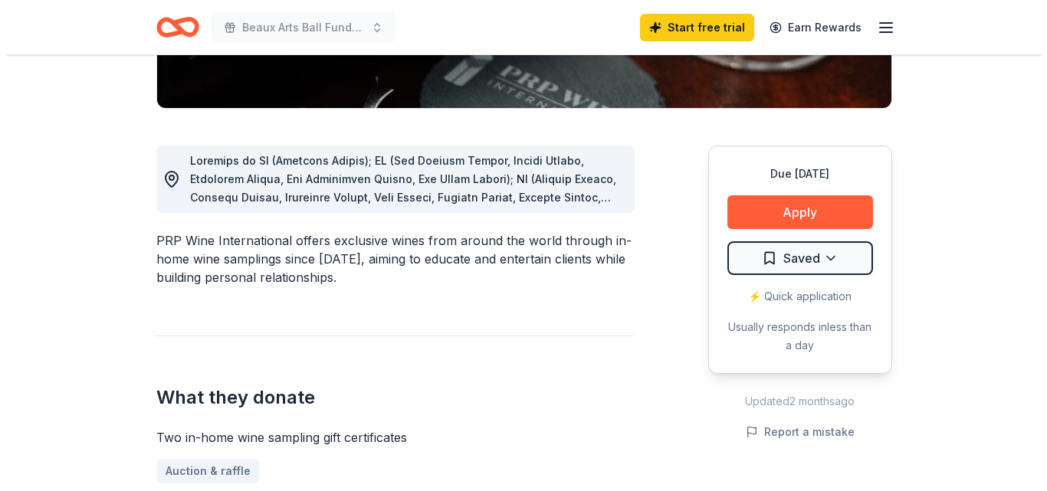
scroll to position [361, 0]
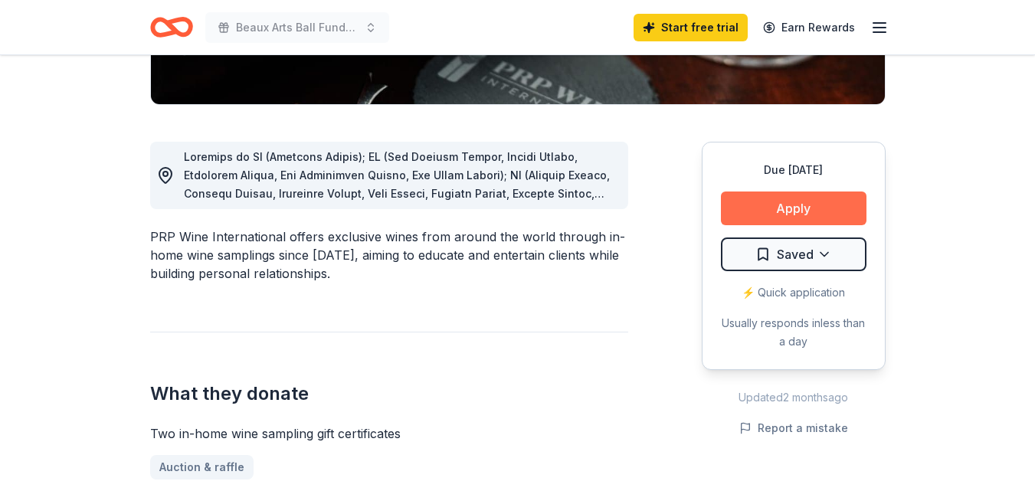
click at [783, 205] on button "Apply" at bounding box center [794, 209] width 146 height 34
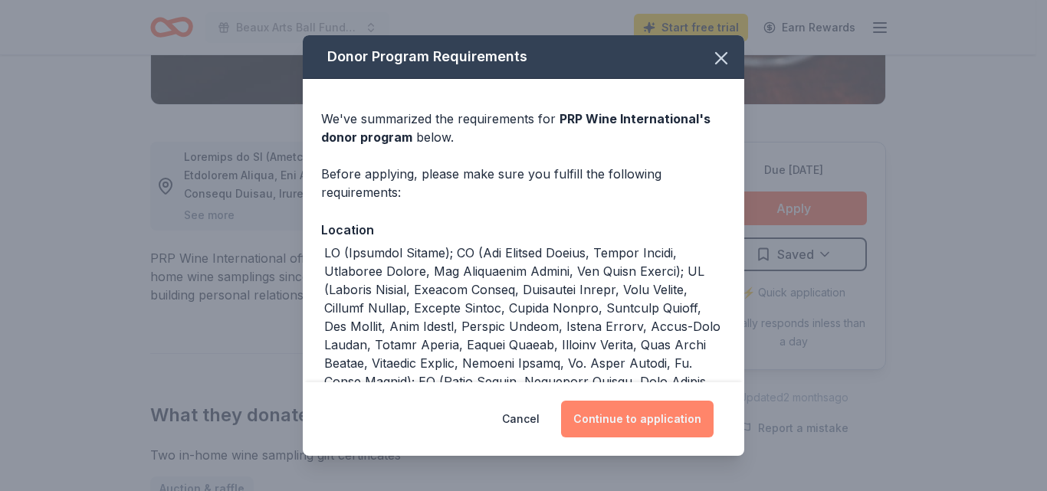
click at [644, 421] on button "Continue to application" at bounding box center [637, 419] width 153 height 37
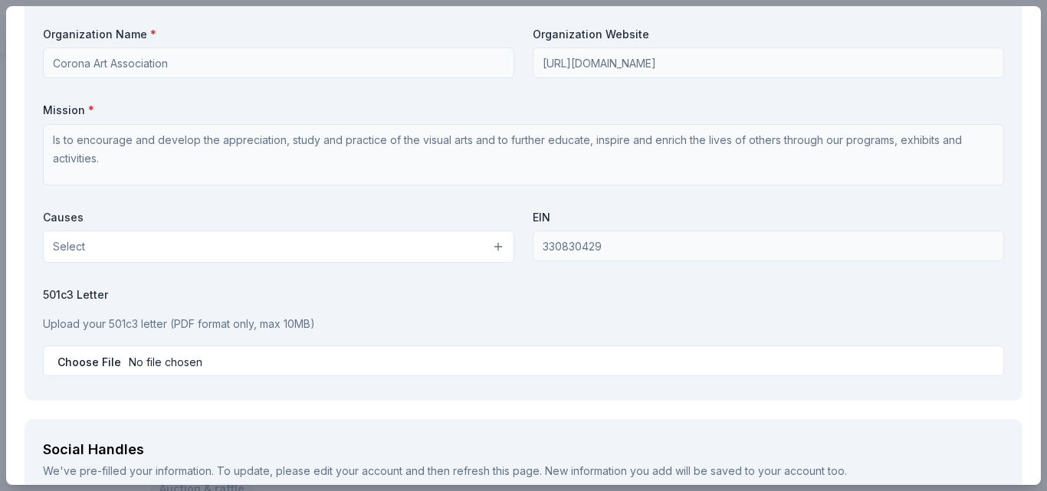
scroll to position [1445, 0]
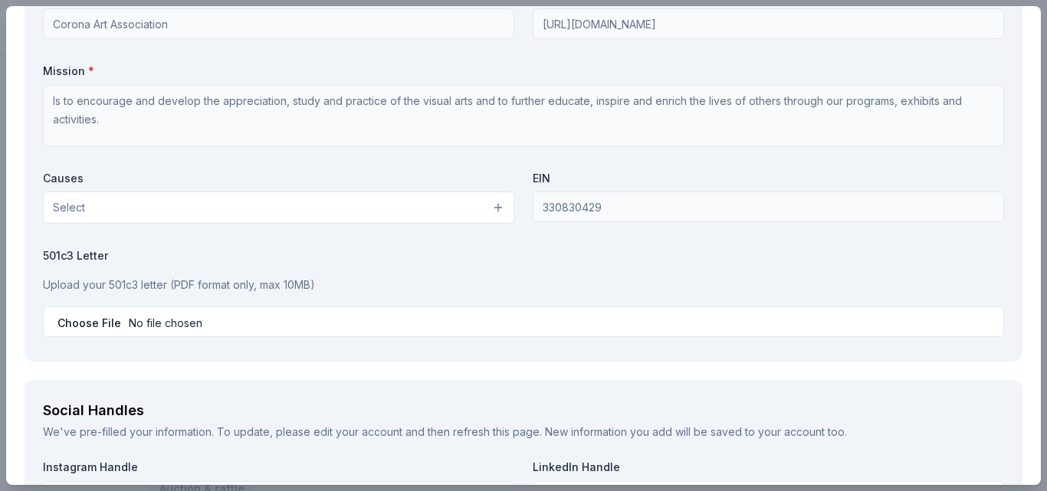
click at [94, 207] on button "Select" at bounding box center [278, 208] width 471 height 32
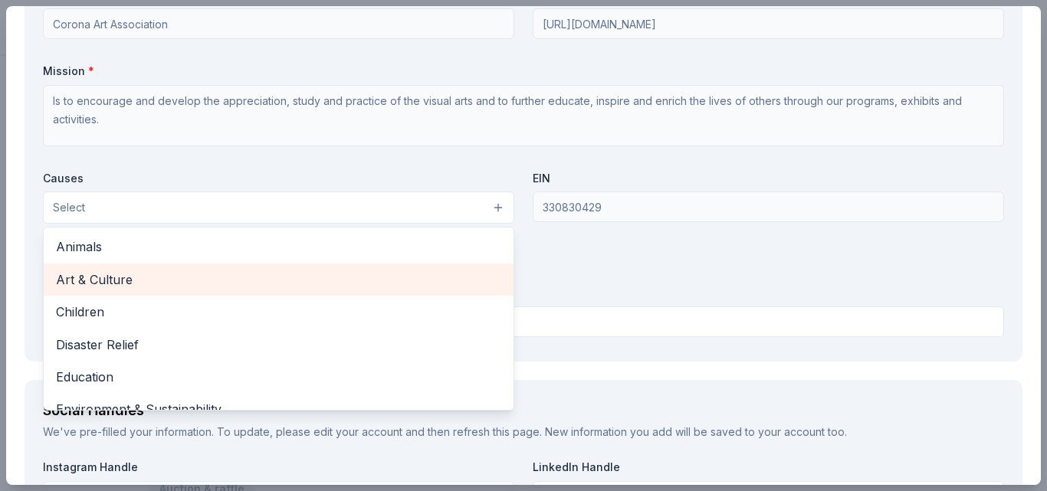
click at [100, 280] on span "Art & Culture" at bounding box center [278, 280] width 445 height 20
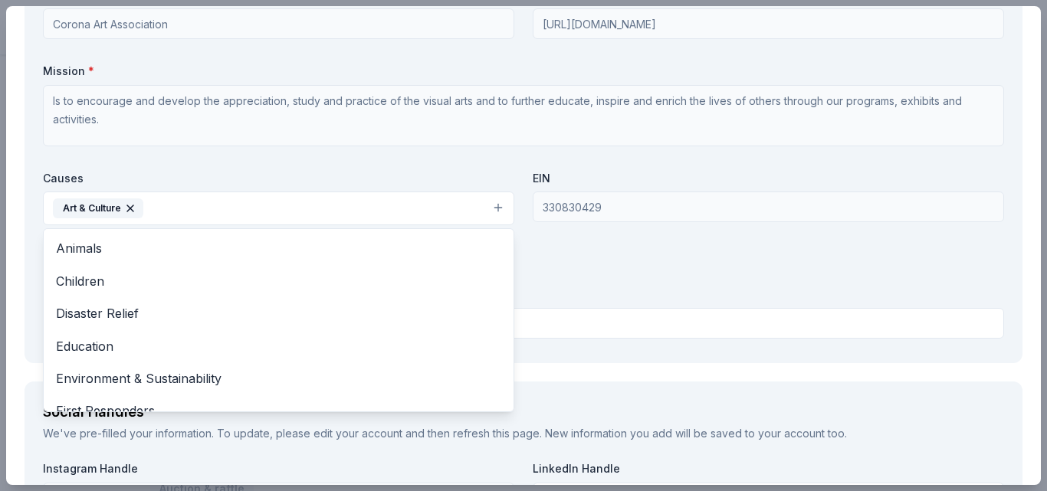
click at [907, 281] on div "Organization Name * Corona Art Association Organization Website http://www.coro…" at bounding box center [523, 166] width 961 height 357
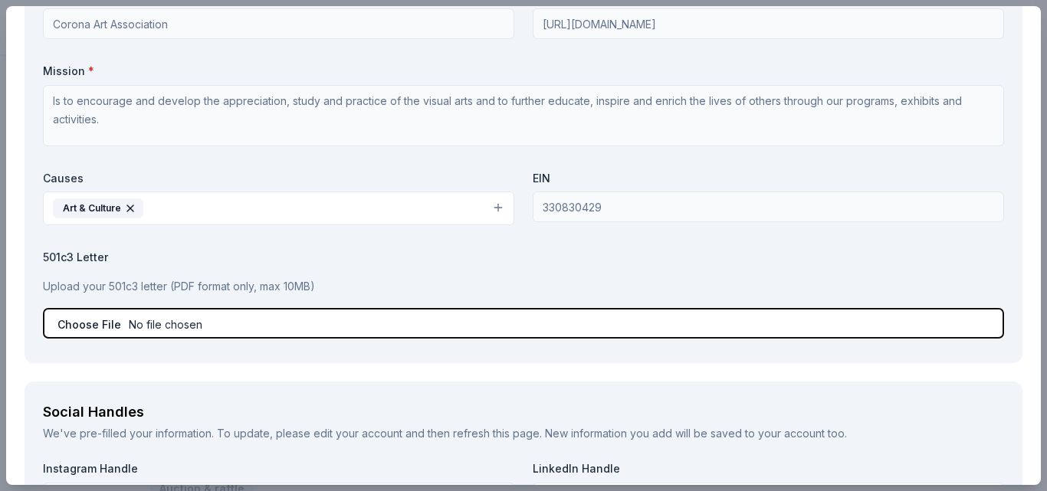
click at [96, 319] on input "file" at bounding box center [523, 323] width 961 height 31
type input "C:\fakepath\CAA Fed Tax ID.pdf"
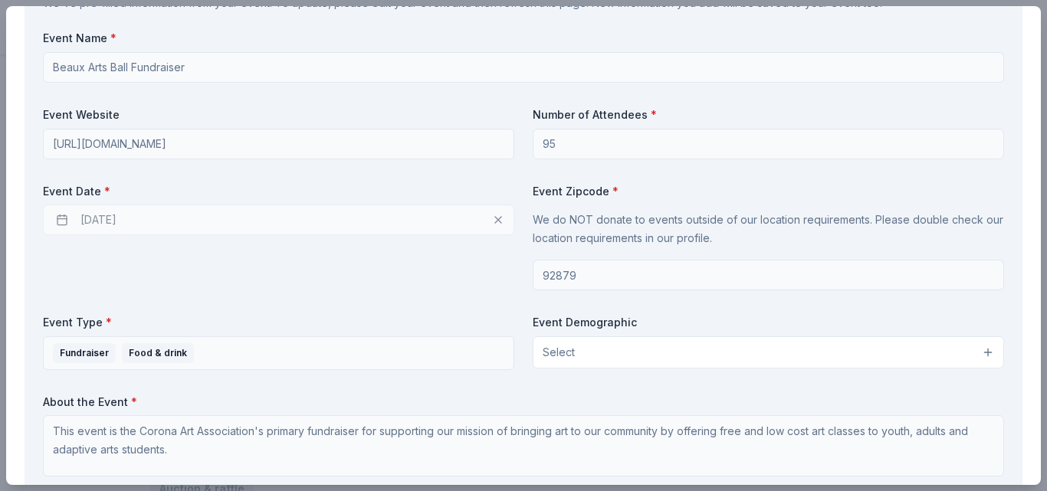
scroll to position [566, 0]
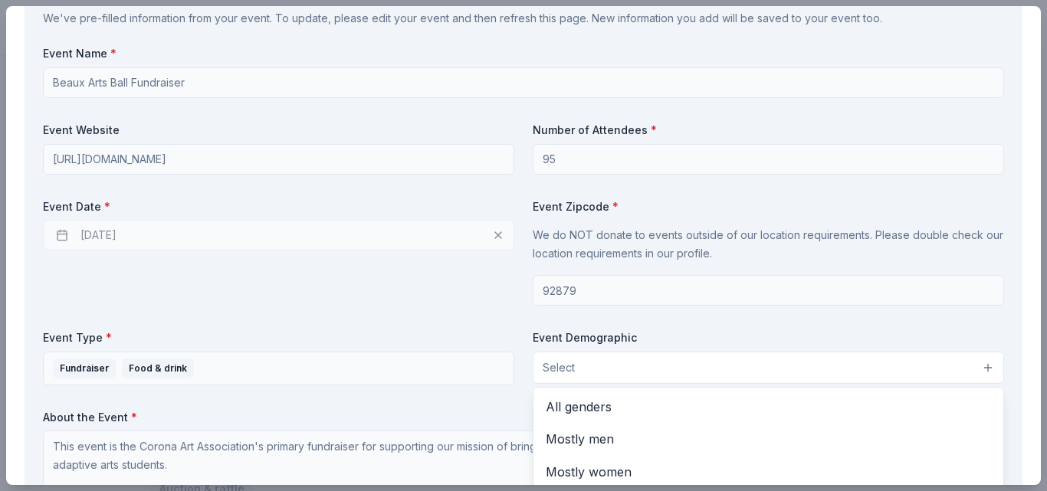
click at [572, 365] on button "Select" at bounding box center [768, 368] width 471 height 32
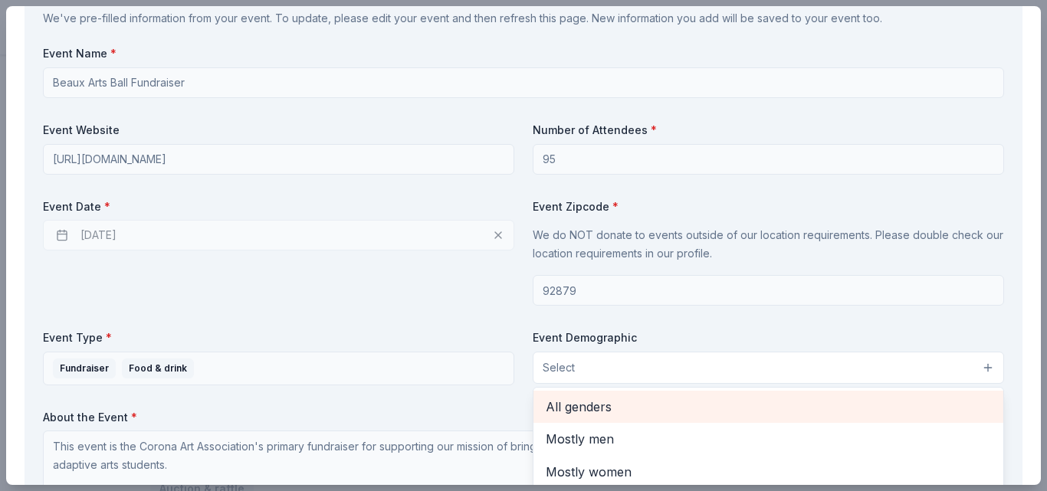
click at [590, 408] on span "All genders" at bounding box center [768, 407] width 445 height 20
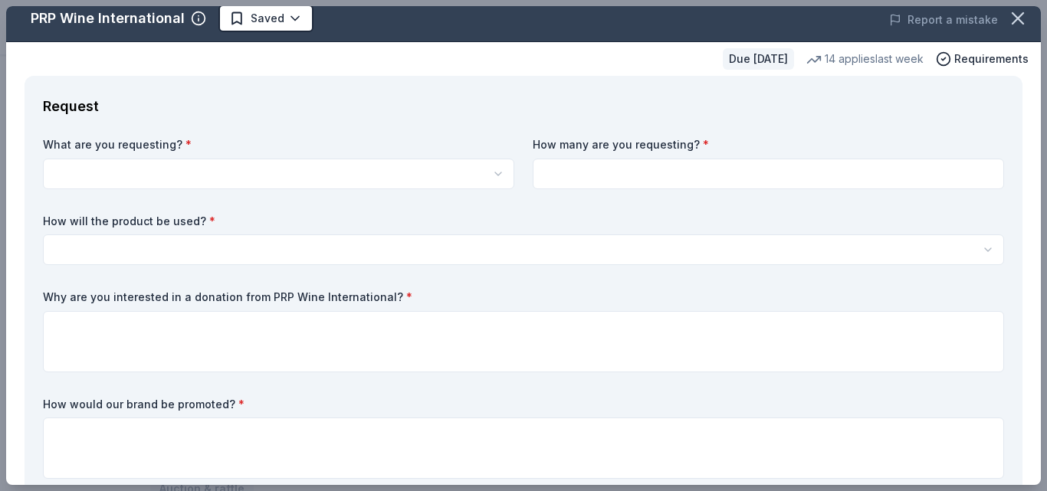
scroll to position [0, 0]
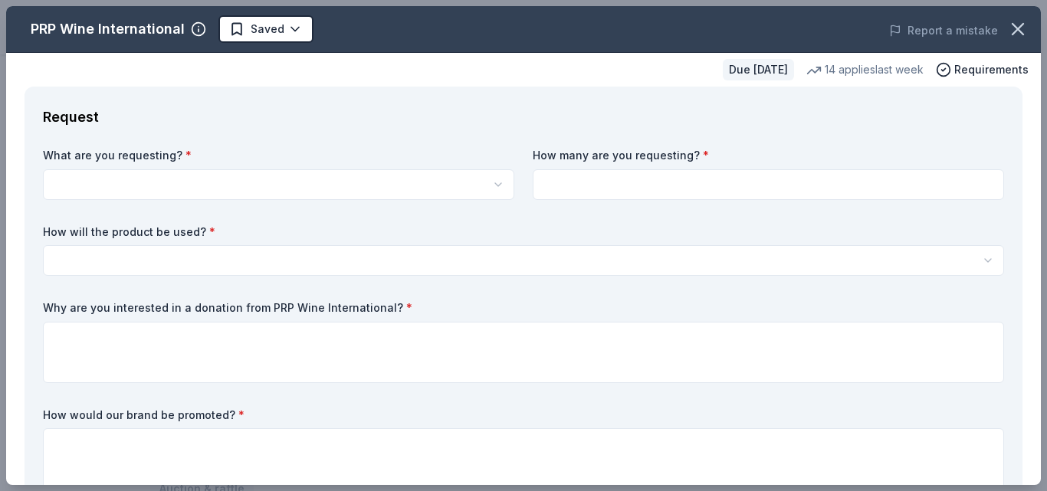
click at [78, 182] on html "Beaux Arts Ball Fundraiser Start free trial Earn Rewards Due in 52 days Share P…" at bounding box center [523, 245] width 1047 height 491
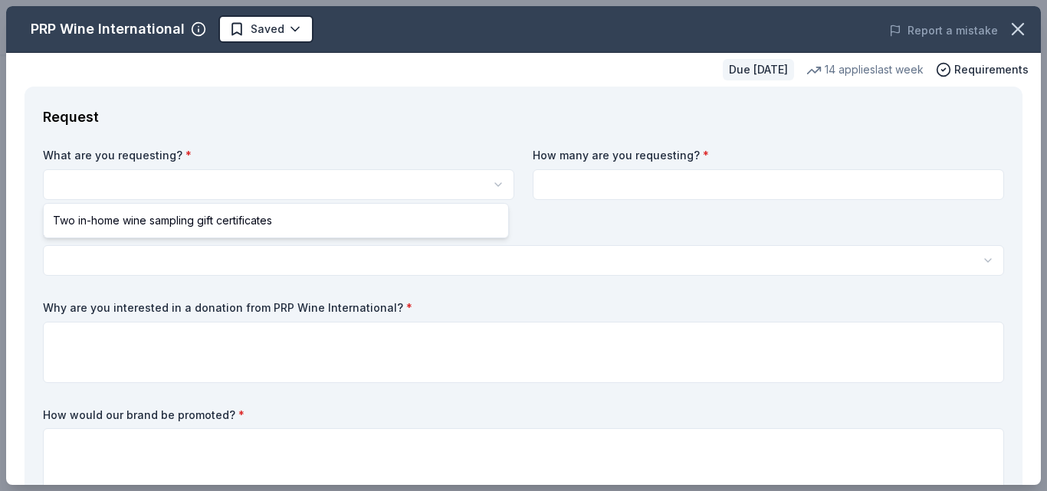
select select "Two in-home wine sampling gift certificates"
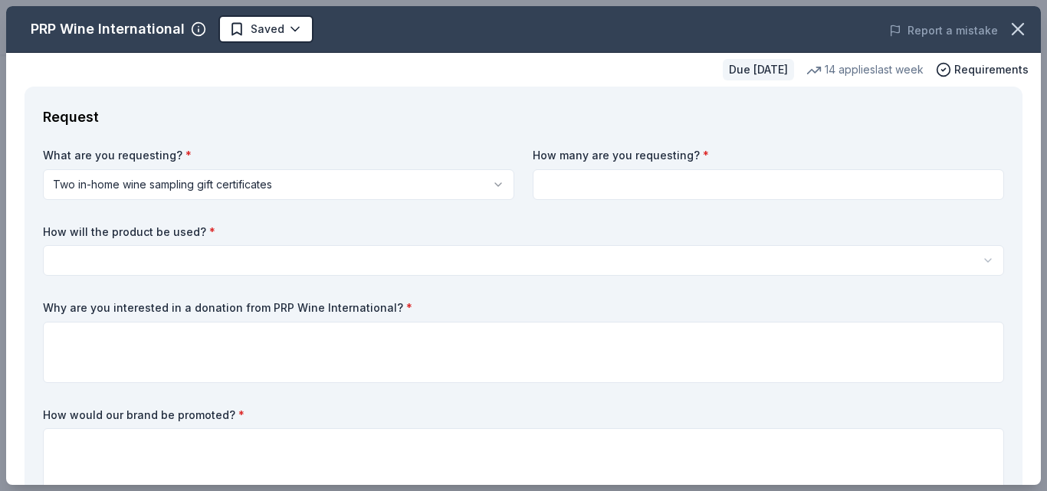
click at [570, 187] on input at bounding box center [768, 184] width 471 height 31
type input "2"
click at [61, 252] on html "Beaux Arts Ball Fundraiser Saved Apply Due in 52 days Share PRP Wine Internatio…" at bounding box center [523, 245] width 1047 height 491
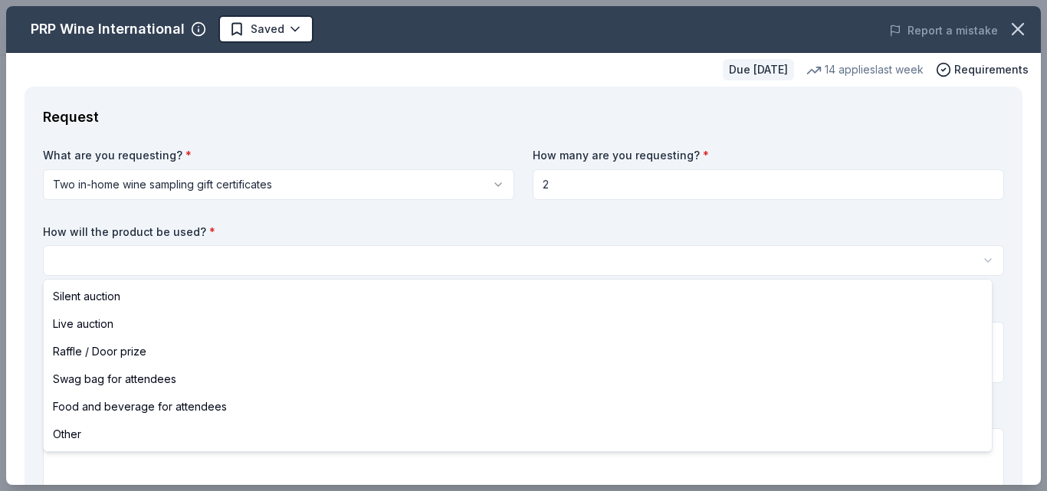
select select "silentAuction"
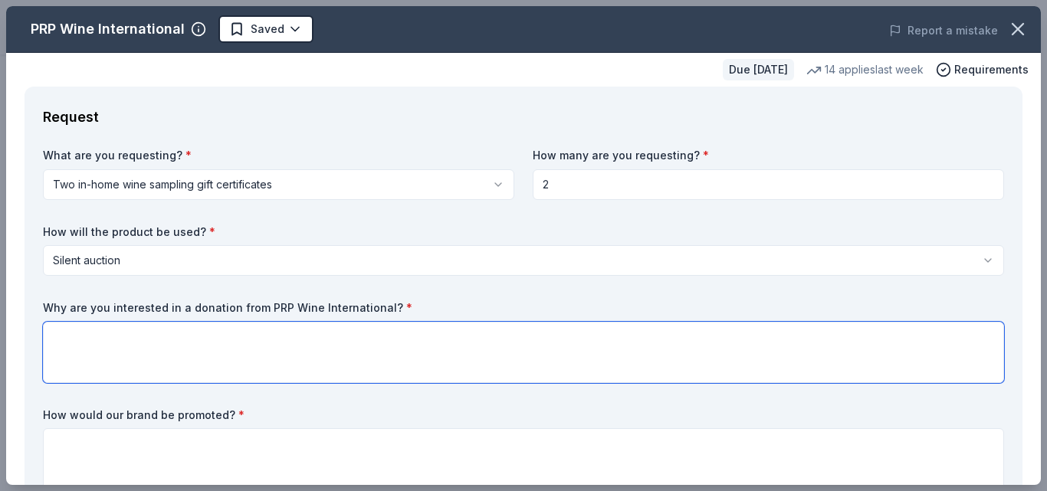
click at [64, 336] on textarea at bounding box center [523, 352] width 961 height 61
paste textarea "We are looking for items to put in the silent auction at our Beaux Arts Ball Fu…"
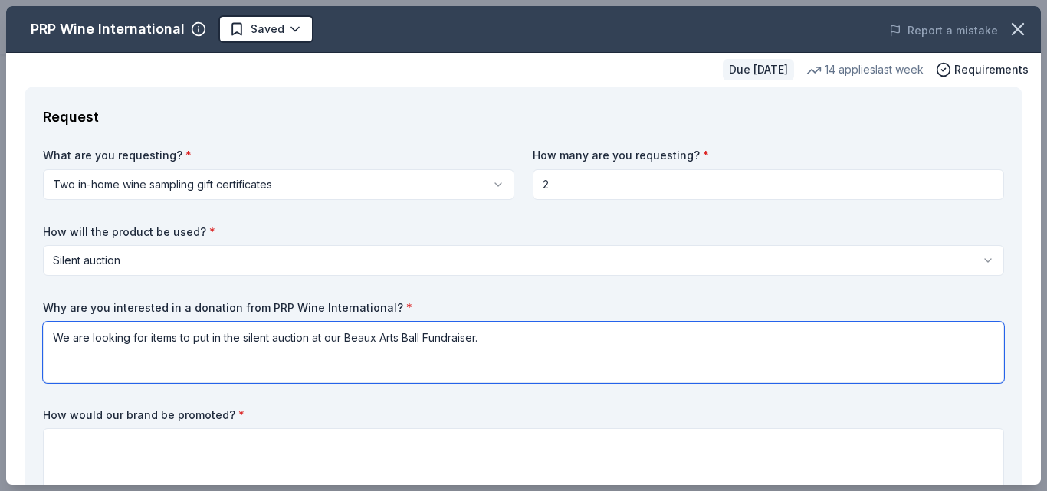
type textarea "We are looking for items to put in the silent auction at our Beaux Arts Ball Fu…"
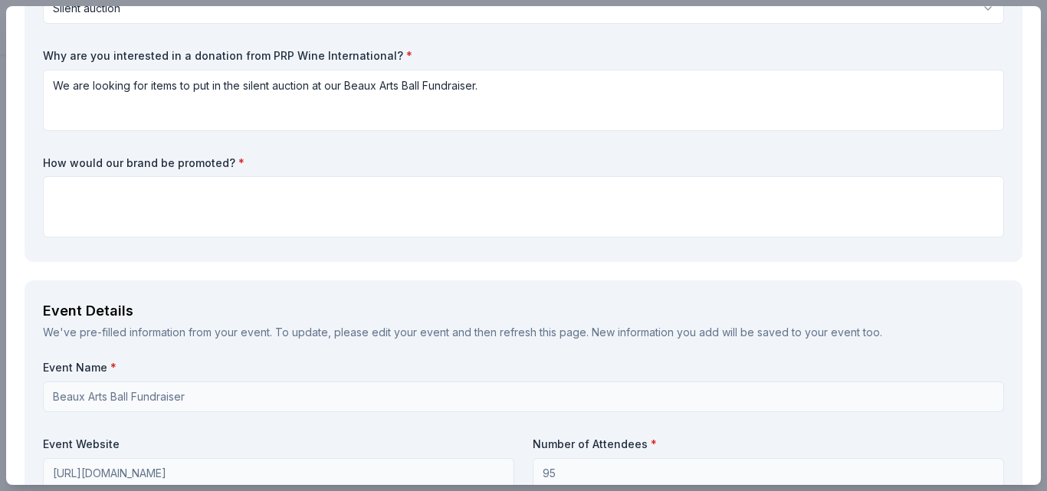
scroll to position [280, 0]
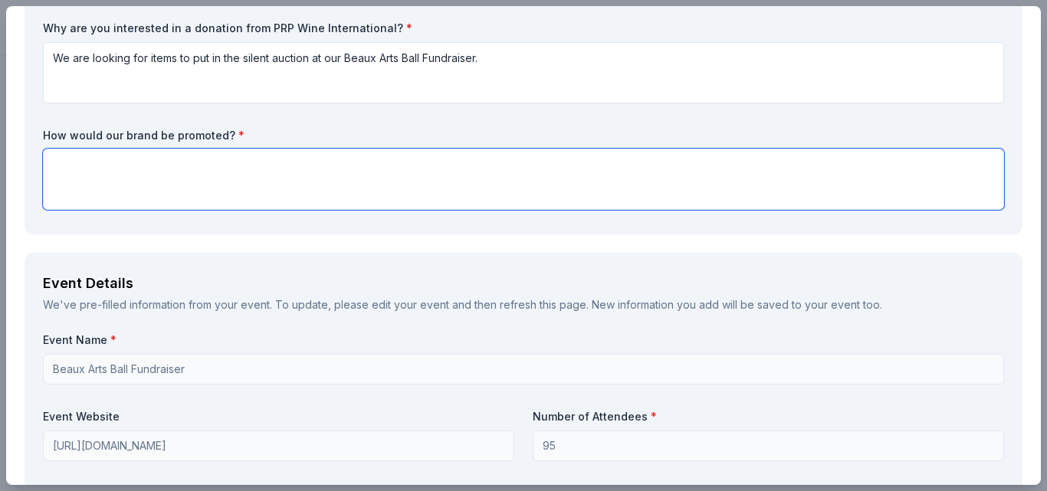
click at [67, 156] on textarea at bounding box center [523, 179] width 961 height 61
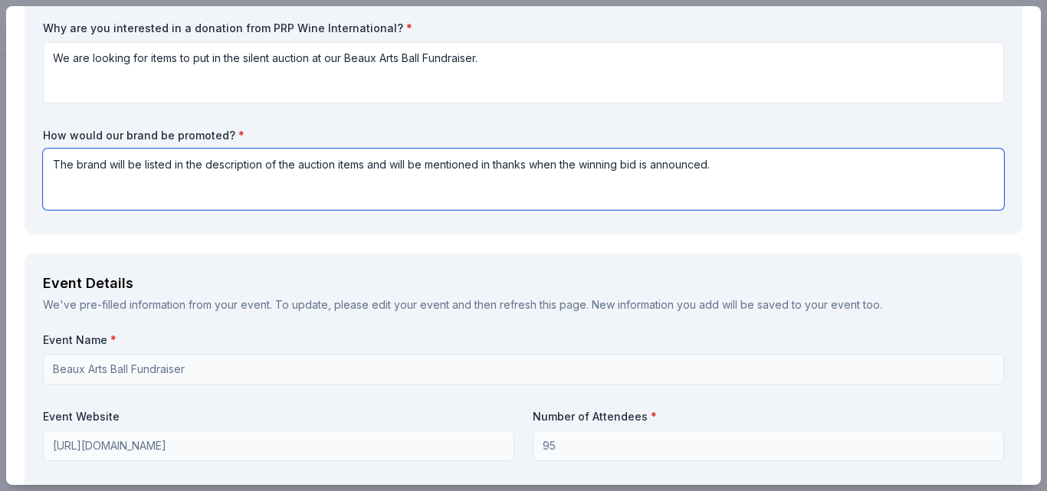
type textarea "The brand will be listed in the description of the auction items and will be me…"
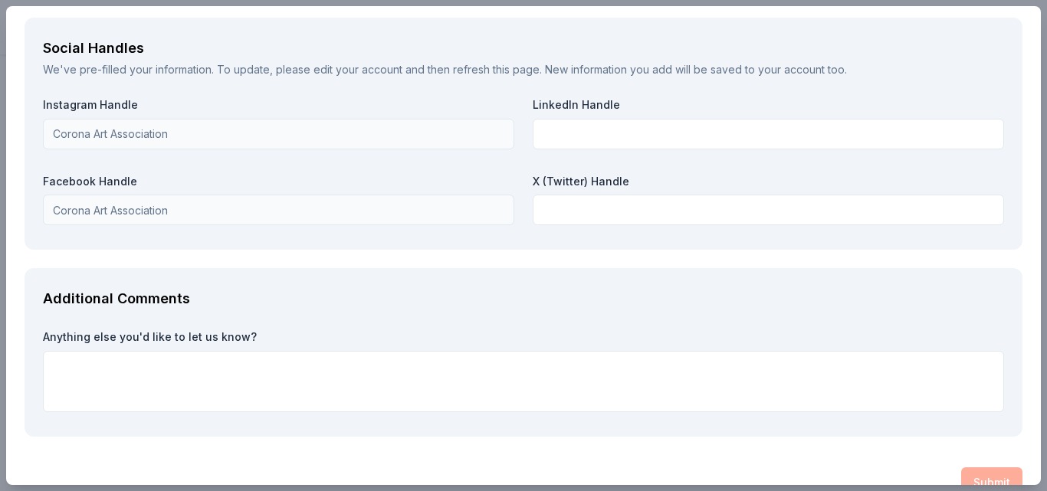
scroll to position [1840, 0]
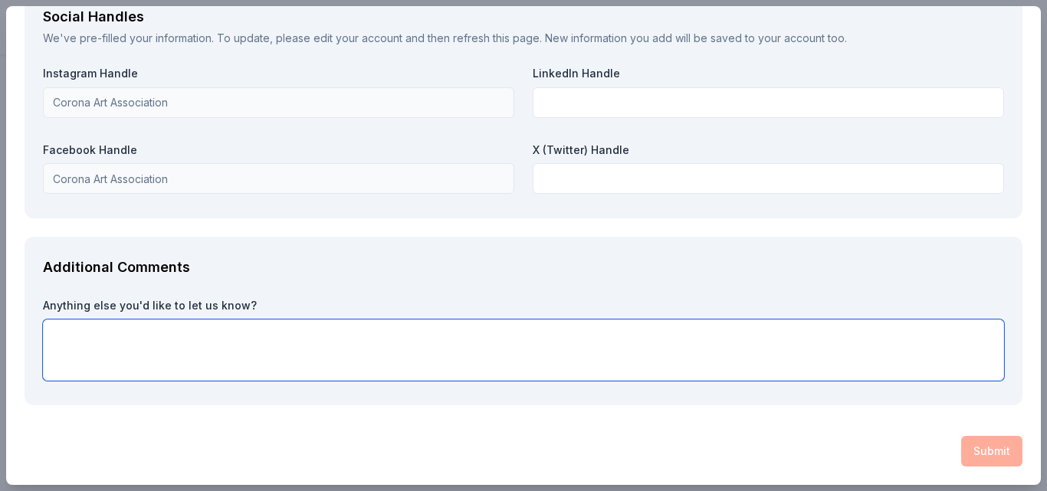
click at [58, 339] on textarea at bounding box center [523, 350] width 961 height 61
type textarea "We appreciate your support of non-profit programs and the arts!"
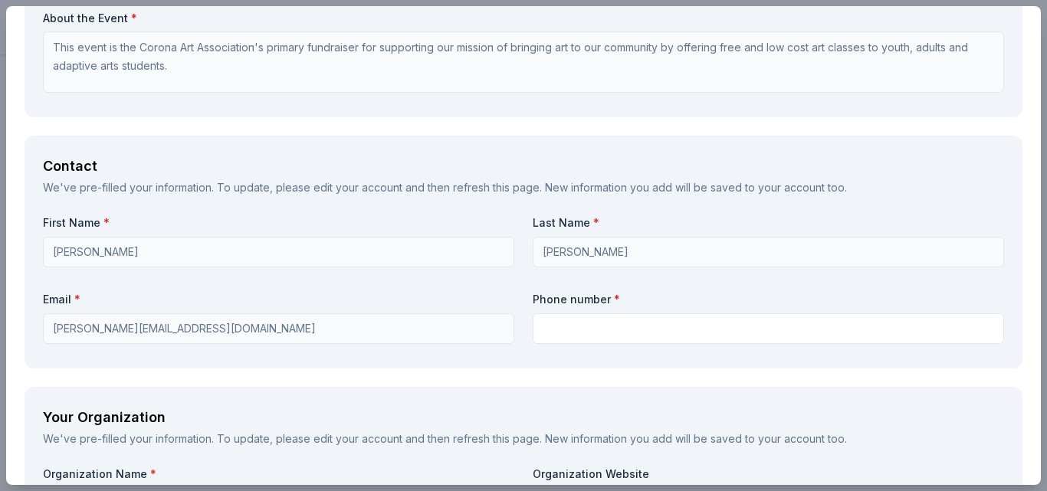
scroll to position [942, 0]
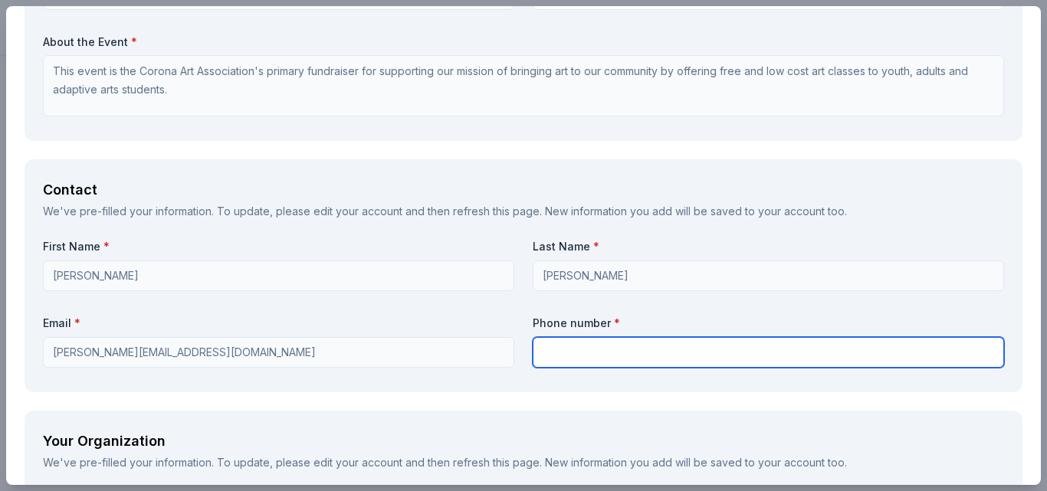
click at [561, 345] on input "text" at bounding box center [768, 352] width 471 height 31
type input "9512042624"
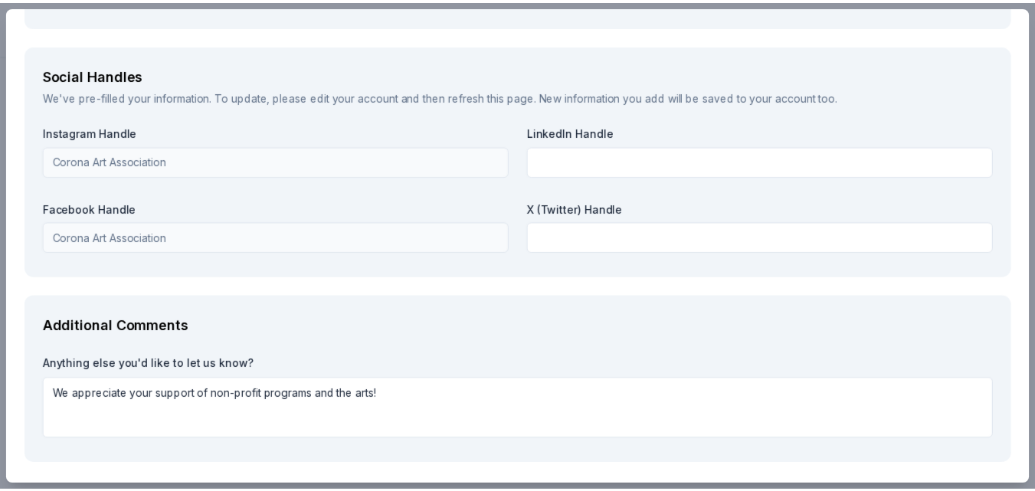
scroll to position [1840, 0]
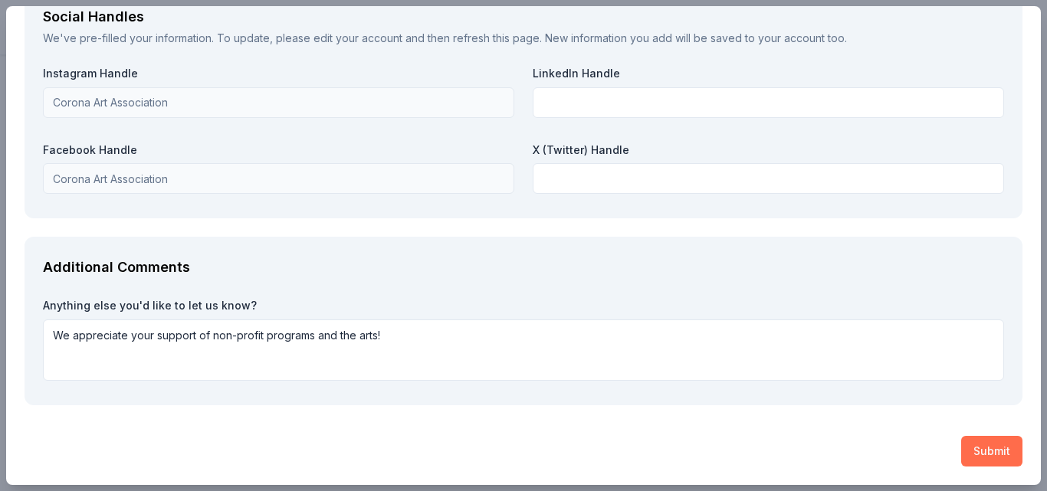
click at [974, 452] on button "Submit" at bounding box center [991, 451] width 61 height 31
